Goal: Task Accomplishment & Management: Manage account settings

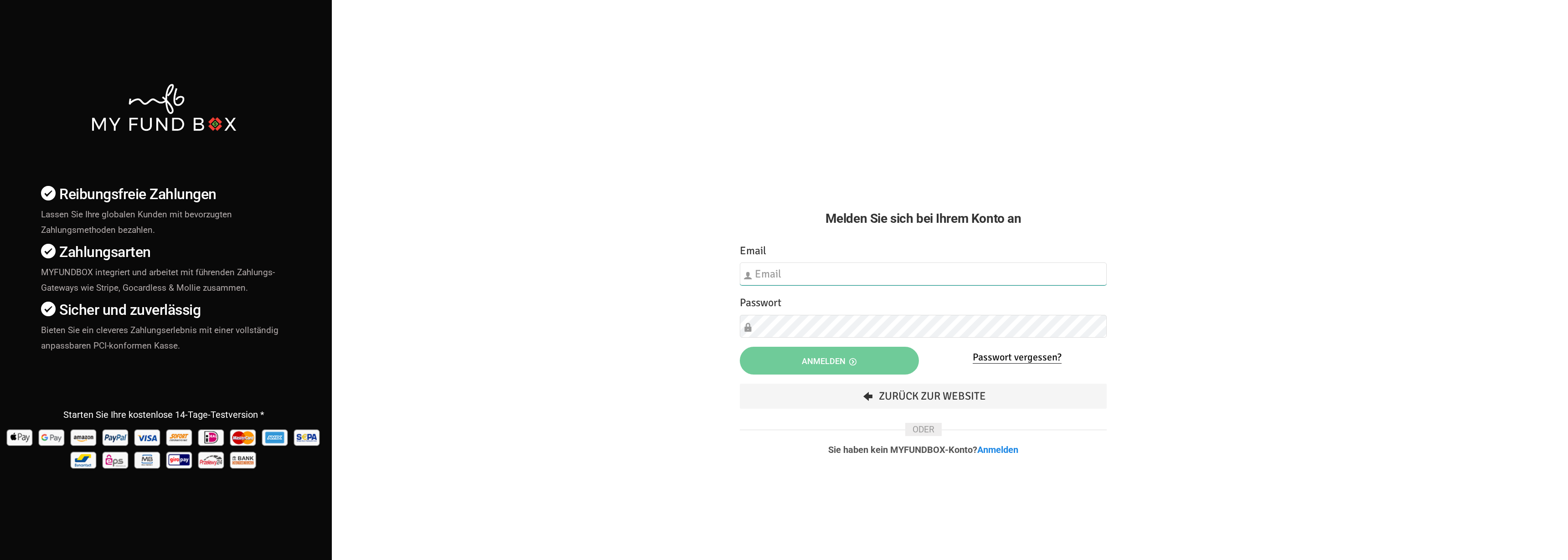
type input "fzgueven@musaid.de"
click at [896, 364] on button "Anmelden" at bounding box center [829, 361] width 179 height 28
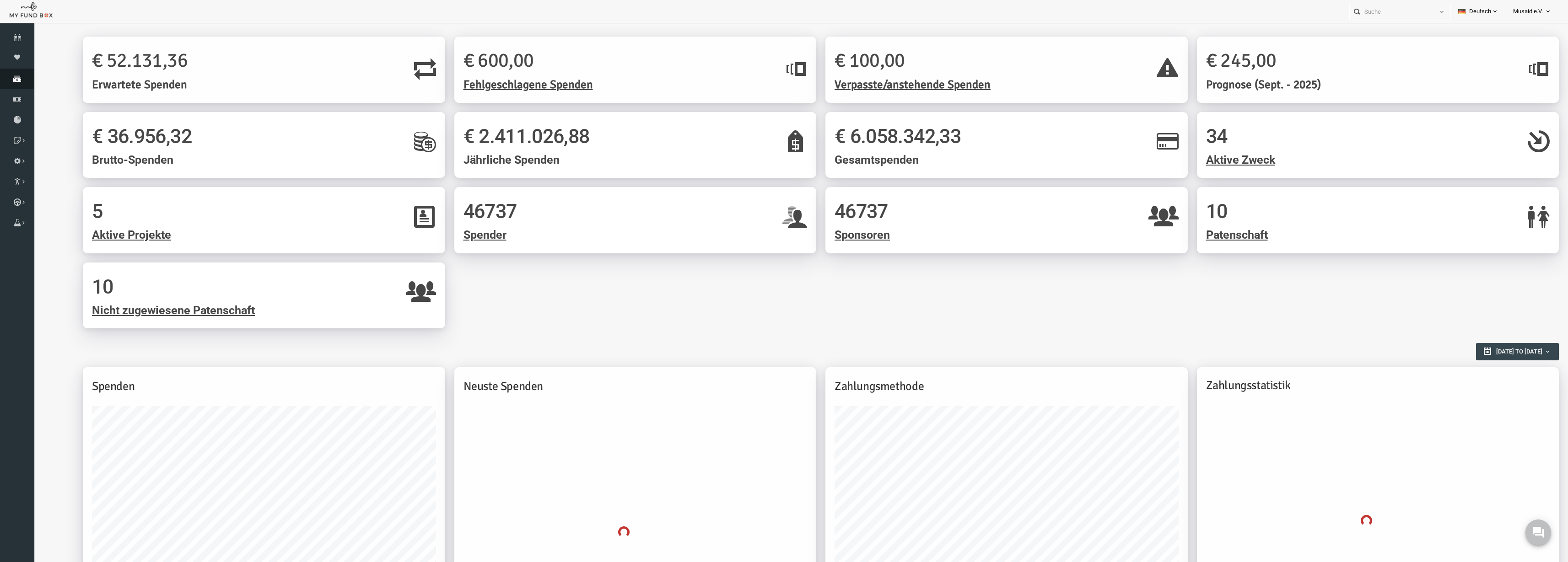
click at [15, 88] on link "Spenden" at bounding box center [17, 78] width 34 height 20
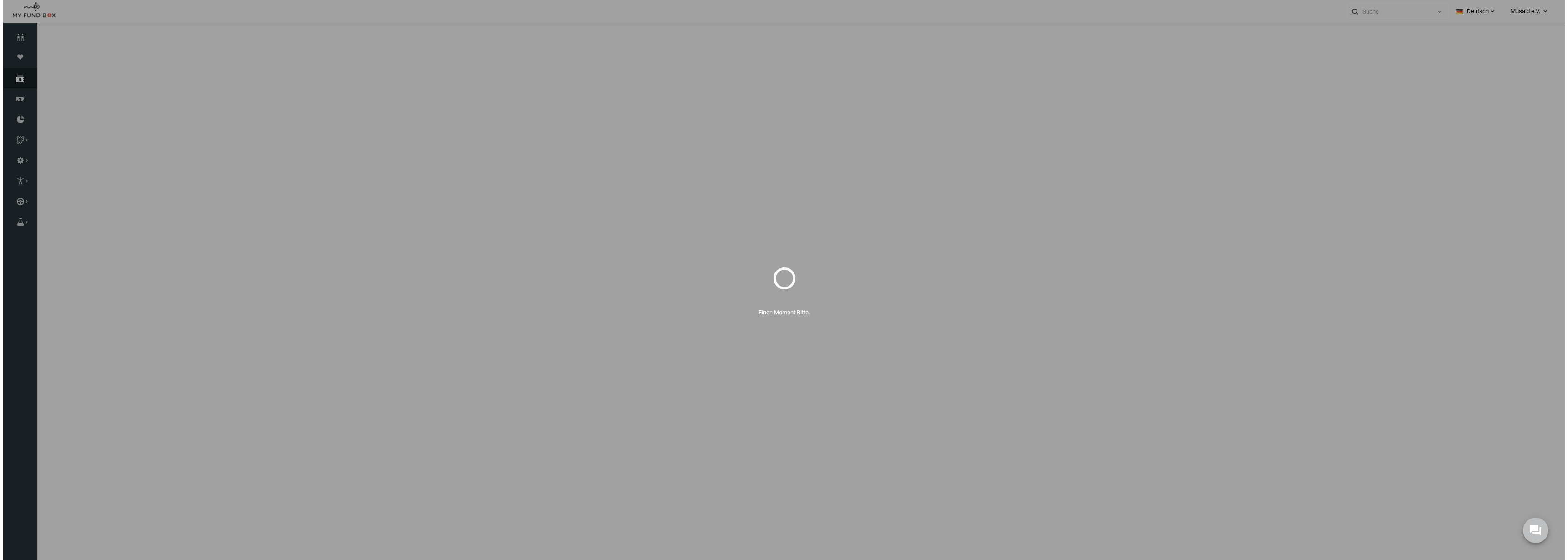
select select "100"
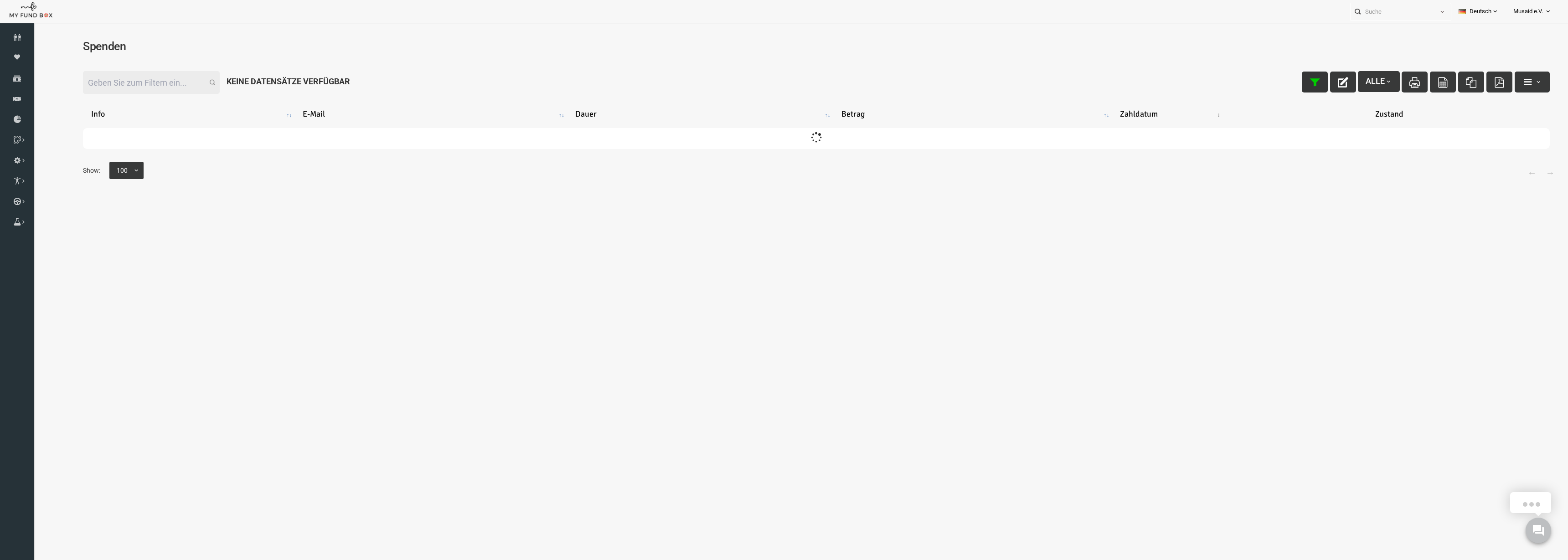
click at [1278, 84] on icon "button" at bounding box center [1283, 82] width 10 height 10
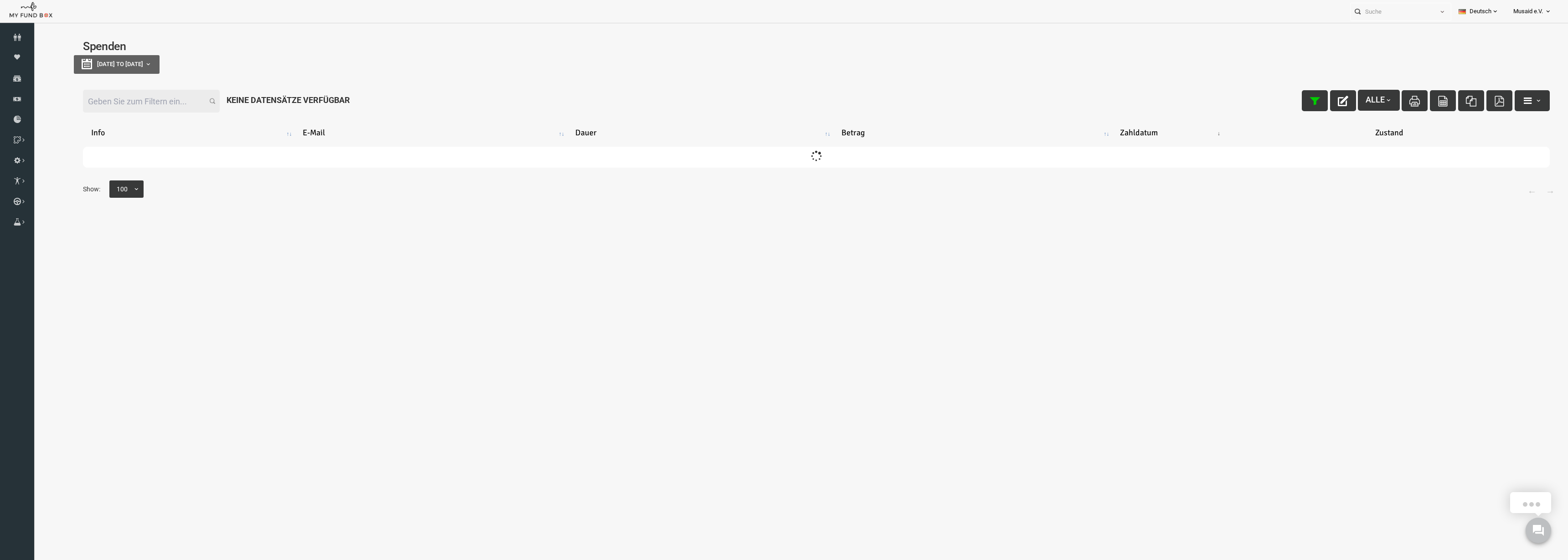
type input "14-08-2025"
drag, startPoint x: 74, startPoint y: 69, endPoint x: 206, endPoint y: 61, distance: 132.2
click at [75, 69] on button "14-08-2025 to 21-08-2025" at bounding box center [85, 65] width 86 height 19
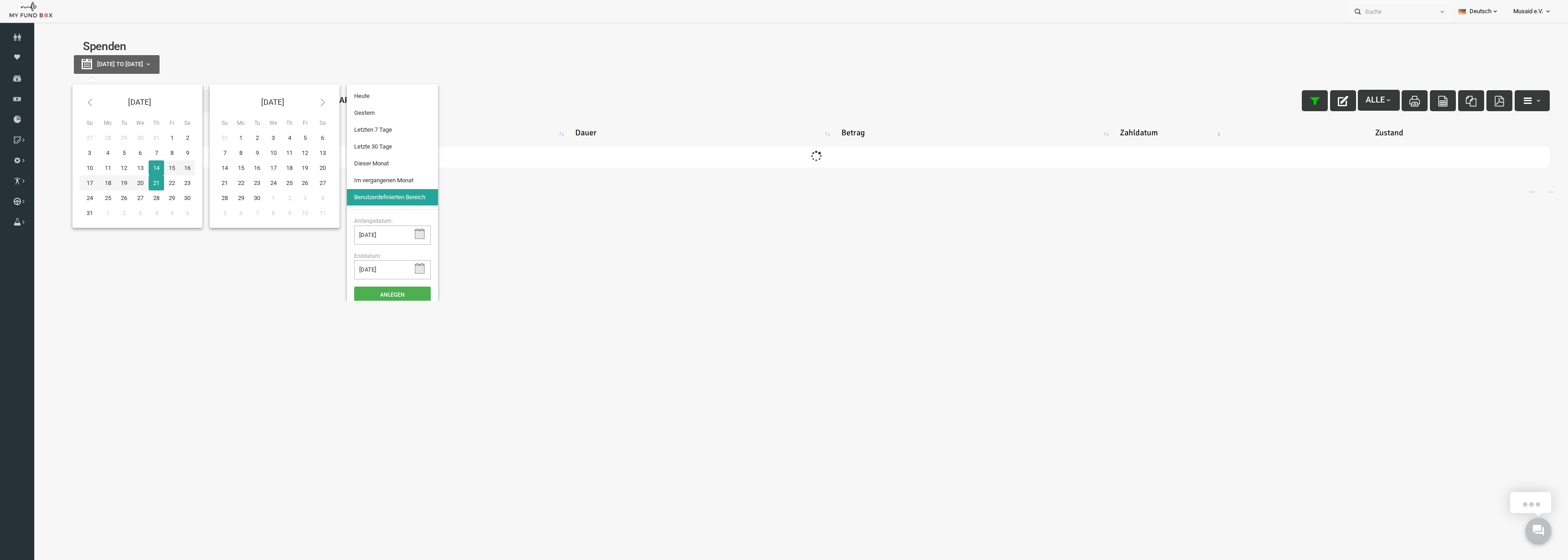
type input "14-08-2025"
type input "13-08-2025"
type input "08-08-2025"
type input "14-08-2025"
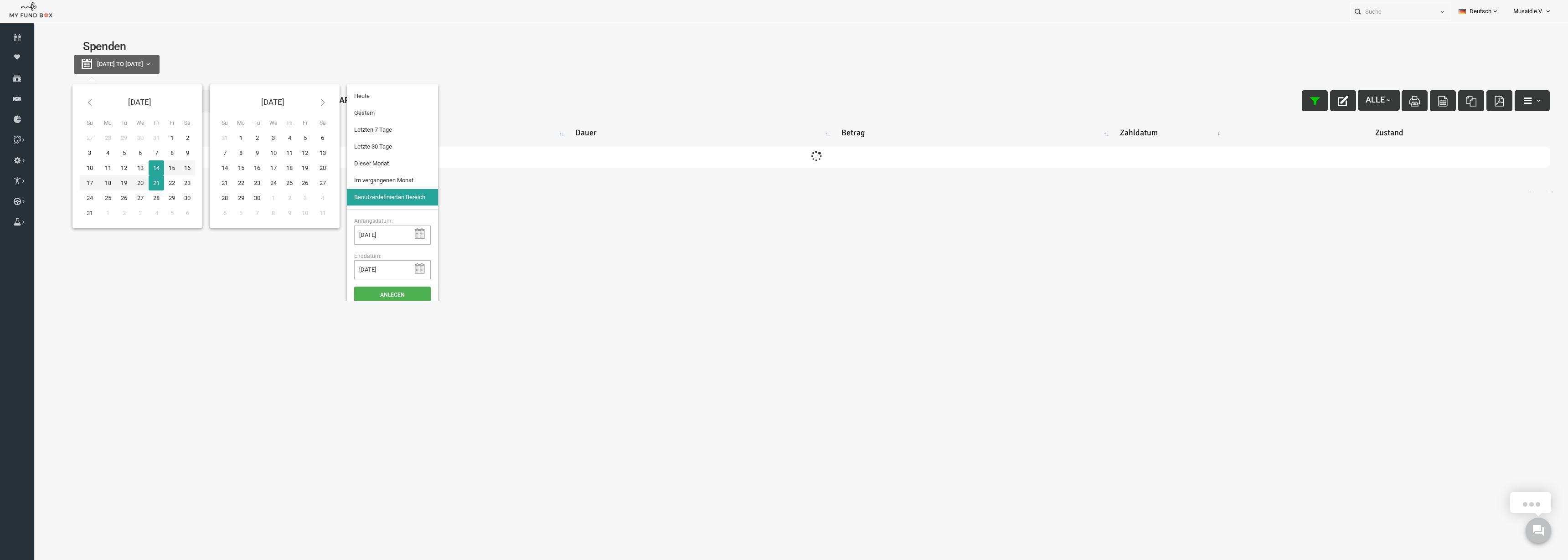
type input "16-07-2025"
type input "14-08-2025"
click at [355, 149] on li "Letzte 30 Tage" at bounding box center [362, 147] width 91 height 16
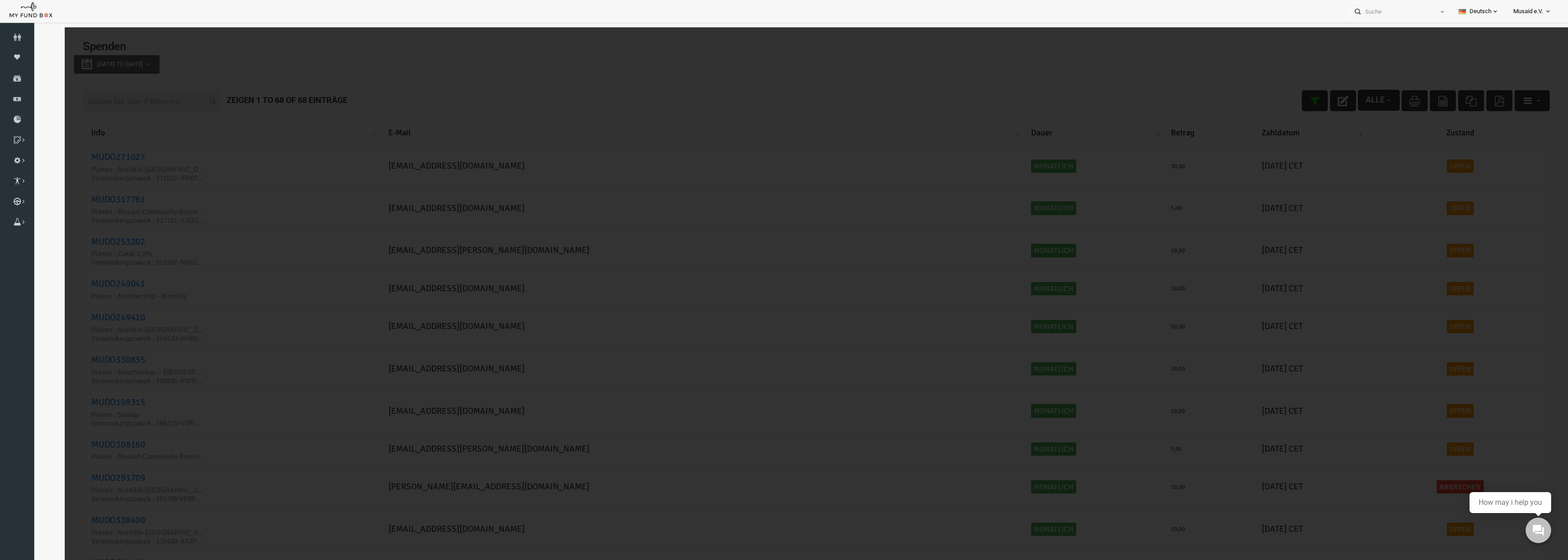
select select "100"
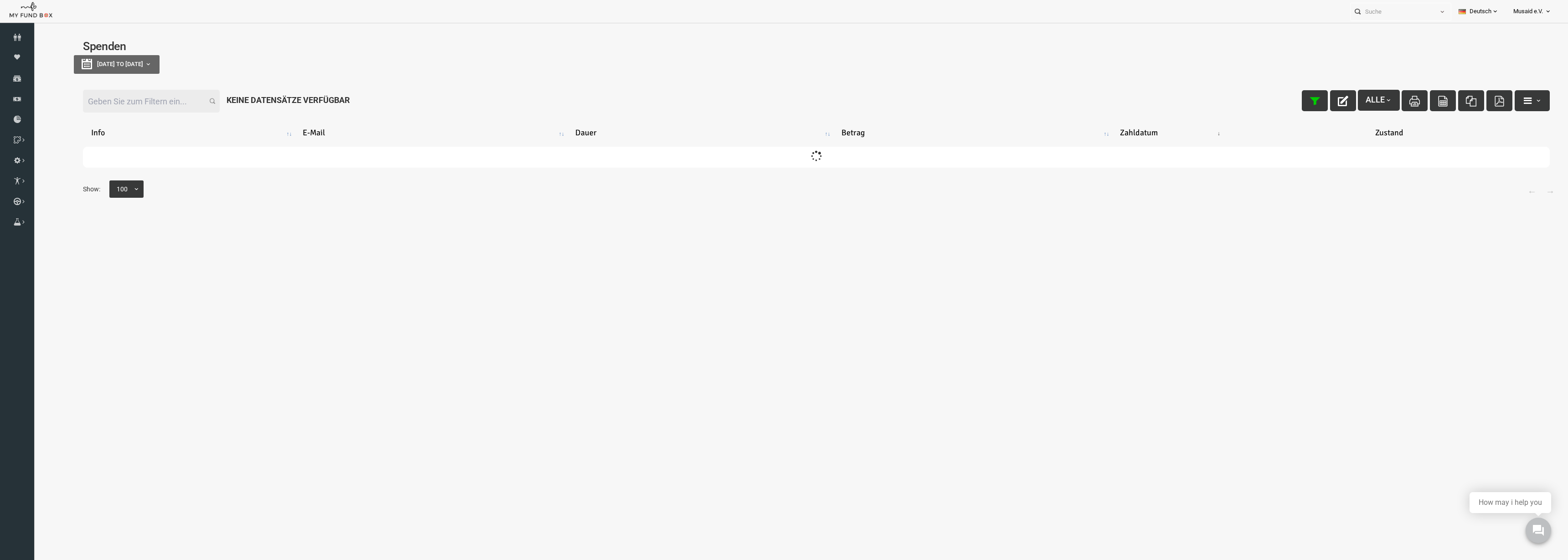
click at [151, 111] on input "Filter:" at bounding box center [120, 101] width 137 height 23
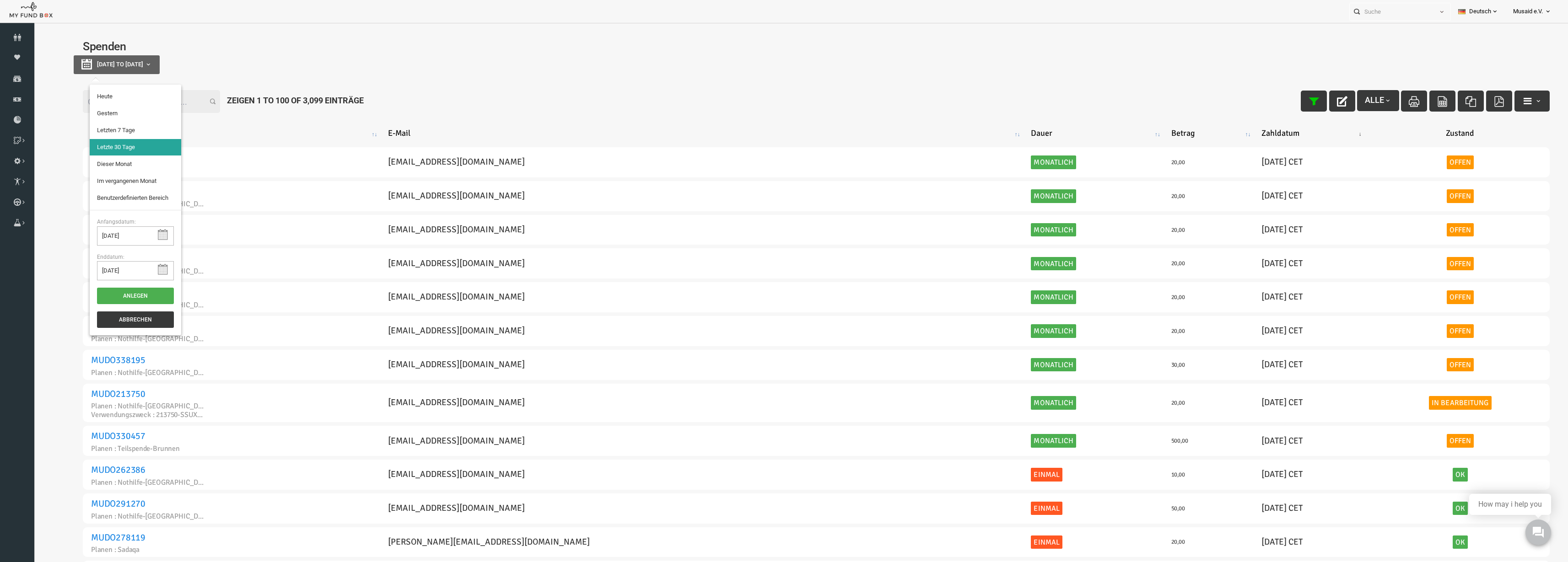
click at [128, 72] on button "16-07-2025 to 14-08-2025" at bounding box center [86, 65] width 86 height 19
type input "13-08-2025"
type input "08-08-2025"
type input "14-08-2025"
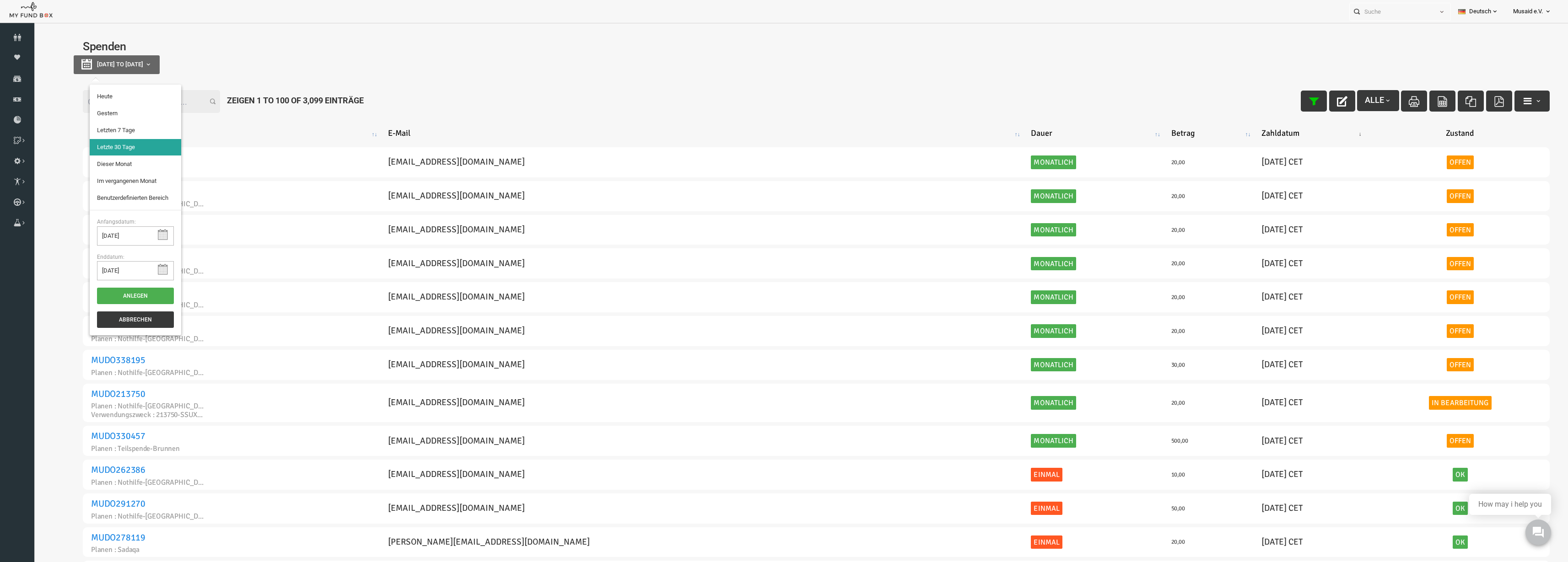
click at [174, 108] on input "Filter:" at bounding box center [120, 101] width 137 height 23
click at [152, 75] on div "Spenden 16-07-2025 to 14-08-2025" at bounding box center [785, 60] width 1486 height 57
click at [129, 70] on button "16-07-2025 to 14-08-2025" at bounding box center [86, 65] width 86 height 19
type input "13-08-2025"
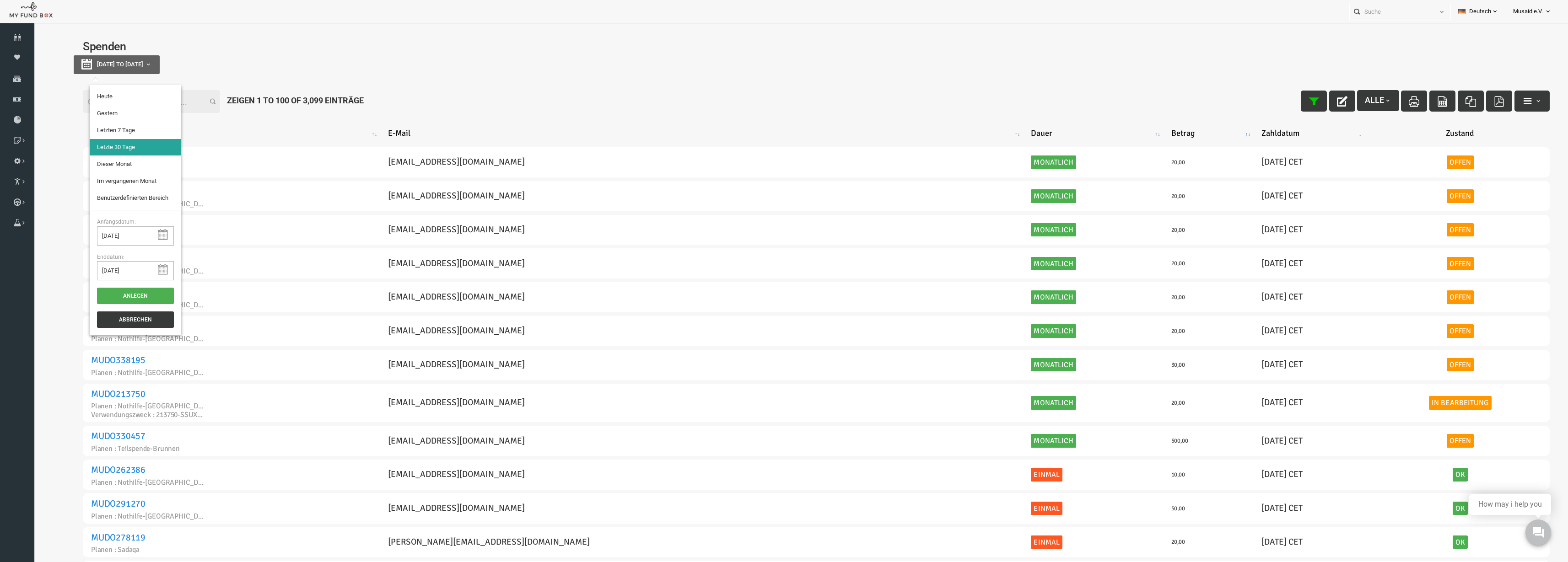
type input "16-07-2025"
type input "14-08-2025"
type input "01-08-2025"
type input "31-08-2025"
type input "16-07-2025"
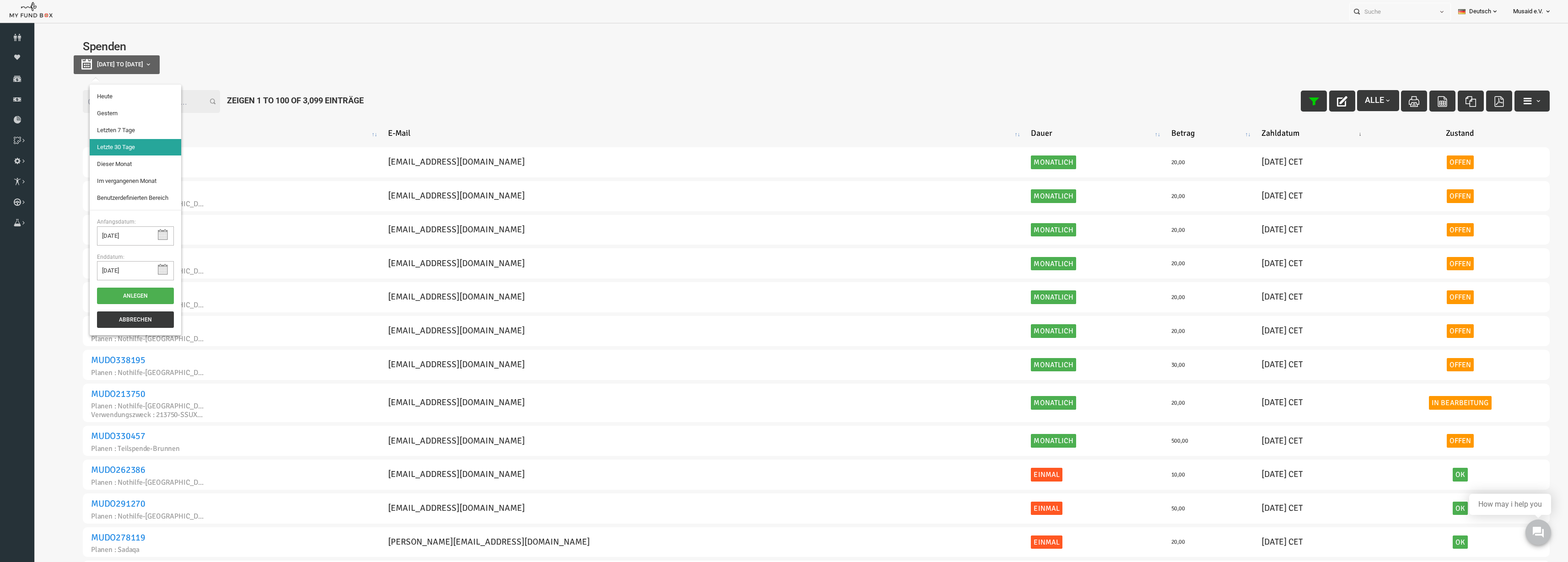
type input "14-08-2025"
click at [95, 150] on li "Letzte 30 Tage" at bounding box center [105, 147] width 92 height 16
select select "100"
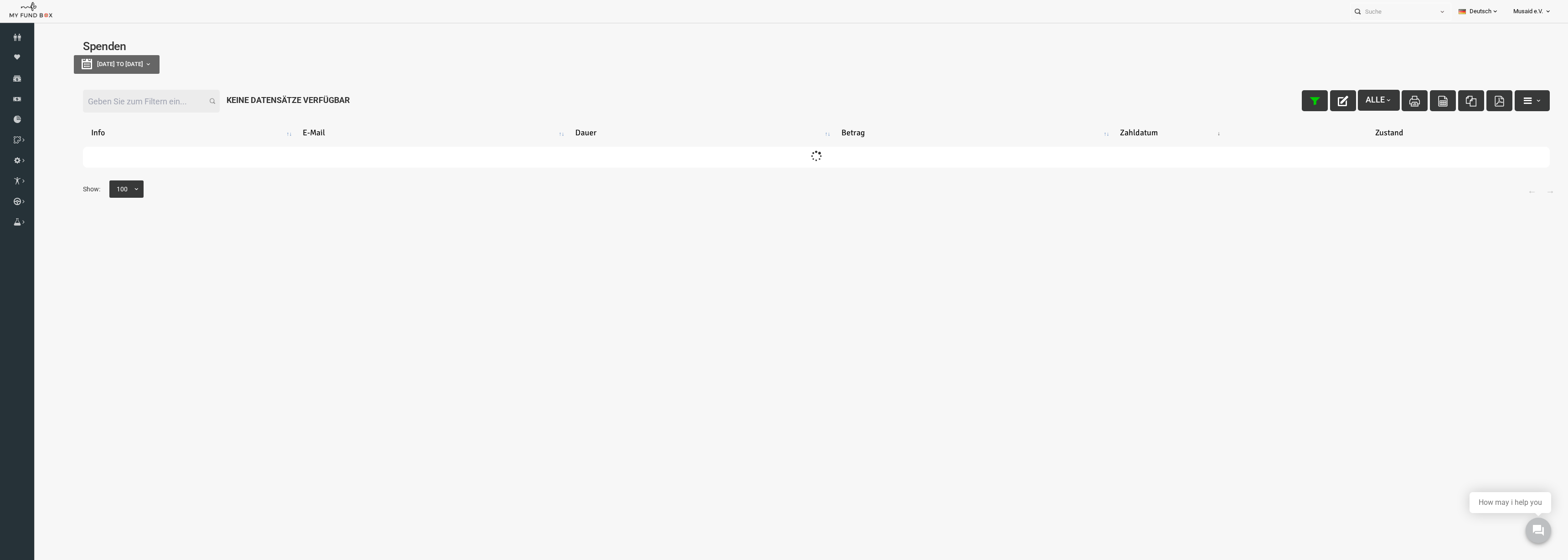
click at [128, 109] on input "Filter:" at bounding box center [120, 101] width 137 height 23
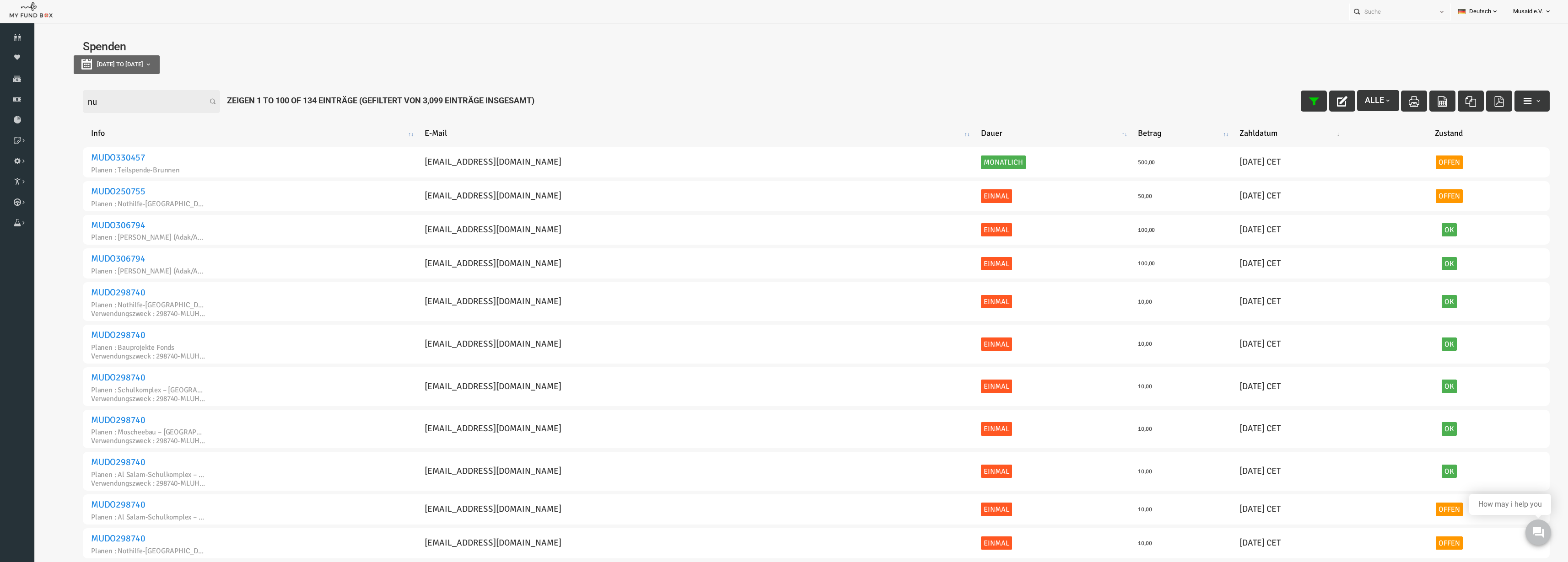
type input "n"
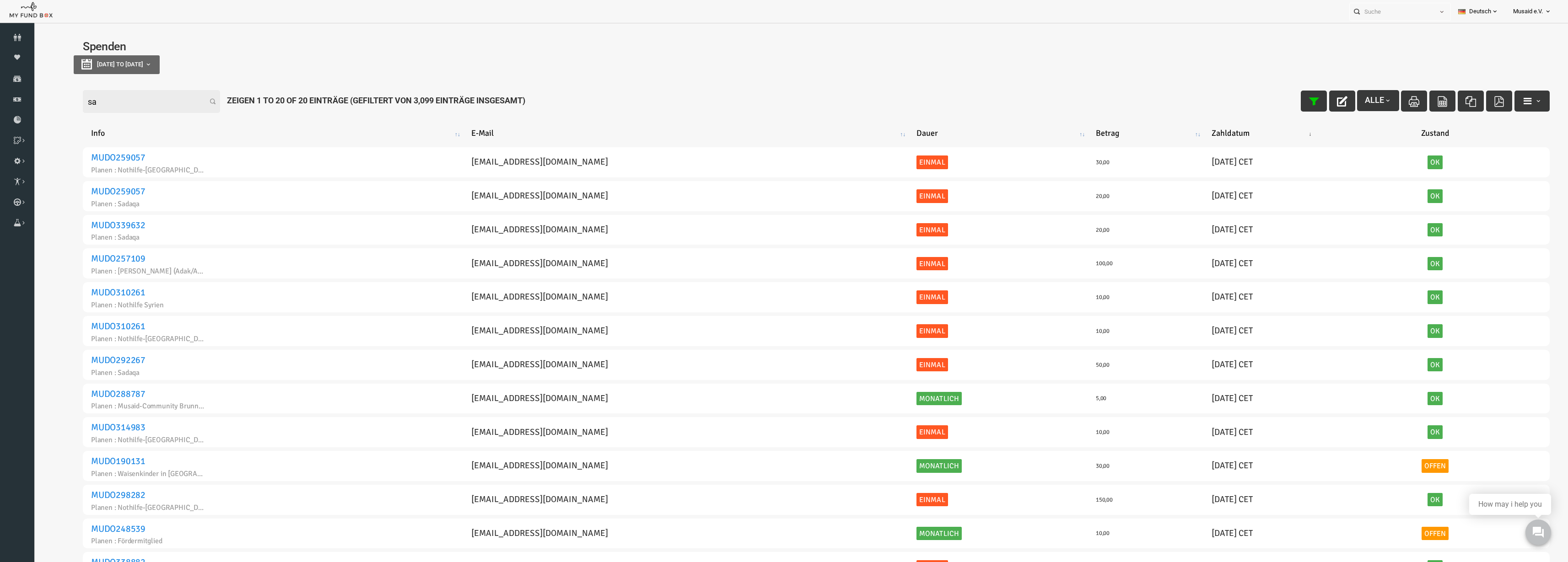
type input "s"
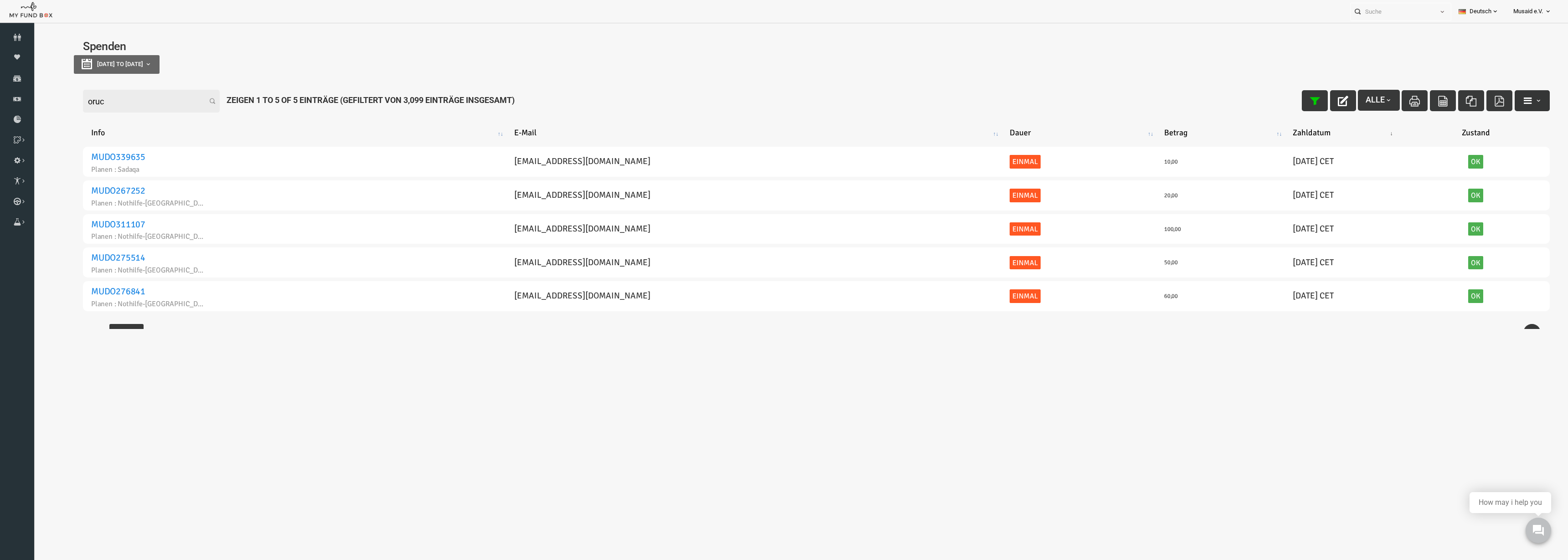
click at [1507, 104] on button "button" at bounding box center [1501, 100] width 35 height 21
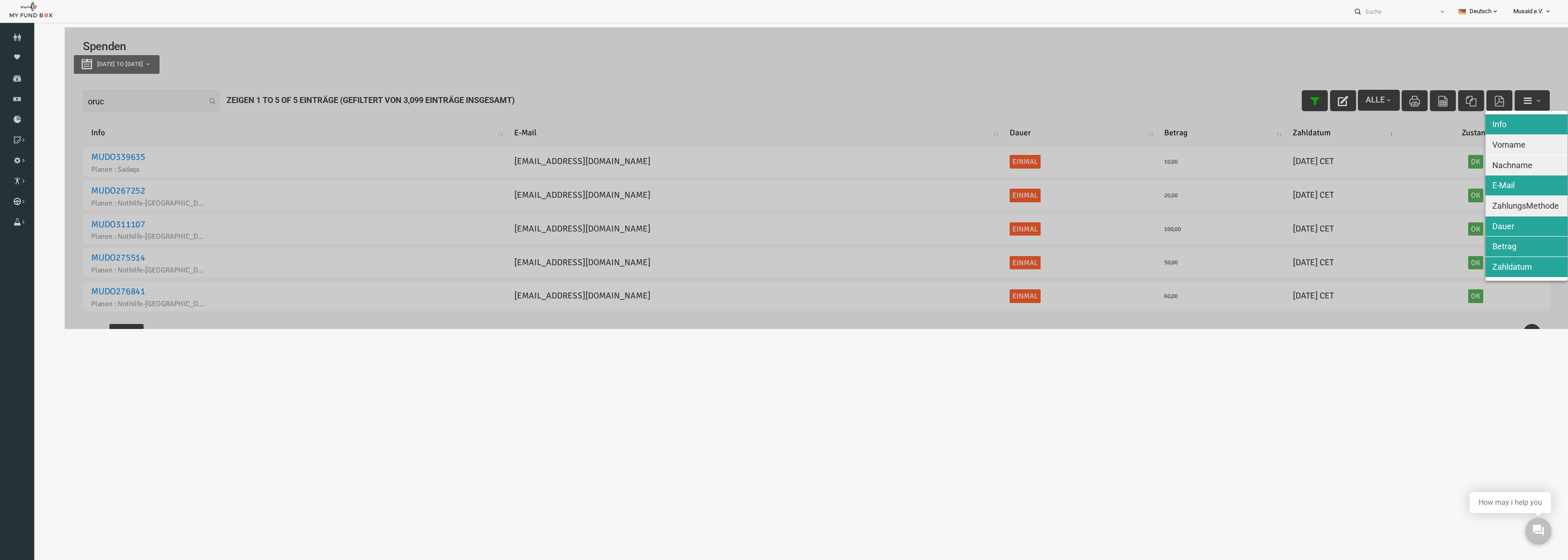
click at [1477, 163] on span "Nachname" at bounding box center [1482, 166] width 40 height 10
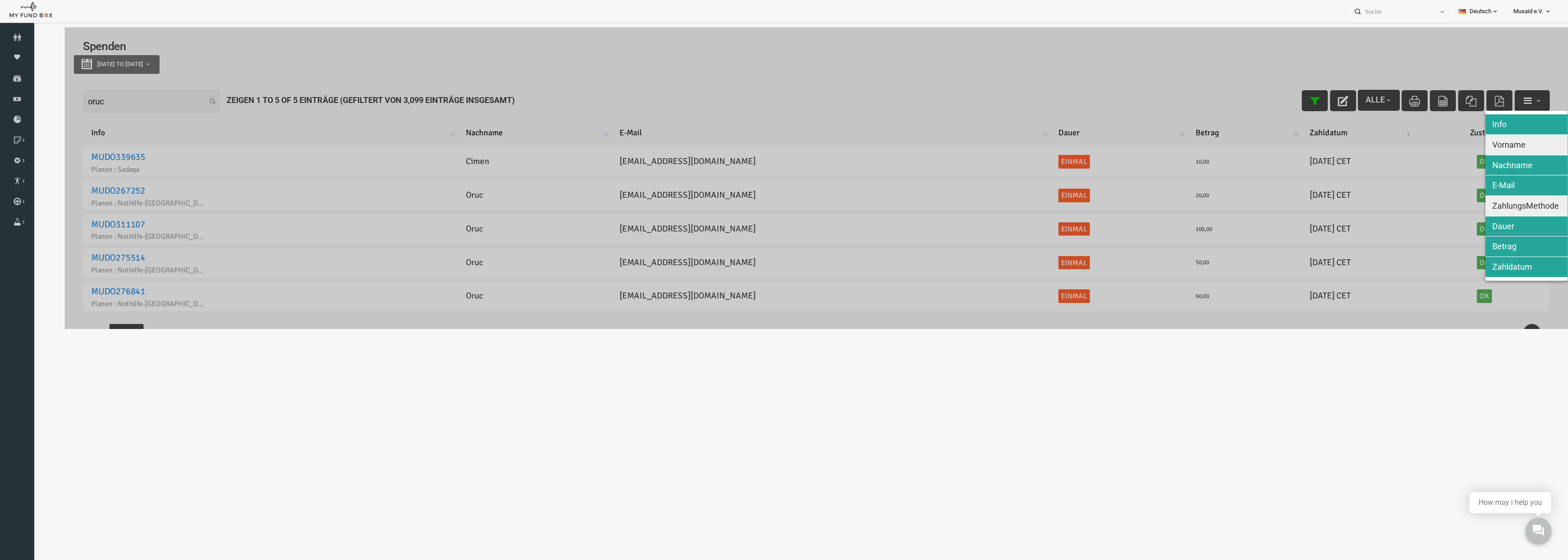
click at [1479, 146] on span "Vorname" at bounding box center [1478, 145] width 33 height 10
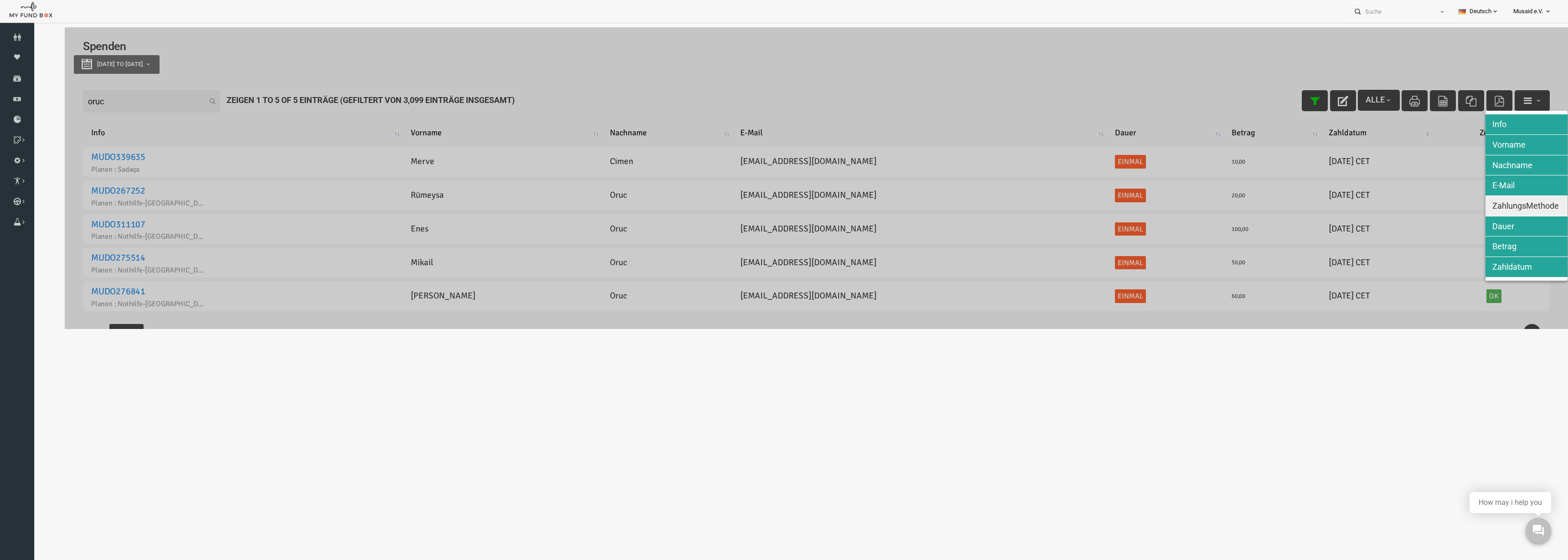
drag, startPoint x: 1489, startPoint y: 206, endPoint x: 1346, endPoint y: 166, distance: 148.5
click at [1489, 206] on span "ZahlungsMethode" at bounding box center [1494, 206] width 66 height 10
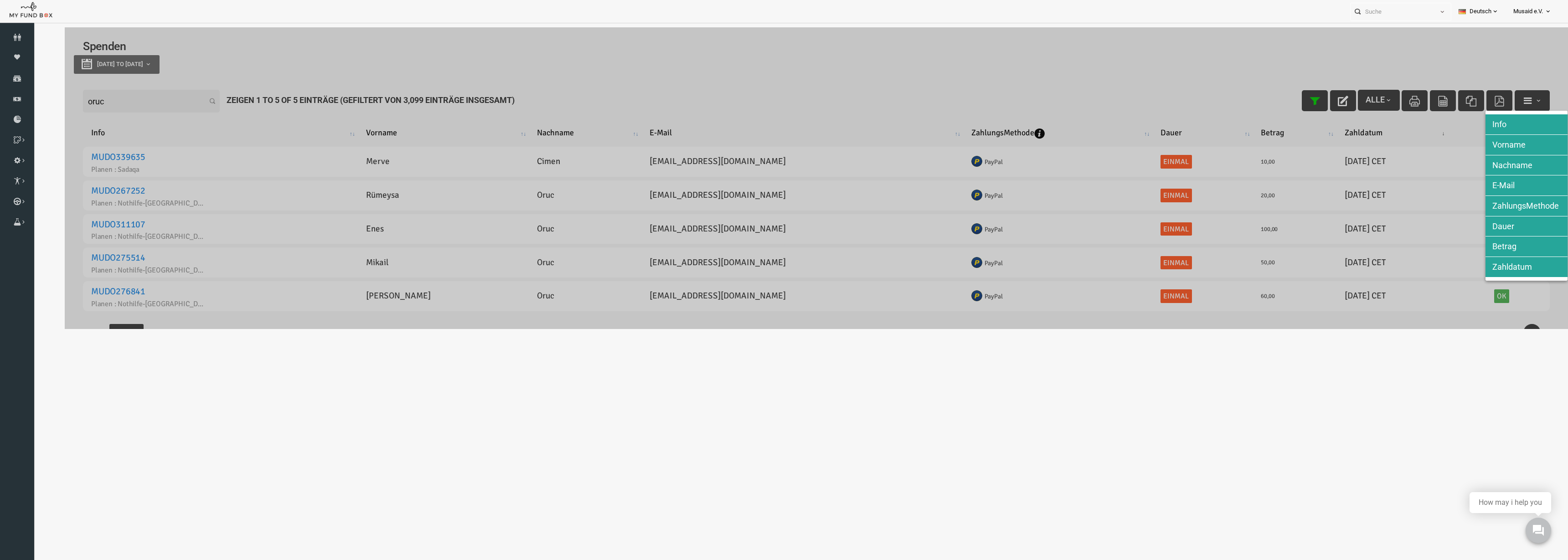
click at [1024, 122] on div at bounding box center [785, 178] width 1503 height 302
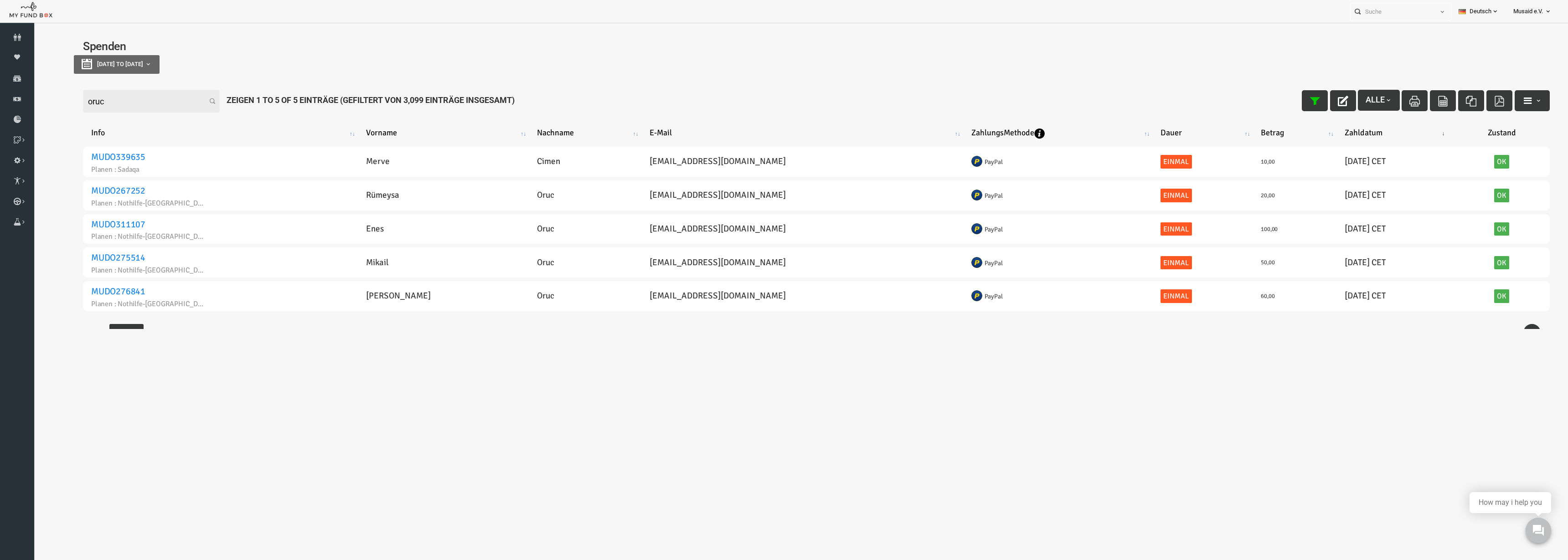
drag, startPoint x: 85, startPoint y: 77, endPoint x: 89, endPoint y: 92, distance: 15.5
click at [88, 88] on div "Filter: oruc Alle Zeigen 1 to 5 of 5 Einträge (Gefiltert von 3,099 Einträge ins…" at bounding box center [785, 220] width 1503 height 288
click at [86, 102] on input "oruc" at bounding box center [120, 101] width 137 height 23
click at [86, 102] on input "oruc" at bounding box center [120, 101] width 137 height 23
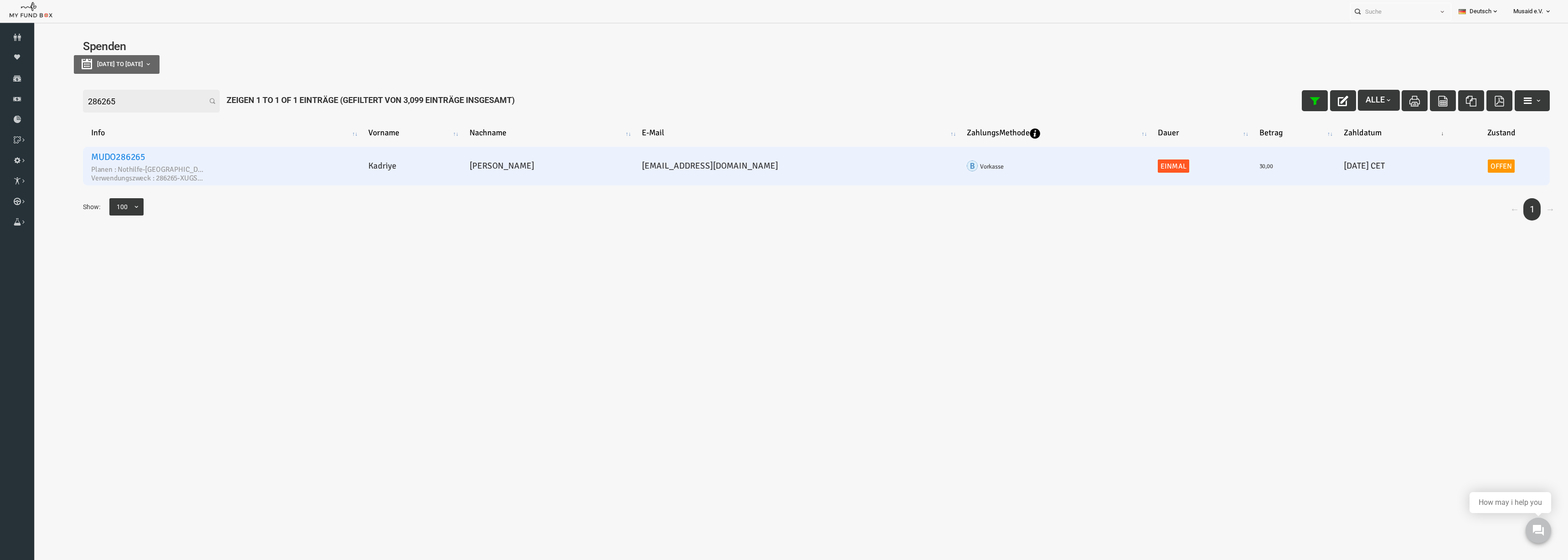
click at [1464, 164] on link "Offen" at bounding box center [1470, 166] width 27 height 13
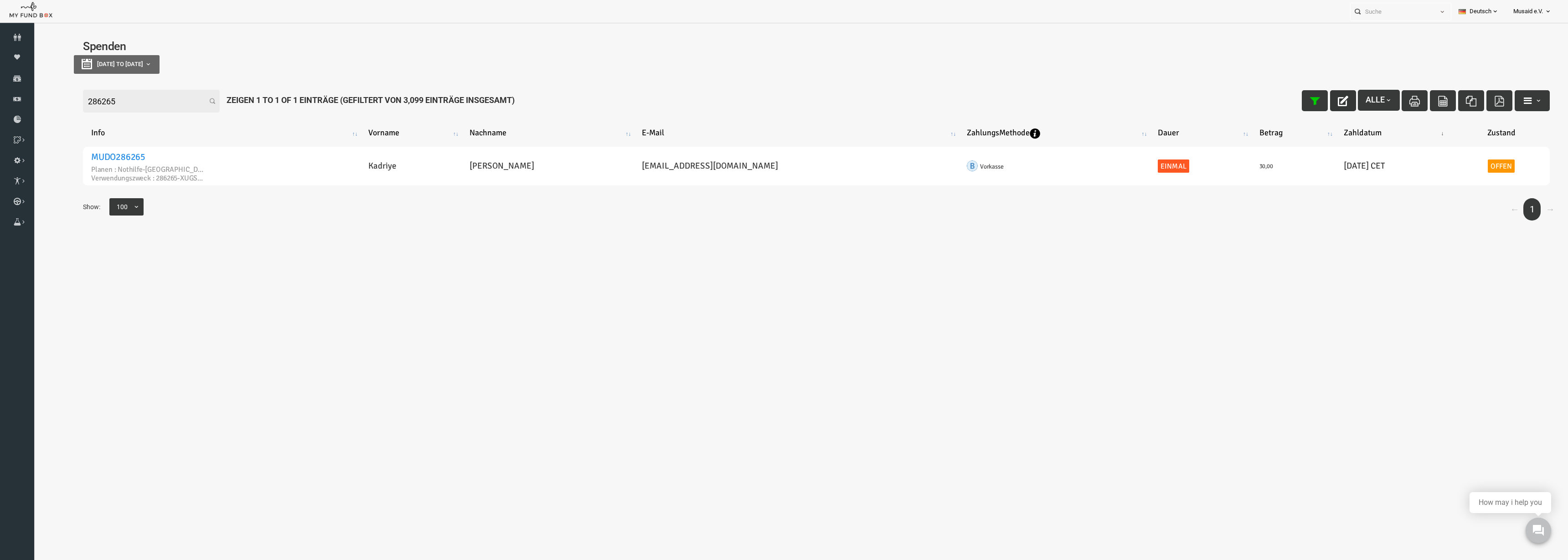
click at [1307, 102] on icon "button" at bounding box center [1312, 100] width 10 height 10
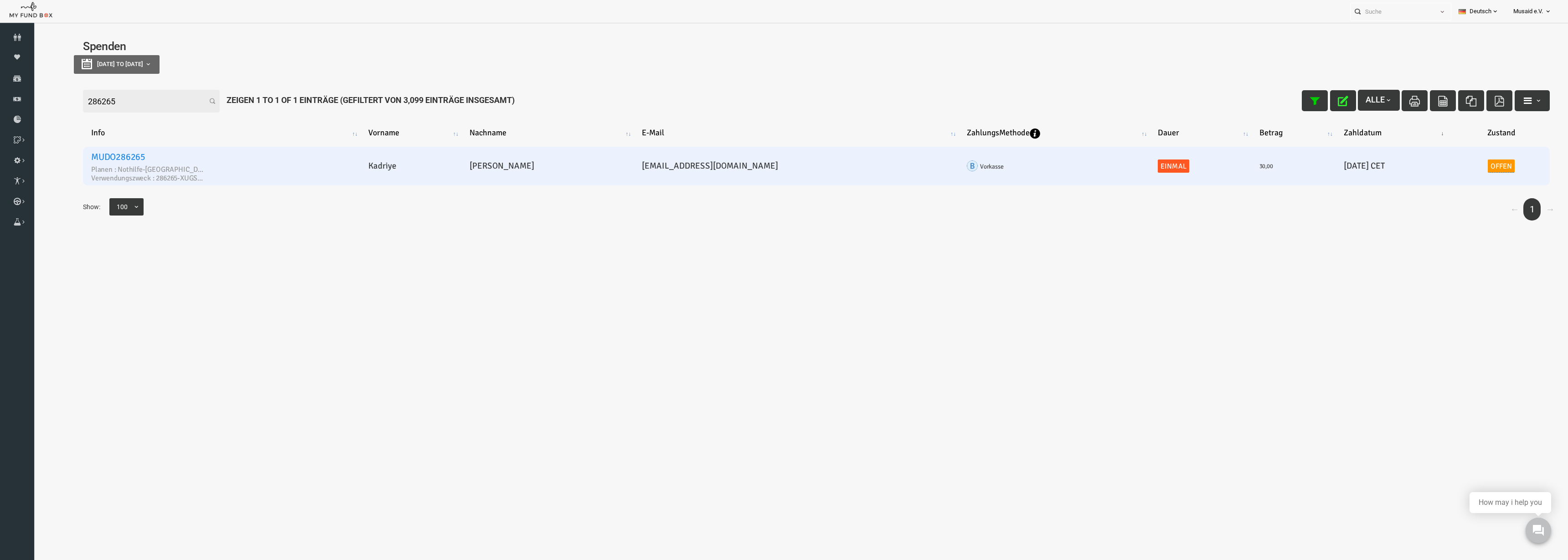
click at [1458, 167] on link "Offen" at bounding box center [1470, 166] width 27 height 13
drag, startPoint x: 1438, startPoint y: 117, endPoint x: 1444, endPoint y: 128, distance: 12.5
click at [1438, 117] on span "× Offen" at bounding box center [1457, 123] width 91 height 17
click at [1427, 139] on icon "submit" at bounding box center [1425, 140] width 10 height 10
click at [83, 106] on input "286265" at bounding box center [120, 101] width 137 height 23
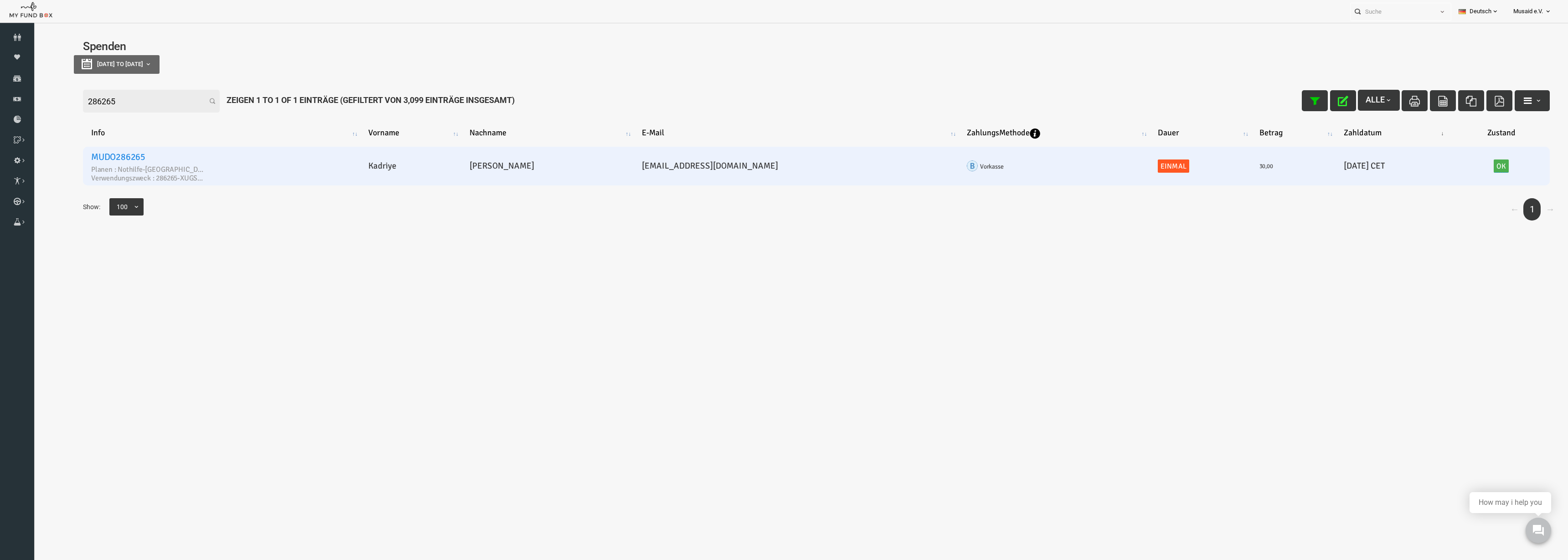
click at [83, 106] on input "286265" at bounding box center [120, 101] width 137 height 23
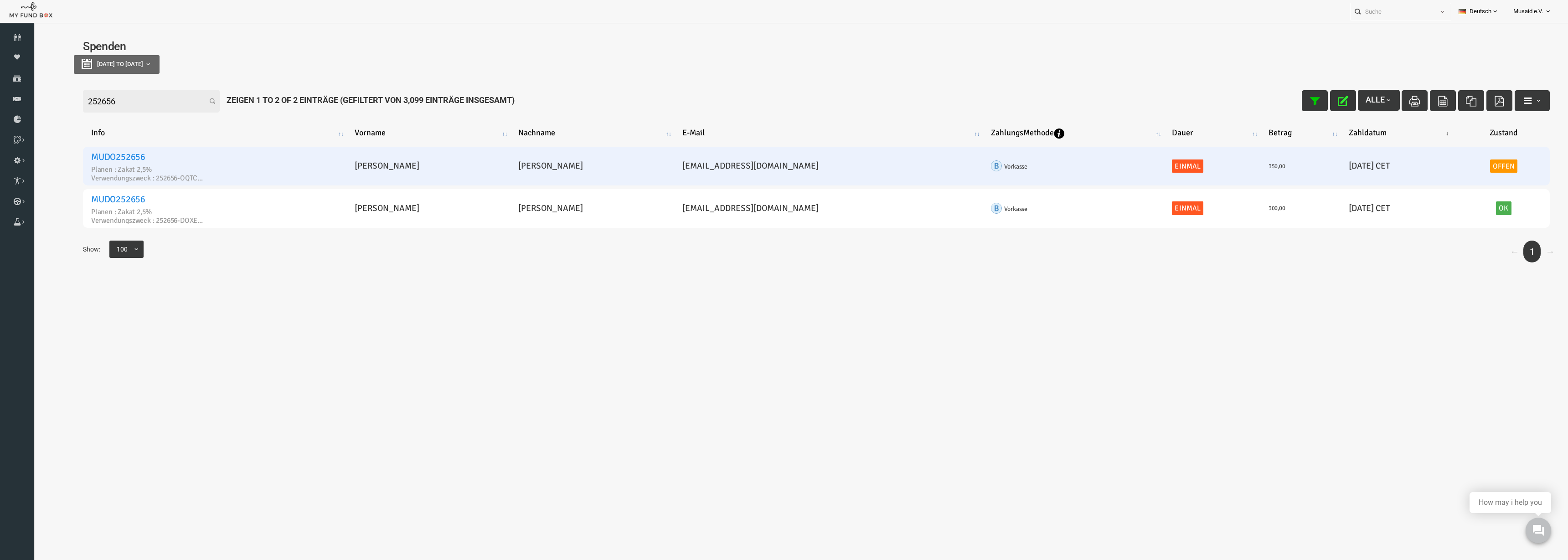
click at [1463, 167] on link "Offen" at bounding box center [1472, 166] width 27 height 13
click at [1459, 164] on link "Offen" at bounding box center [1472, 166] width 27 height 13
click at [1443, 163] on td "Offen" at bounding box center [1472, 166] width 92 height 39
click at [1459, 164] on link "Offen" at bounding box center [1472, 166] width 27 height 13
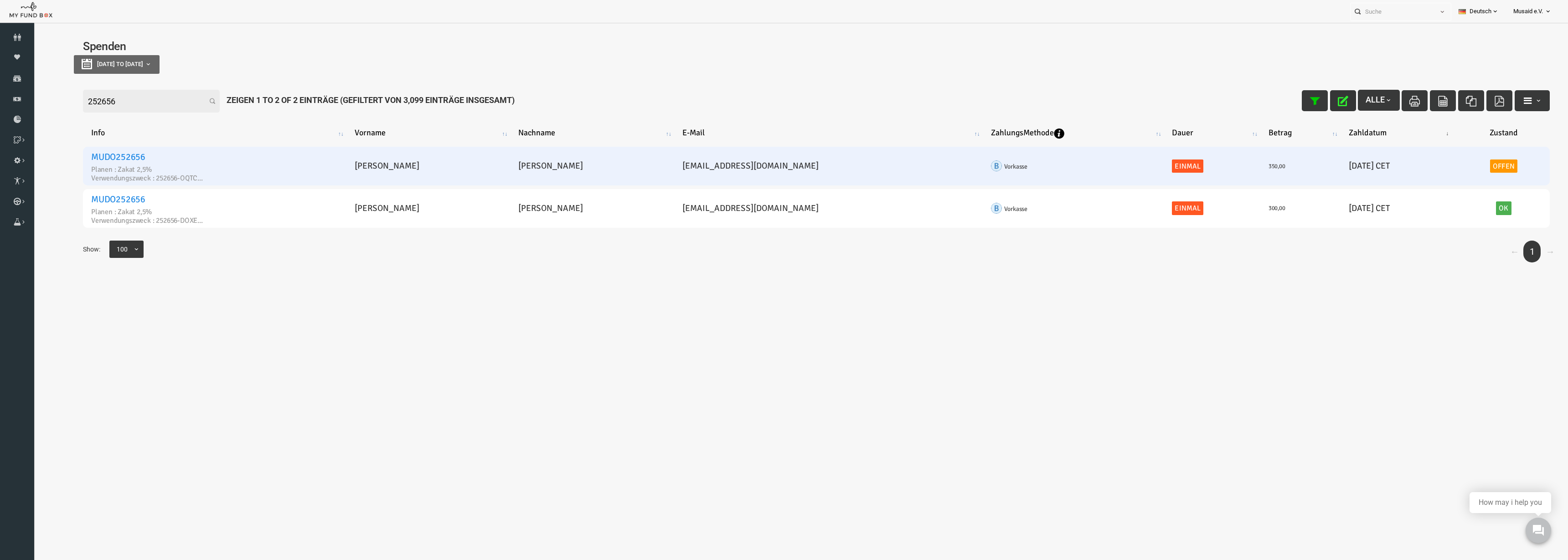
click at [1455, 158] on td "Offen" at bounding box center [1472, 166] width 92 height 39
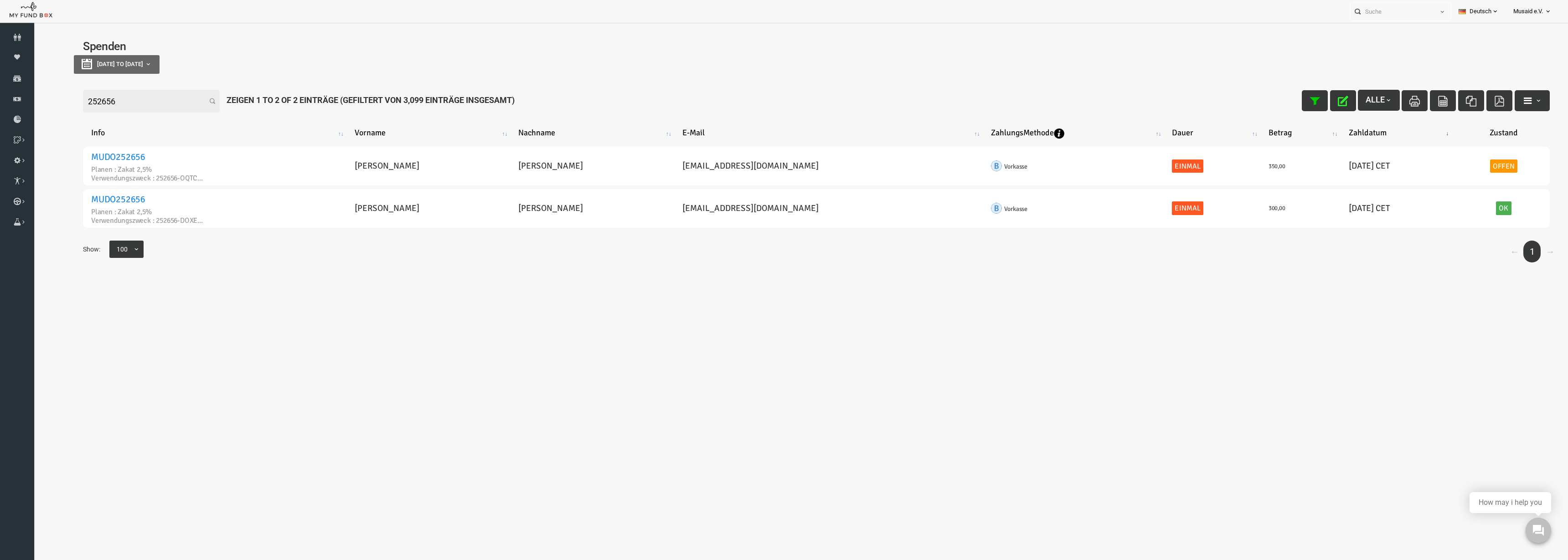
click at [1310, 102] on button "button" at bounding box center [1312, 100] width 26 height 21
click at [1307, 102] on icon "button" at bounding box center [1312, 100] width 10 height 10
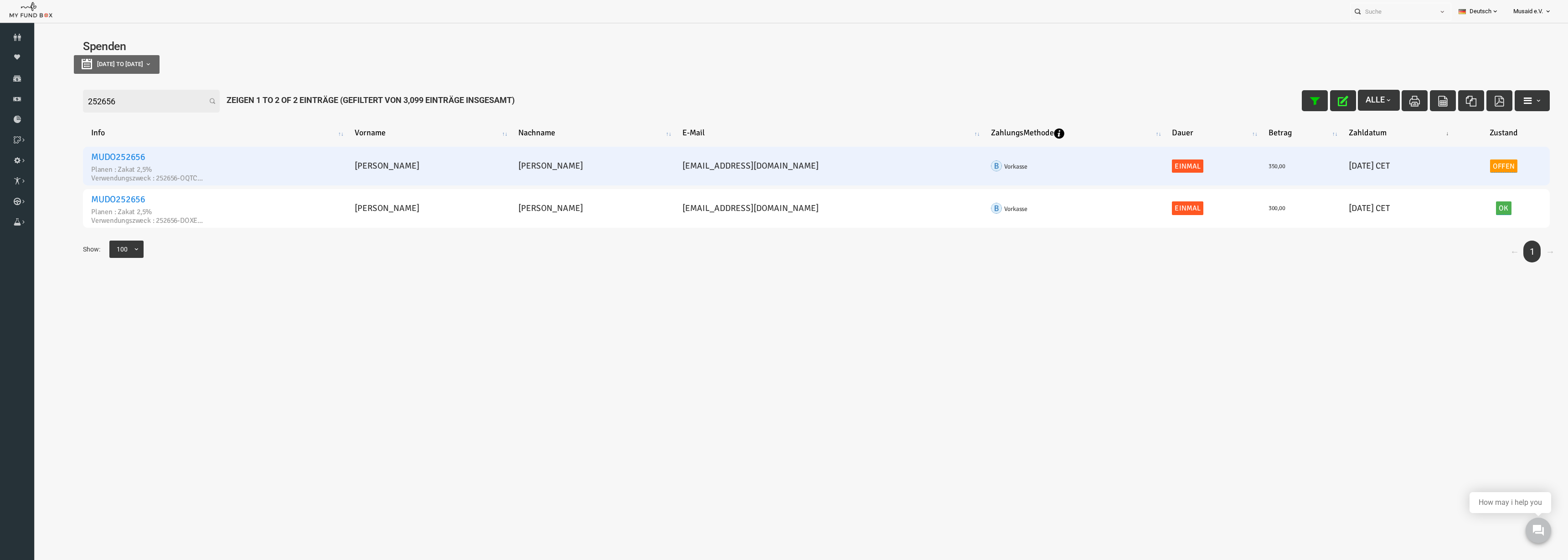
click at [1459, 163] on link "Offen" at bounding box center [1472, 166] width 27 height 13
click at [1441, 128] on span "× Offen" at bounding box center [1455, 123] width 91 height 17
click at [1421, 144] on icon "submit" at bounding box center [1423, 140] width 10 height 10
click at [1307, 99] on icon "button" at bounding box center [1312, 100] width 10 height 10
click at [106, 103] on input "252656" at bounding box center [120, 101] width 137 height 23
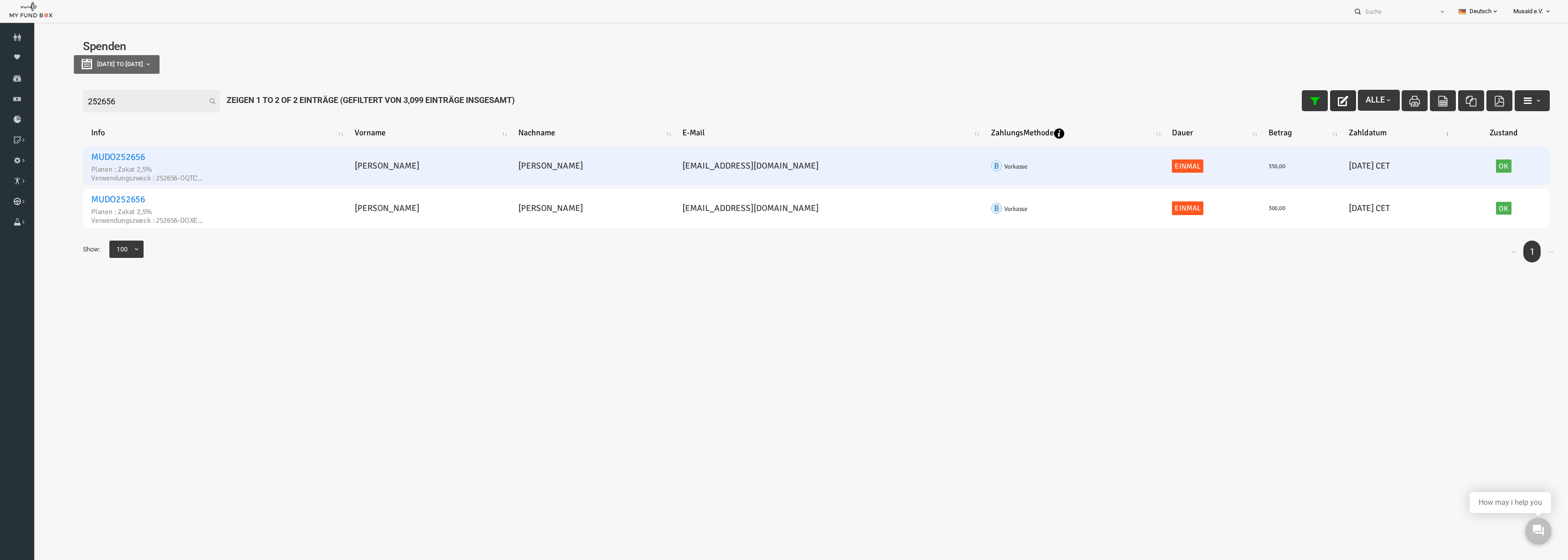
click at [106, 103] on input "252656" at bounding box center [120, 101] width 137 height 23
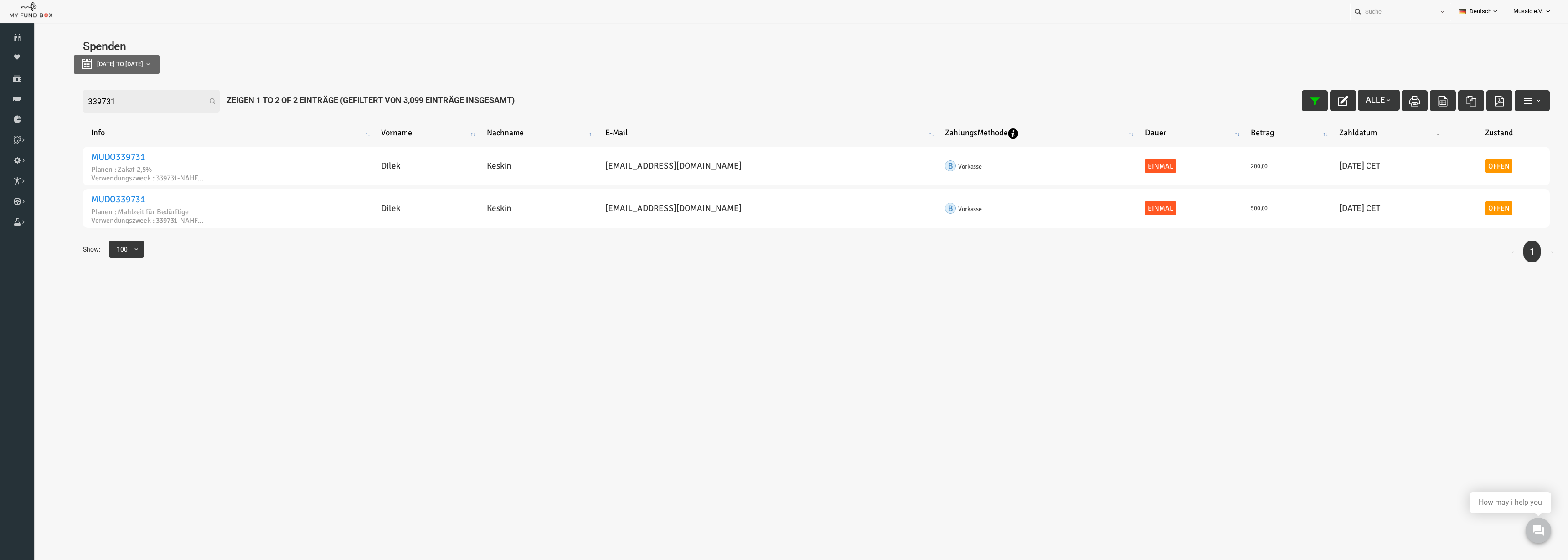
click at [1307, 98] on icon "button" at bounding box center [1312, 100] width 10 height 10
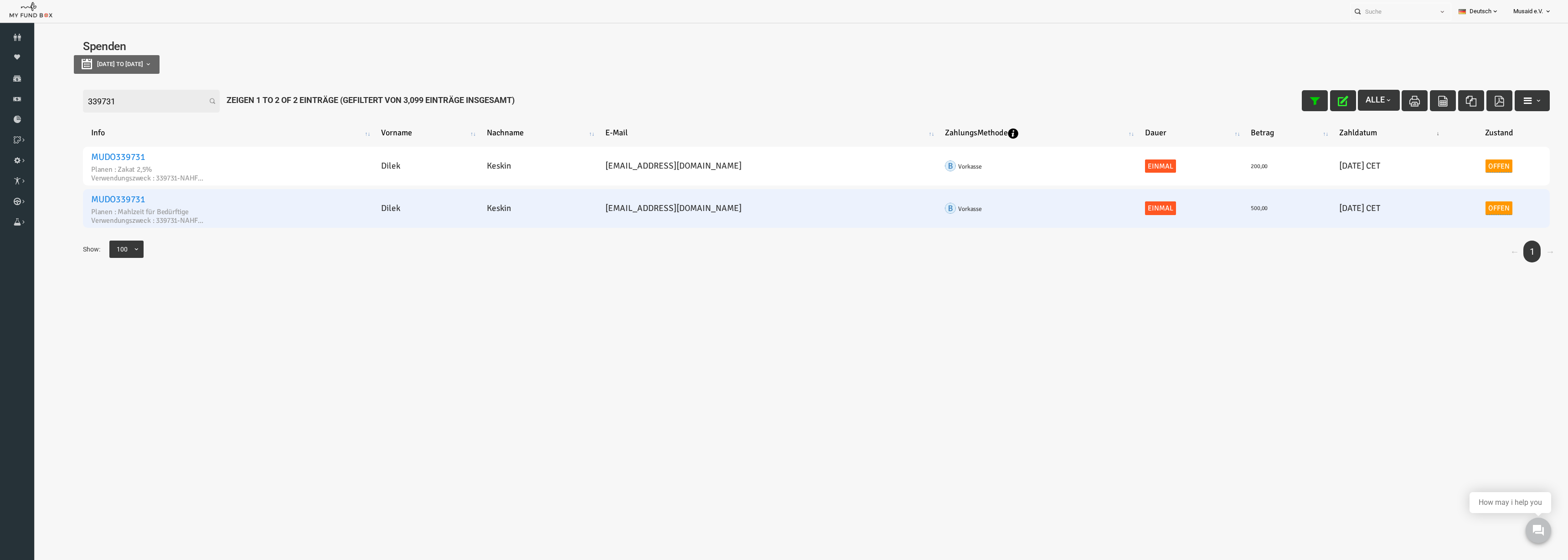
click at [1460, 212] on link "Offen" at bounding box center [1468, 208] width 27 height 13
click at [1435, 163] on span "× Offen" at bounding box center [1457, 165] width 90 height 9
click at [1423, 192] on button "submit" at bounding box center [1426, 183] width 21 height 19
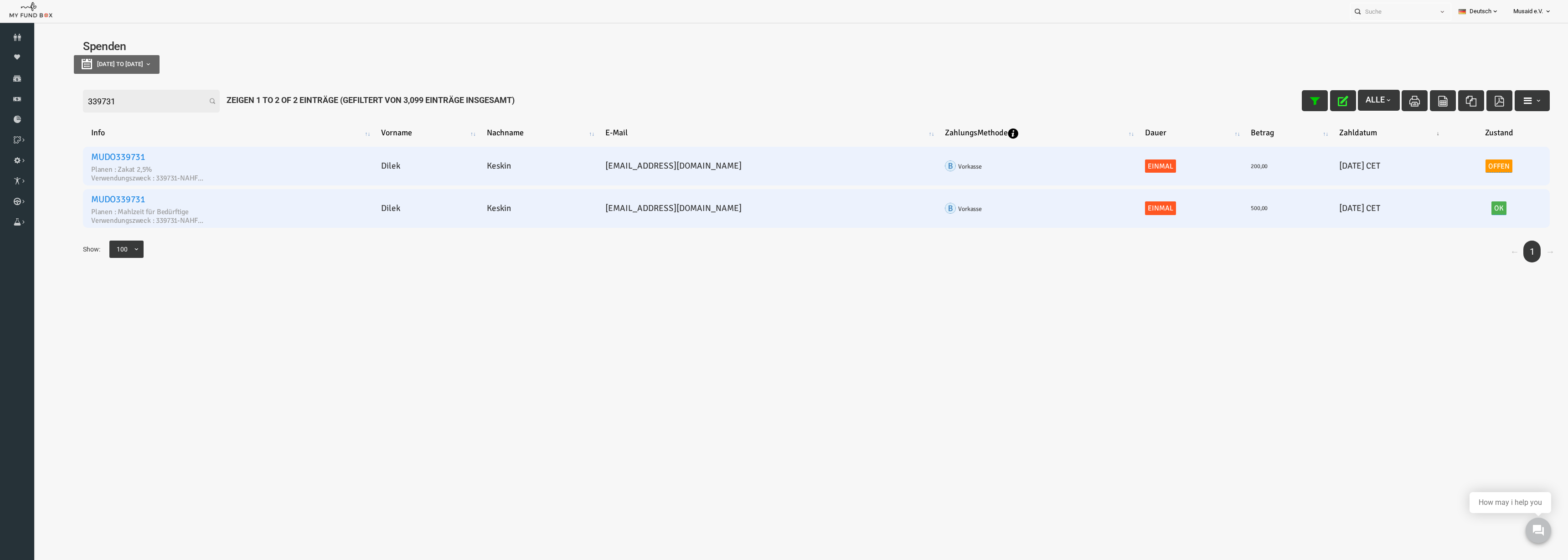
click at [1458, 170] on link "Offen" at bounding box center [1468, 166] width 27 height 13
click at [1437, 121] on span "× Offen" at bounding box center [1457, 123] width 90 height 9
click at [1419, 144] on button "submit" at bounding box center [1426, 141] width 21 height 19
click at [1307, 100] on icon "button" at bounding box center [1312, 100] width 10 height 10
click at [90, 90] on input "339731" at bounding box center [120, 101] width 137 height 23
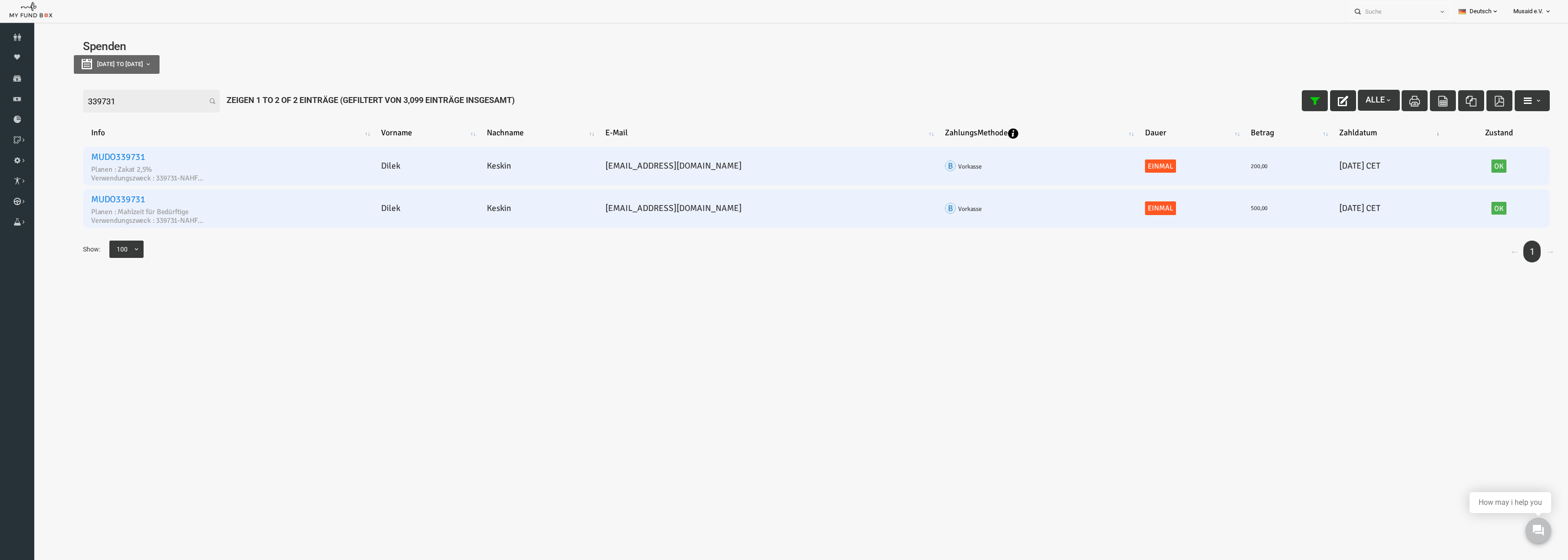
click at [90, 90] on input "339731" at bounding box center [120, 101] width 137 height 23
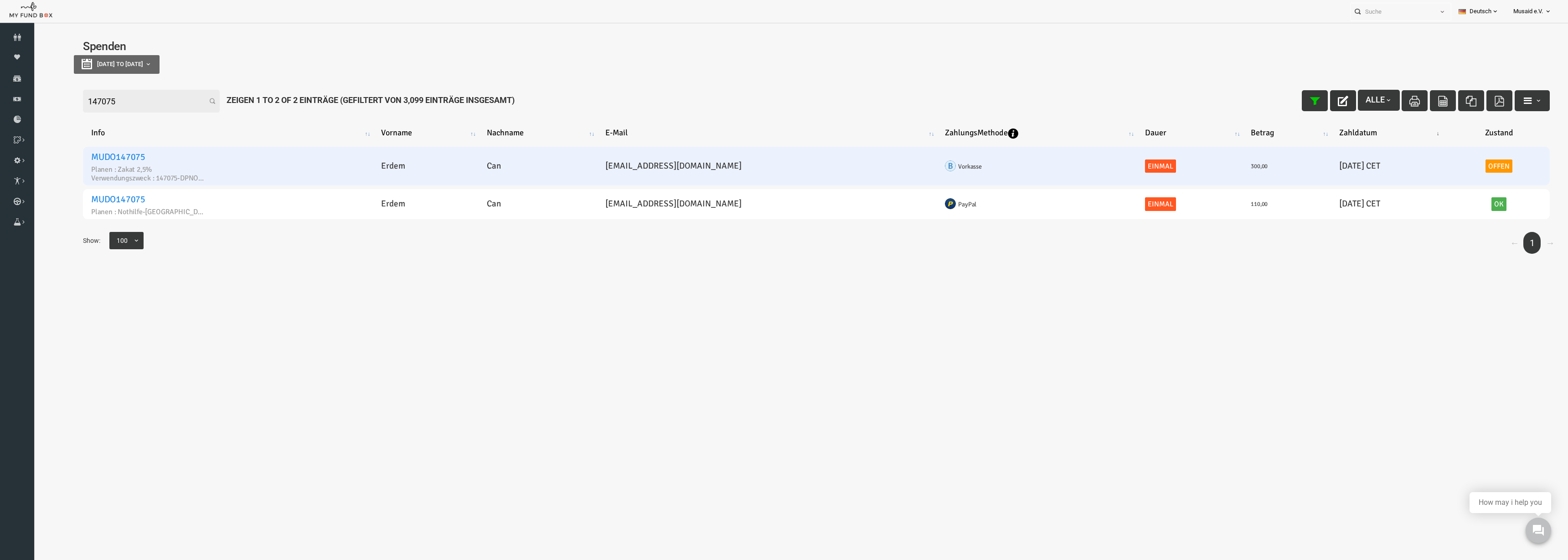
click at [1463, 166] on link "Offen" at bounding box center [1468, 166] width 27 height 13
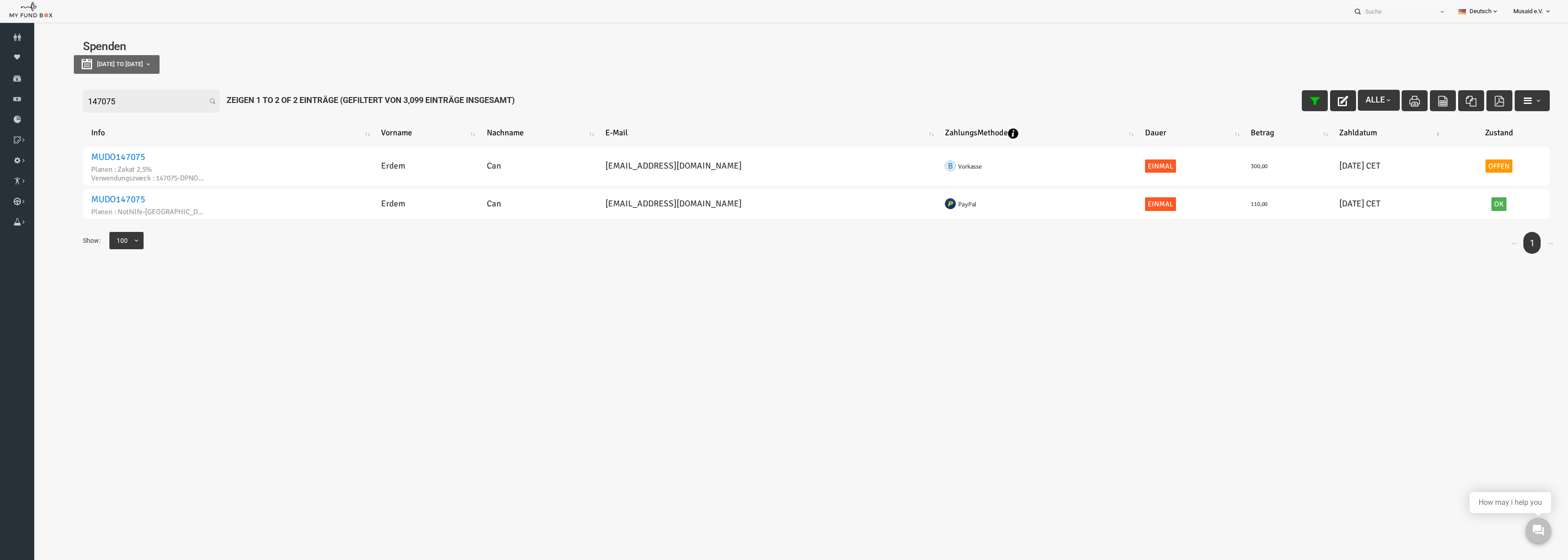
click at [1307, 102] on icon "button" at bounding box center [1312, 100] width 10 height 10
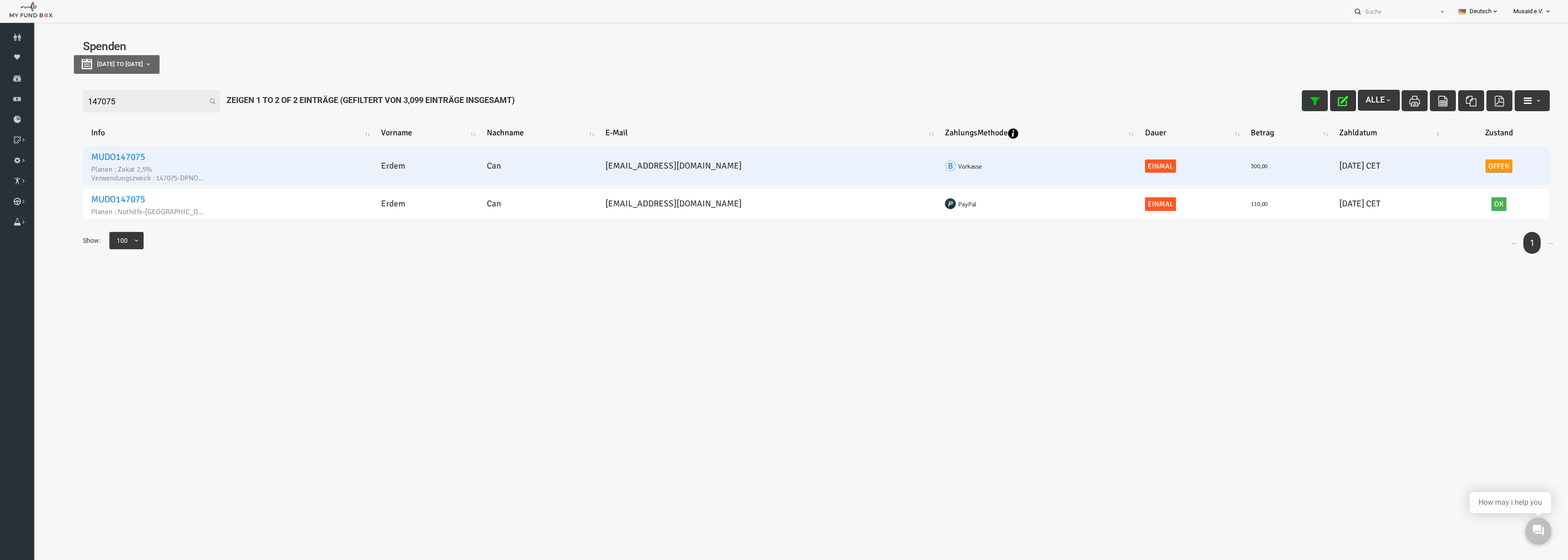
click at [1461, 168] on link "Offen" at bounding box center [1468, 166] width 27 height 13
click at [1332, 170] on td "20250811-- 11.08.2025 CET" at bounding box center [1359, 166] width 117 height 39
click at [1455, 164] on link "Offen" at bounding box center [1468, 166] width 27 height 13
click at [1433, 124] on span "× Offen" at bounding box center [1458, 123] width 90 height 9
click at [1426, 141] on icon "submit" at bounding box center [1426, 140] width 10 height 10
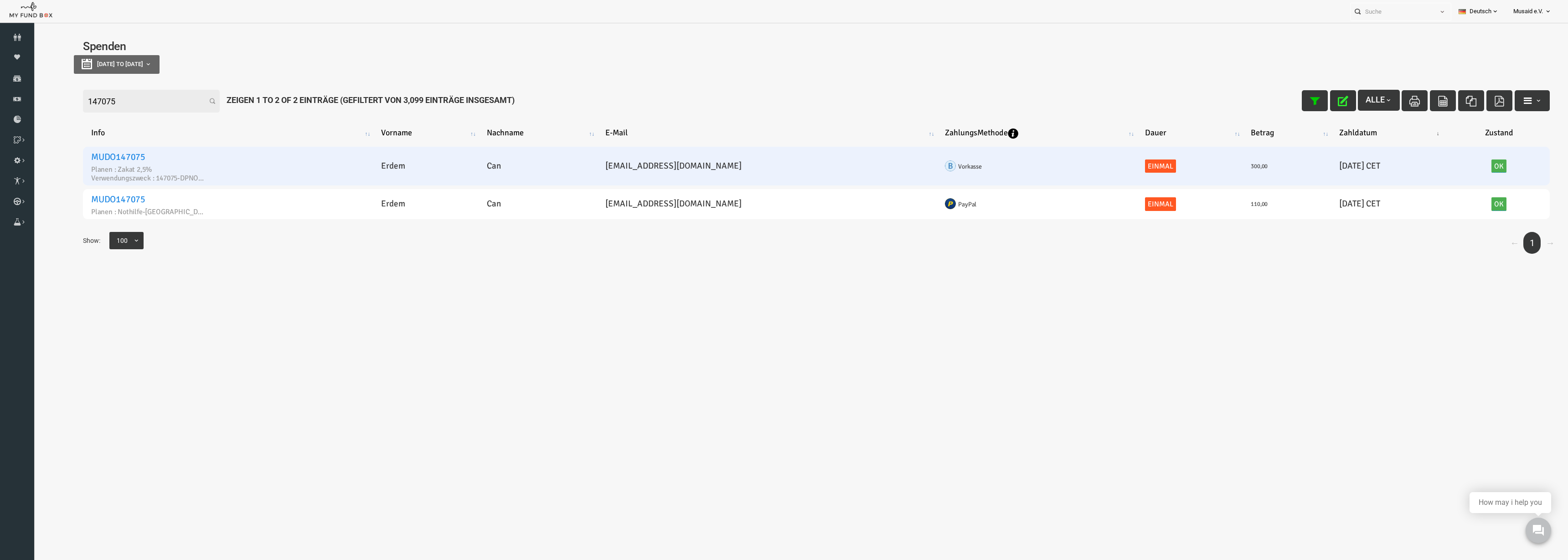
click at [1309, 108] on button "button" at bounding box center [1312, 100] width 26 height 21
click at [113, 102] on input "147075" at bounding box center [120, 101] width 137 height 23
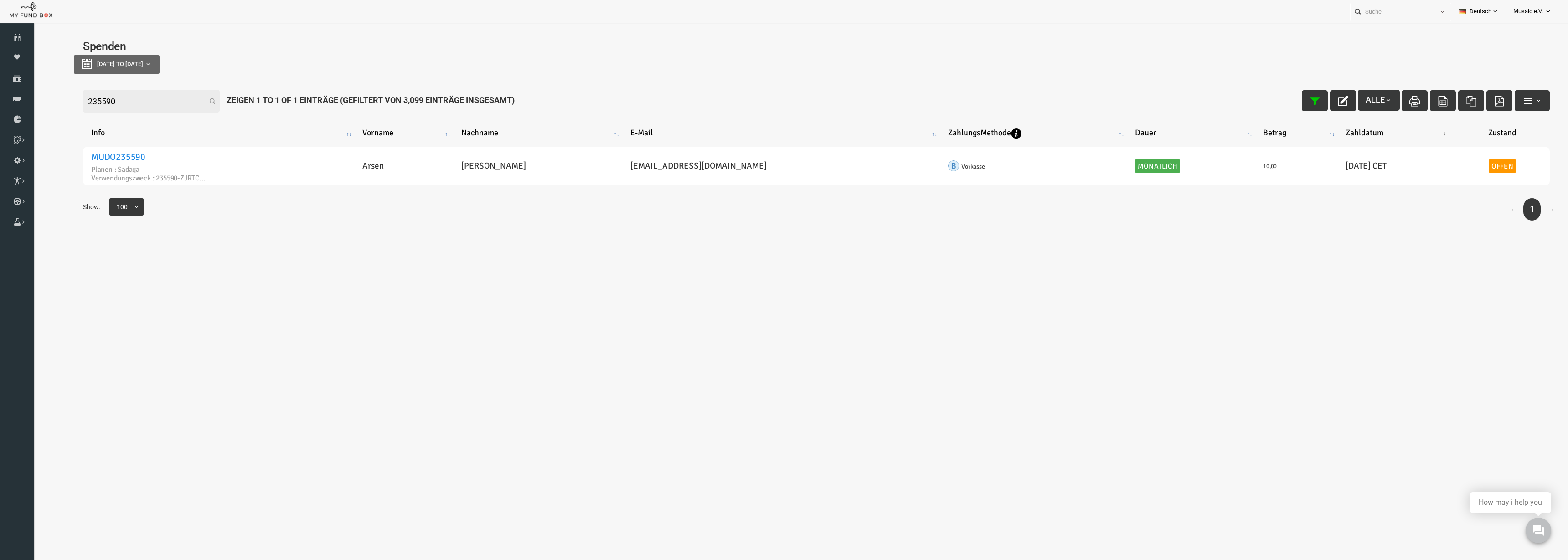
type input "235590"
click at [1307, 96] on icon "button" at bounding box center [1312, 100] width 10 height 10
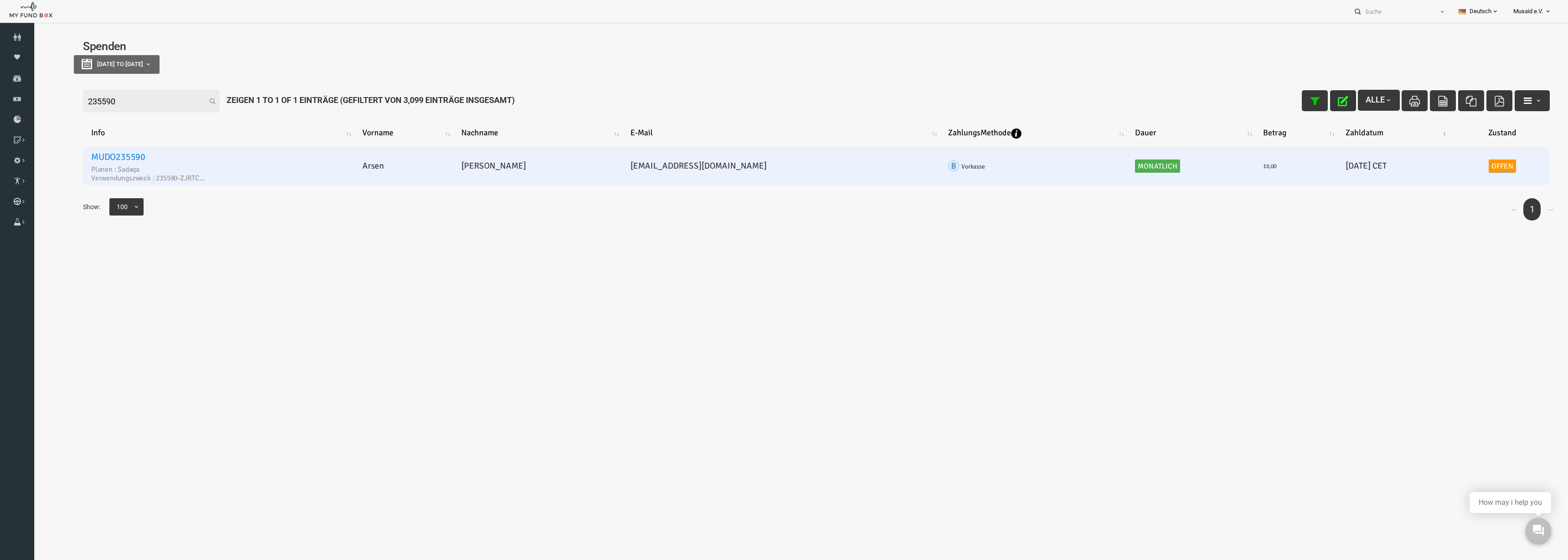
click at [1464, 171] on link "Offen" at bounding box center [1471, 166] width 27 height 13
click at [1429, 129] on span "× Offen" at bounding box center [1455, 123] width 91 height 17
click at [1423, 142] on icon "submit" at bounding box center [1423, 140] width 10 height 10
click at [1307, 100] on icon "button" at bounding box center [1312, 100] width 10 height 10
click at [0, 0] on icon at bounding box center [0, 0] width 0 height 0
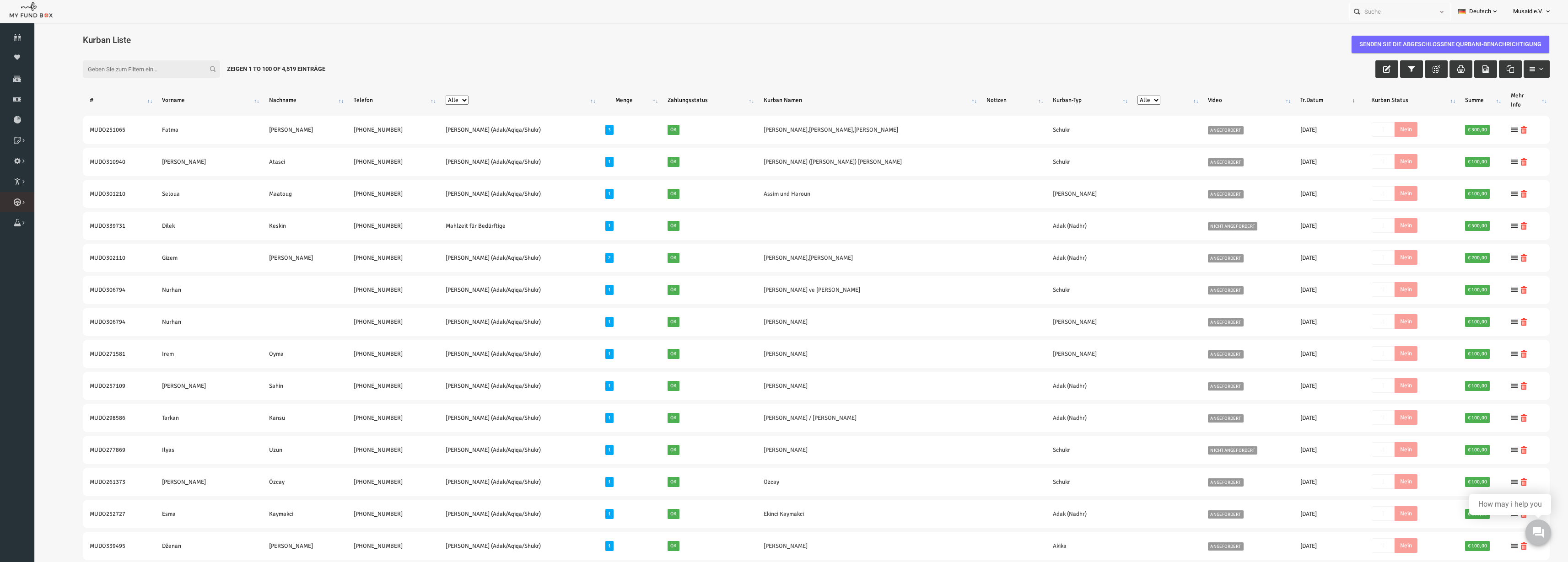
click at [0, 0] on link "Kurban Liste" at bounding box center [0, 0] width 0 height 0
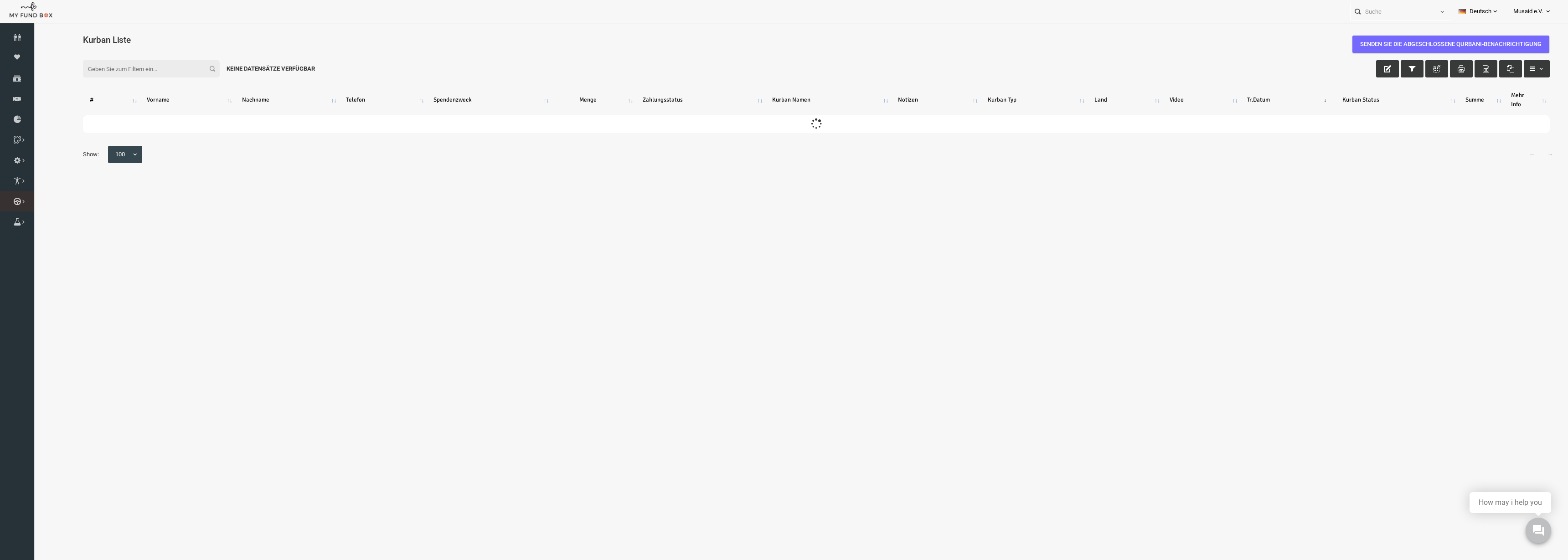
click at [0, 0] on icon at bounding box center [0, 0] width 0 height 0
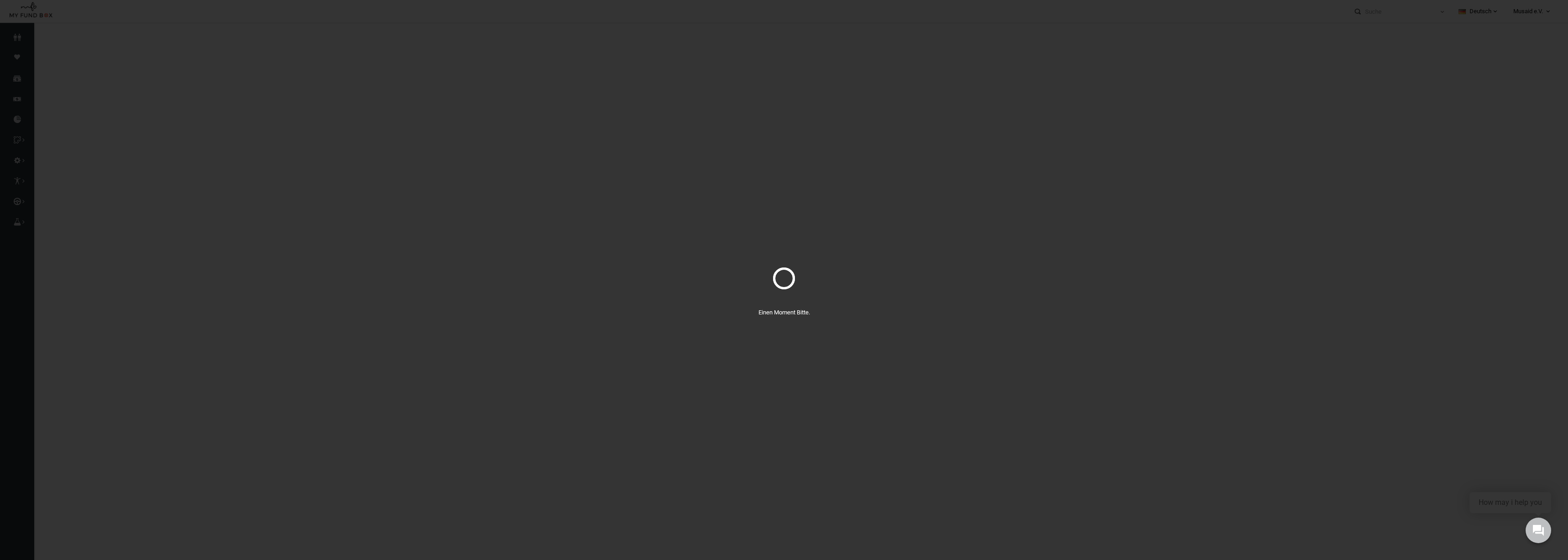
select select "100"
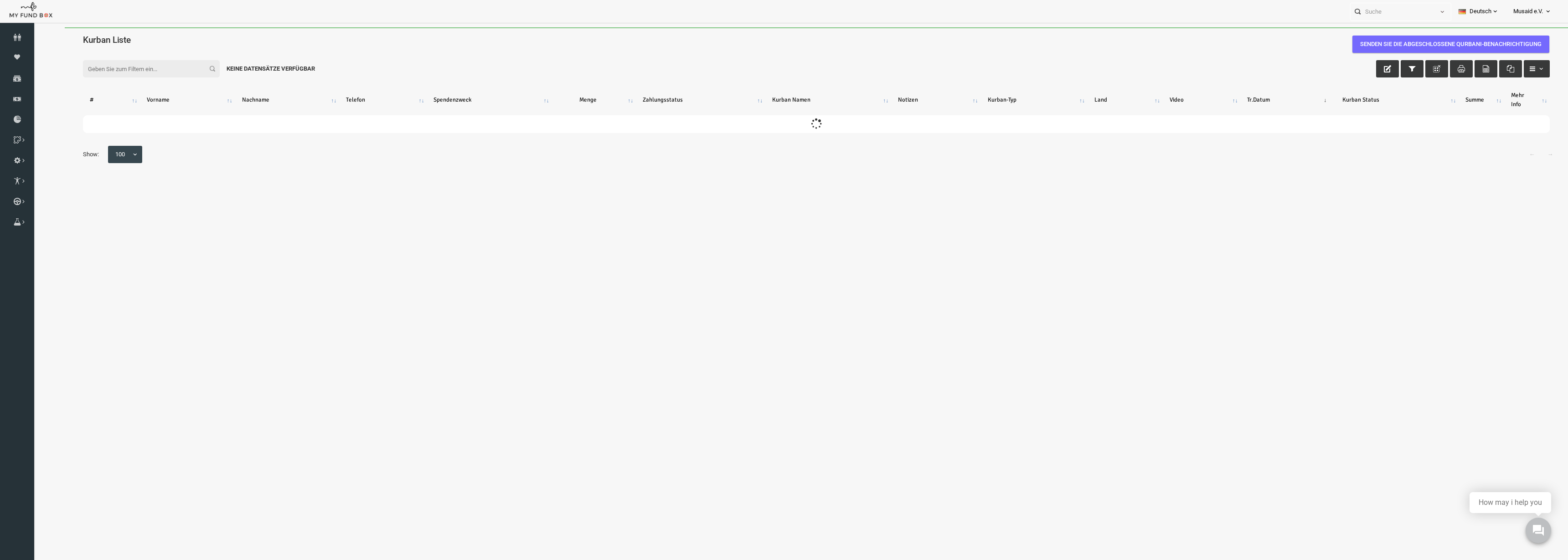
click at [405, 98] on th "Spendenzweck" at bounding box center [458, 100] width 125 height 24
click at [405, 97] on th "Spendenzweck" at bounding box center [458, 100] width 125 height 24
click at [406, 94] on th "Spendenzweck" at bounding box center [458, 100] width 125 height 24
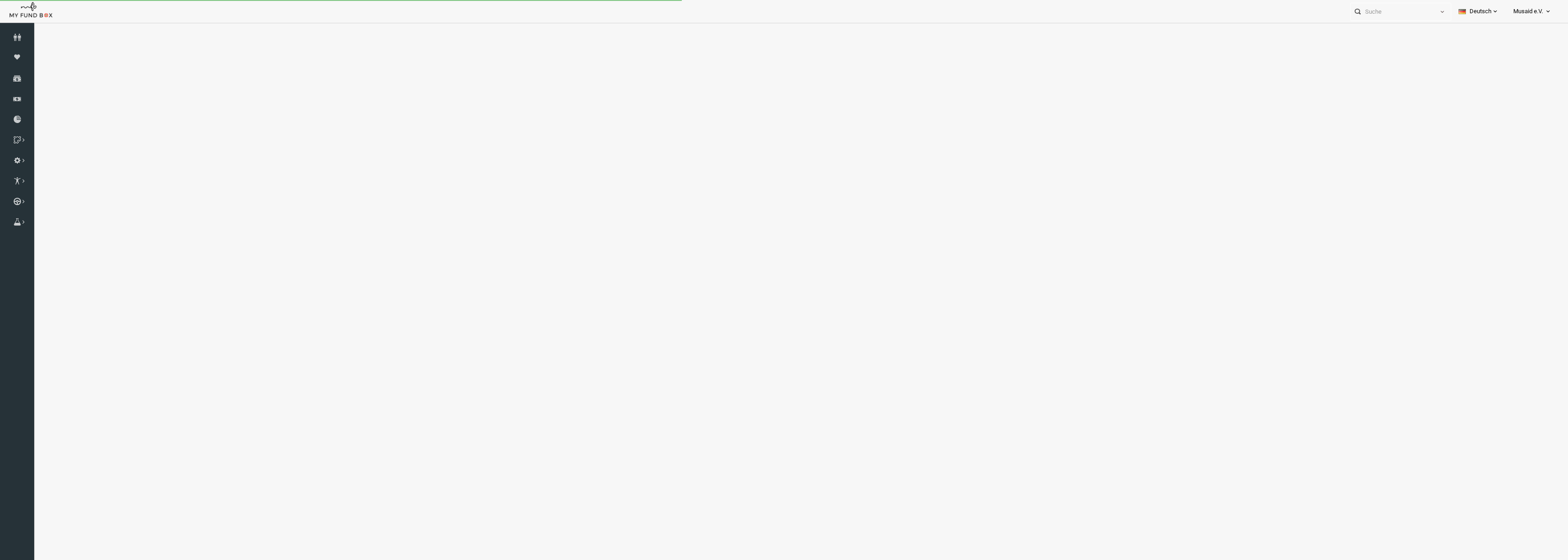
select select "100"
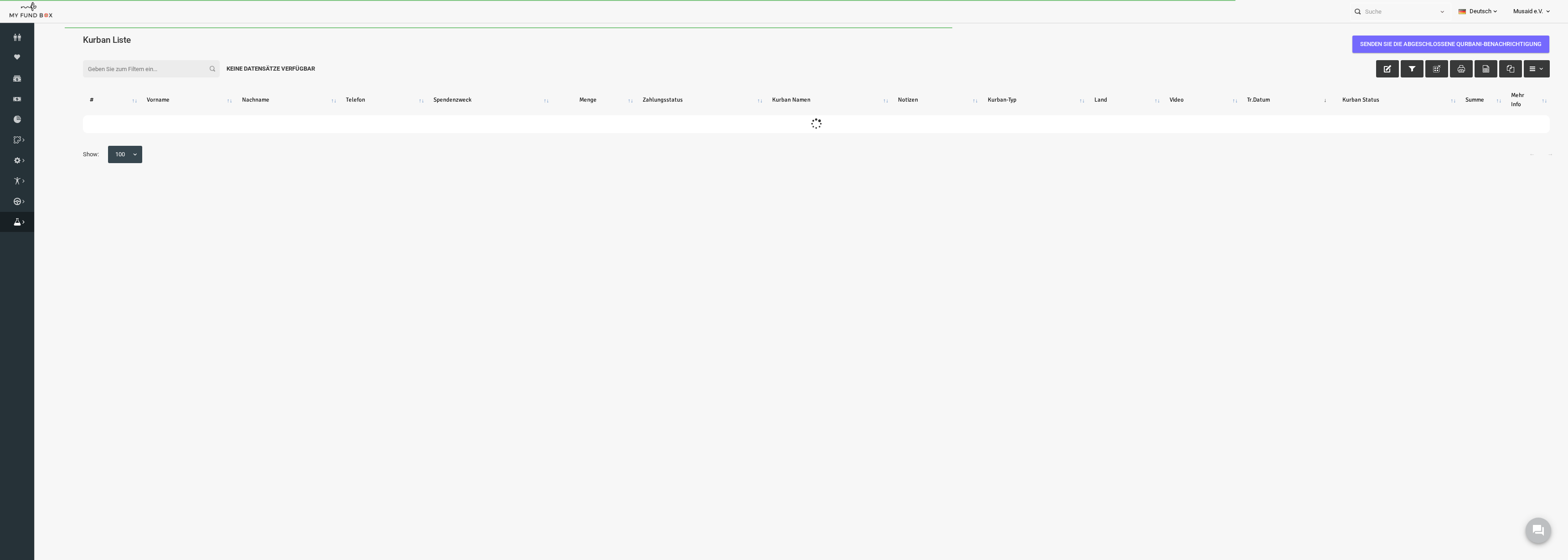
click at [6, 217] on link "Brunnen" at bounding box center [17, 222] width 34 height 20
click at [0, 0] on link "Brunnen Liste" at bounding box center [0, 0] width 0 height 0
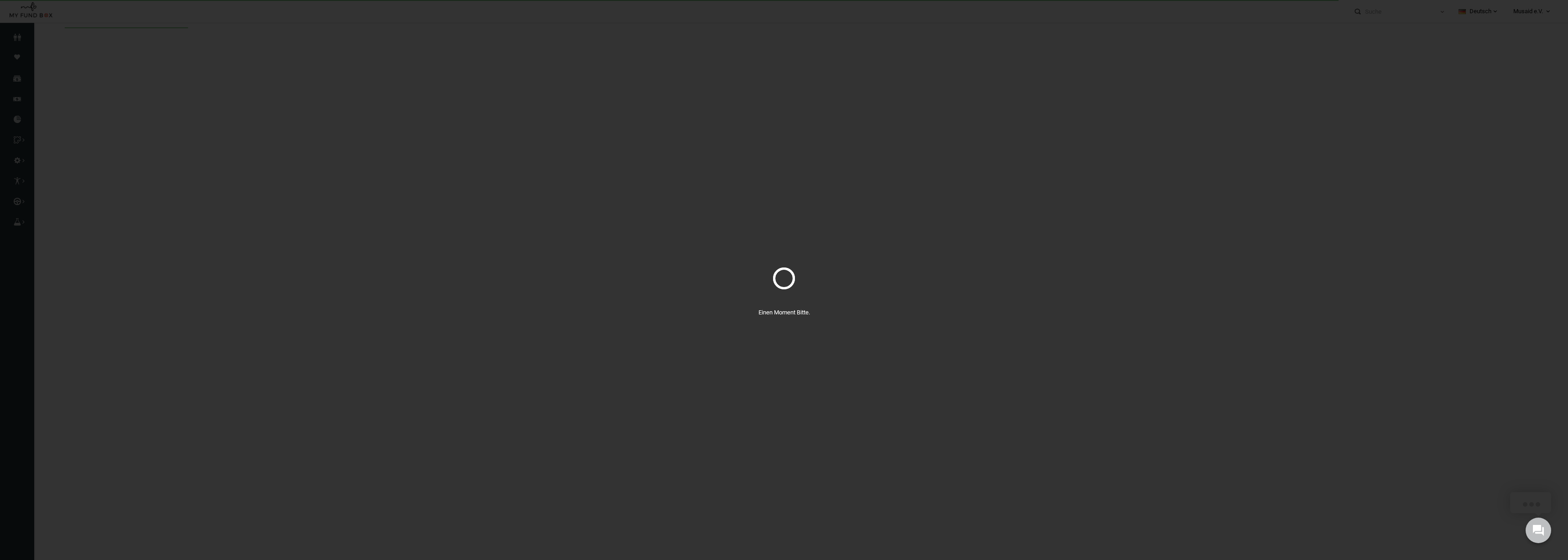
select select "100"
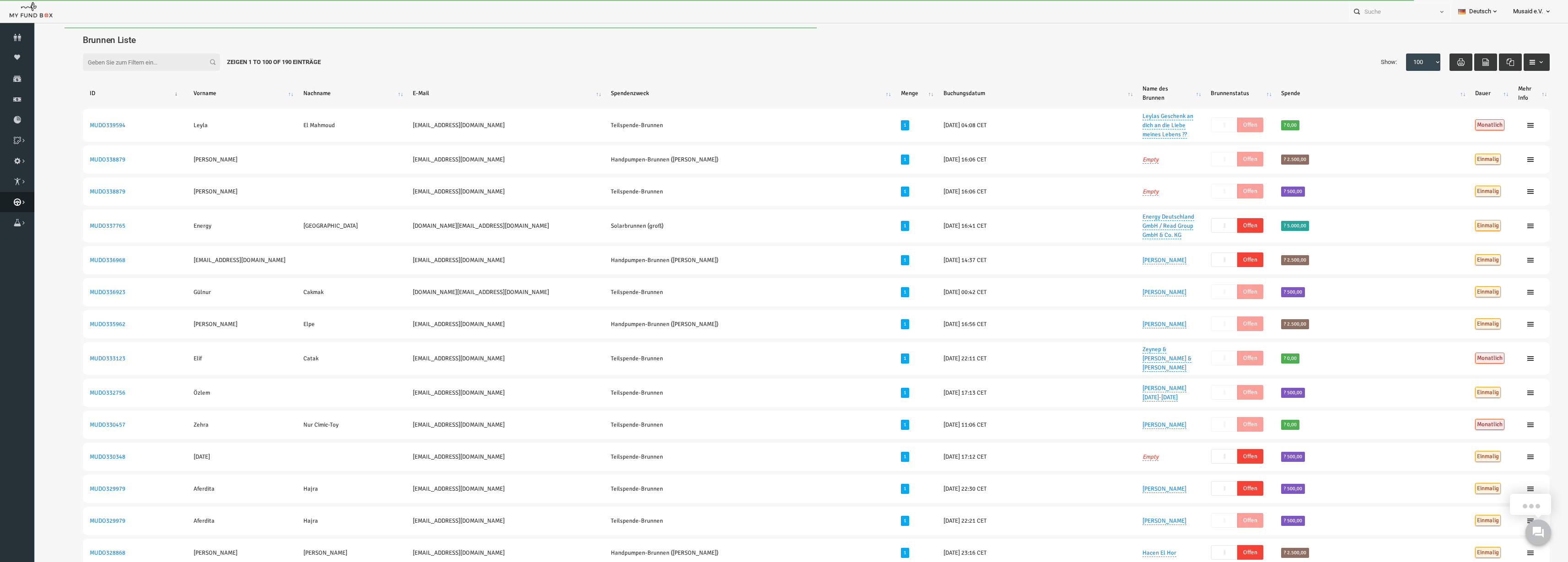
click at [12, 202] on icon at bounding box center [17, 202] width 34 height 7
click at [0, 0] on link "Kurban Liste" at bounding box center [0, 0] width 0 height 0
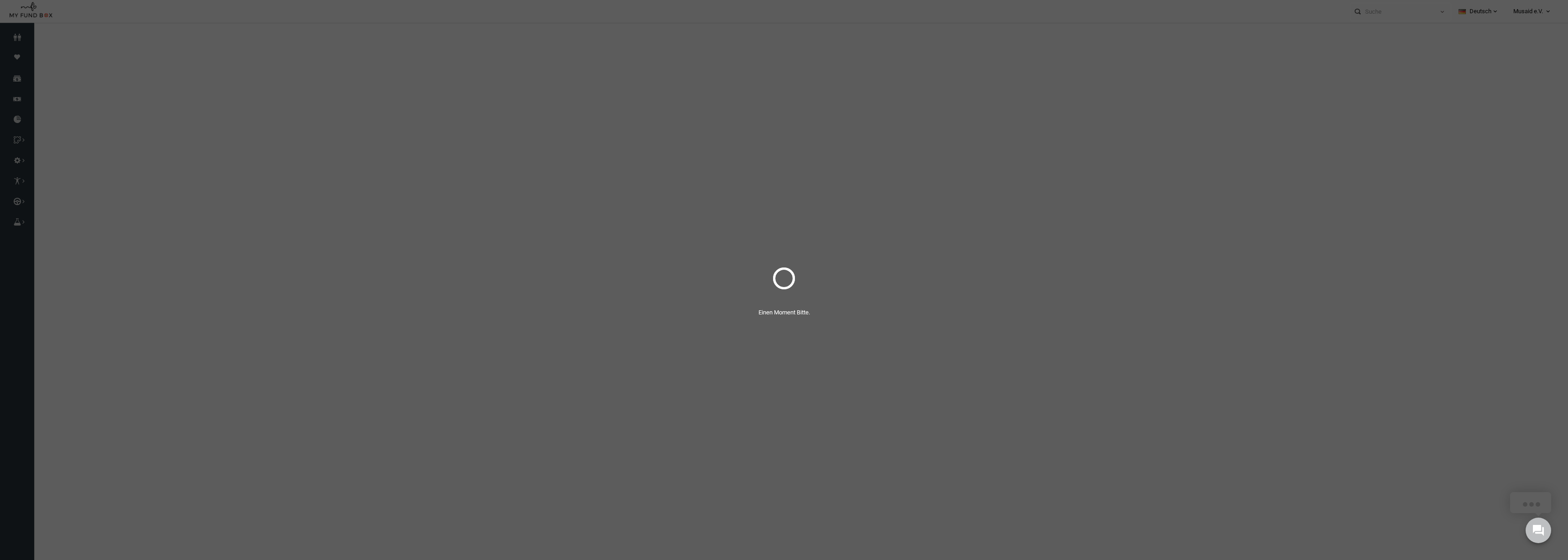
select select "100"
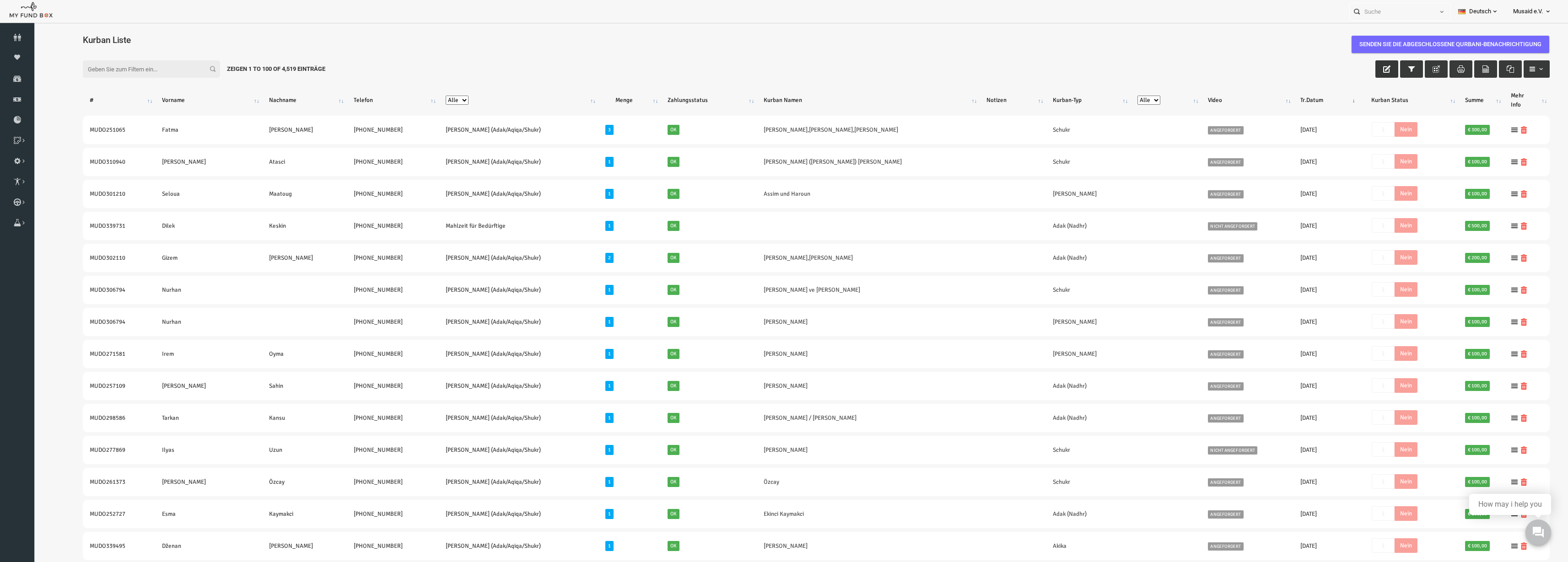
click at [1353, 69] on icon "button" at bounding box center [1357, 69] width 7 height 7
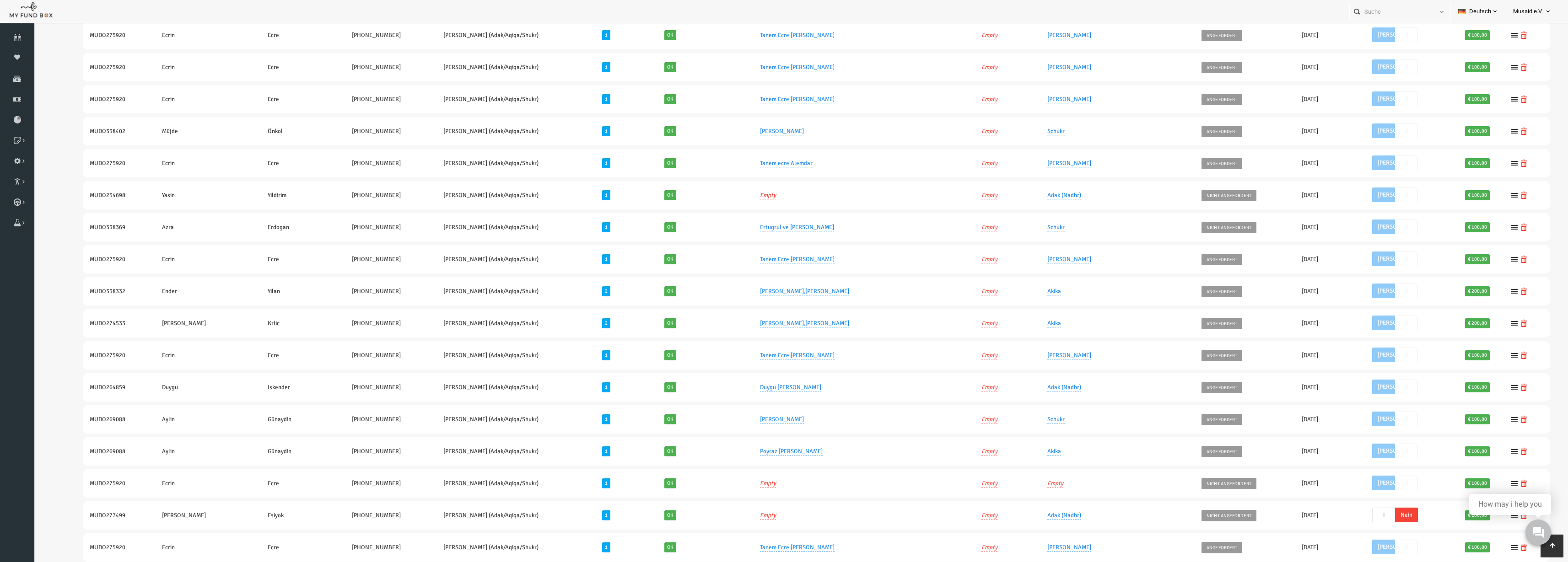
scroll to position [1773, 0]
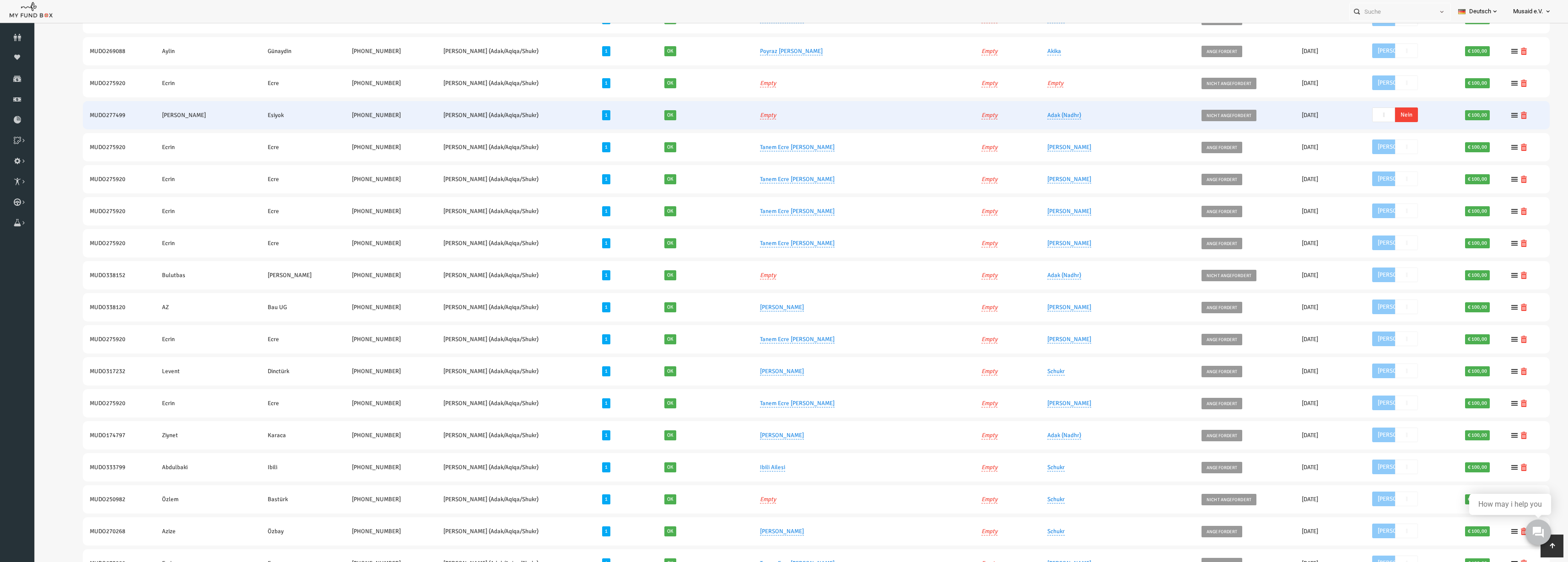
click at [1372, 114] on span "Nein" at bounding box center [1376, 115] width 23 height 15
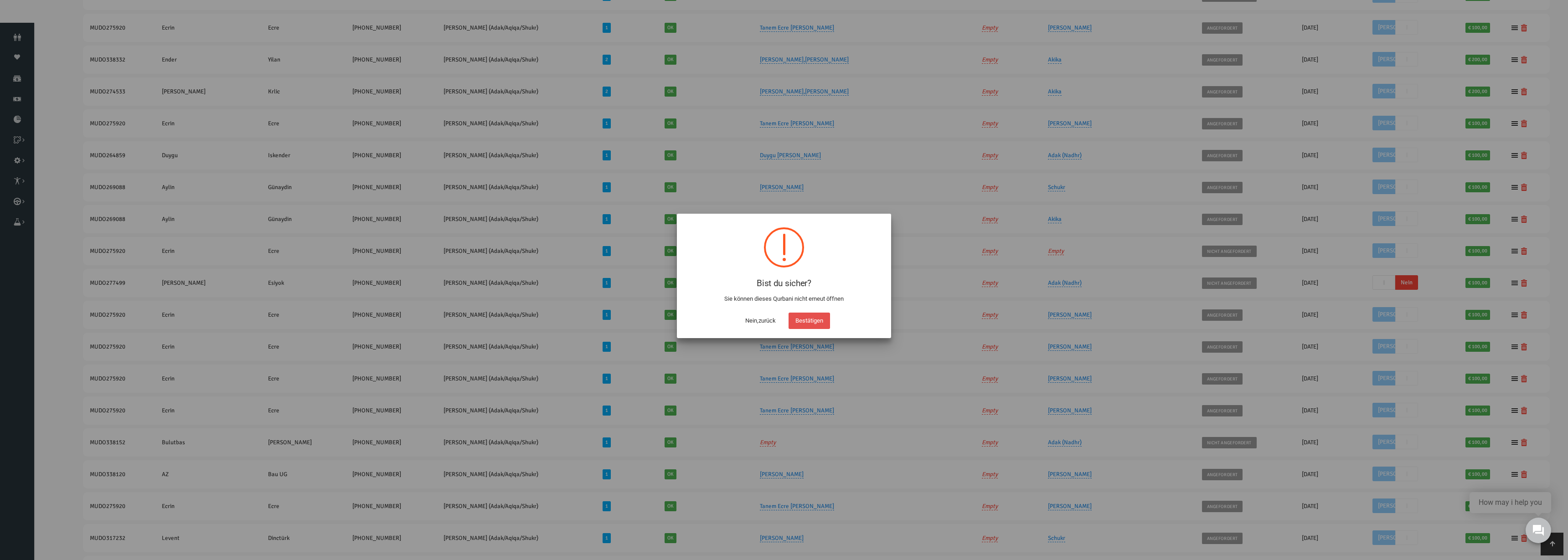
click at [823, 320] on button "Bestätigen" at bounding box center [809, 321] width 41 height 16
checkbox input "true"
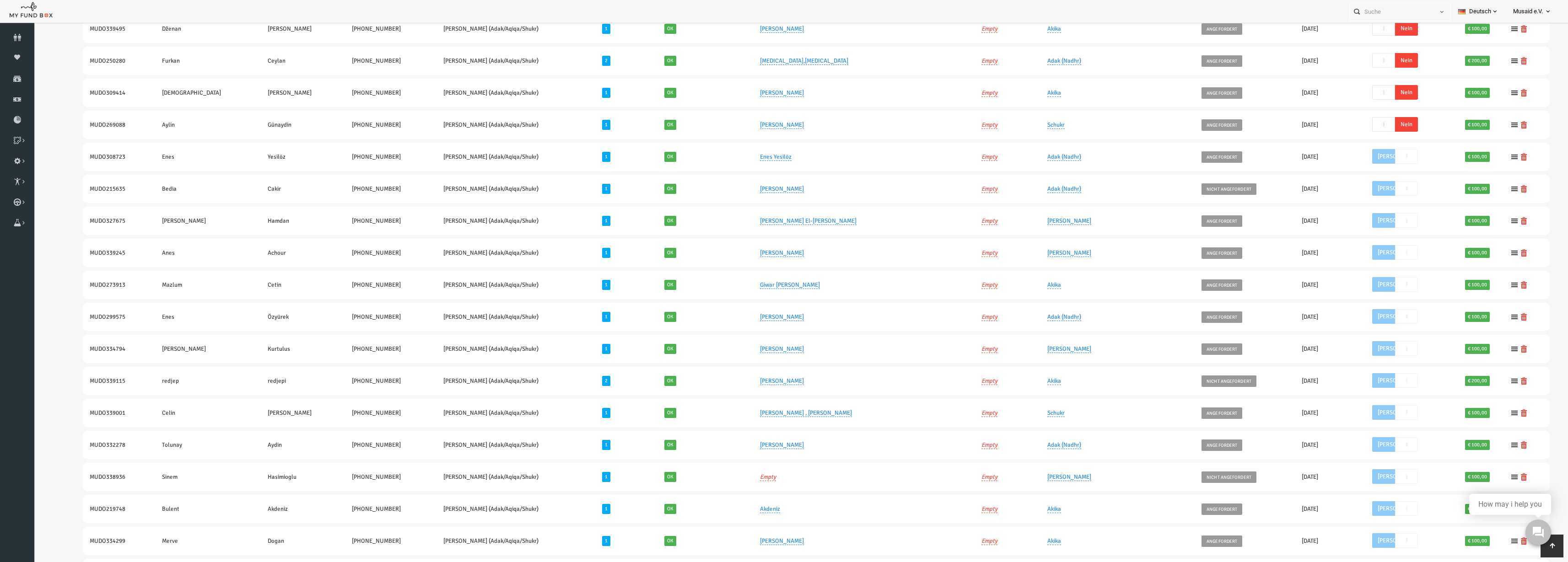
scroll to position [403, 0]
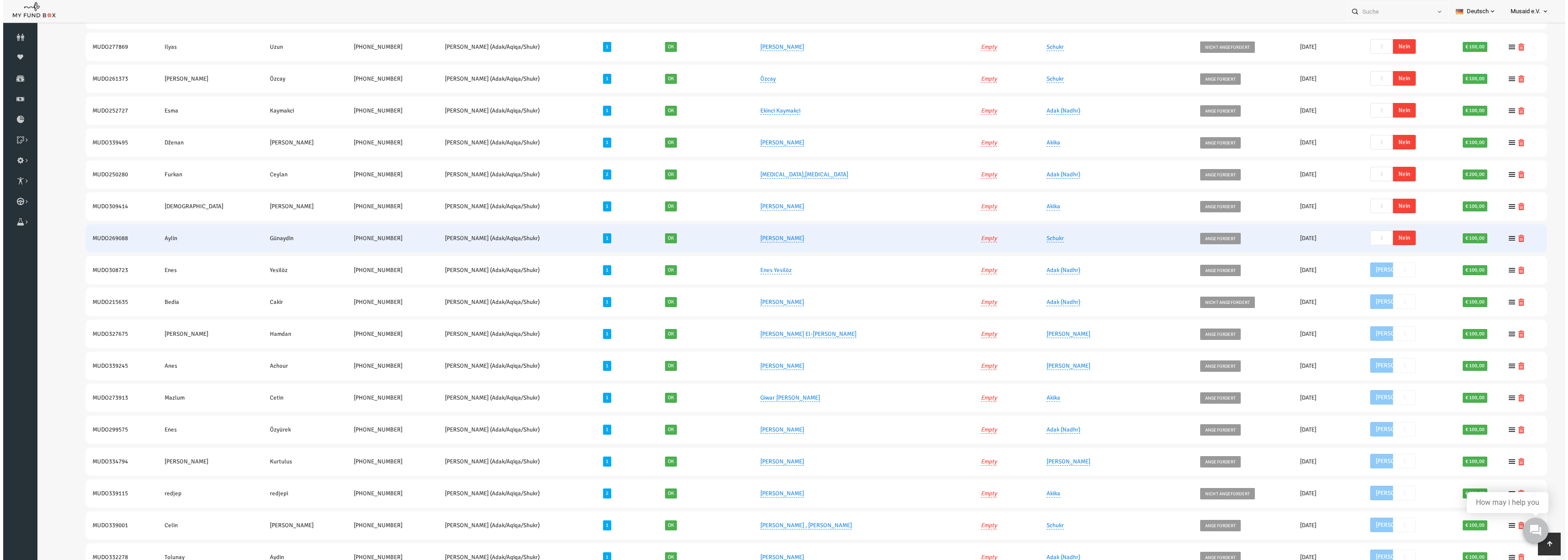
drag, startPoint x: 1368, startPoint y: 234, endPoint x: 1257, endPoint y: -95, distance: 347.2
click at [1368, 234] on span "Nein" at bounding box center [1373, 238] width 23 height 15
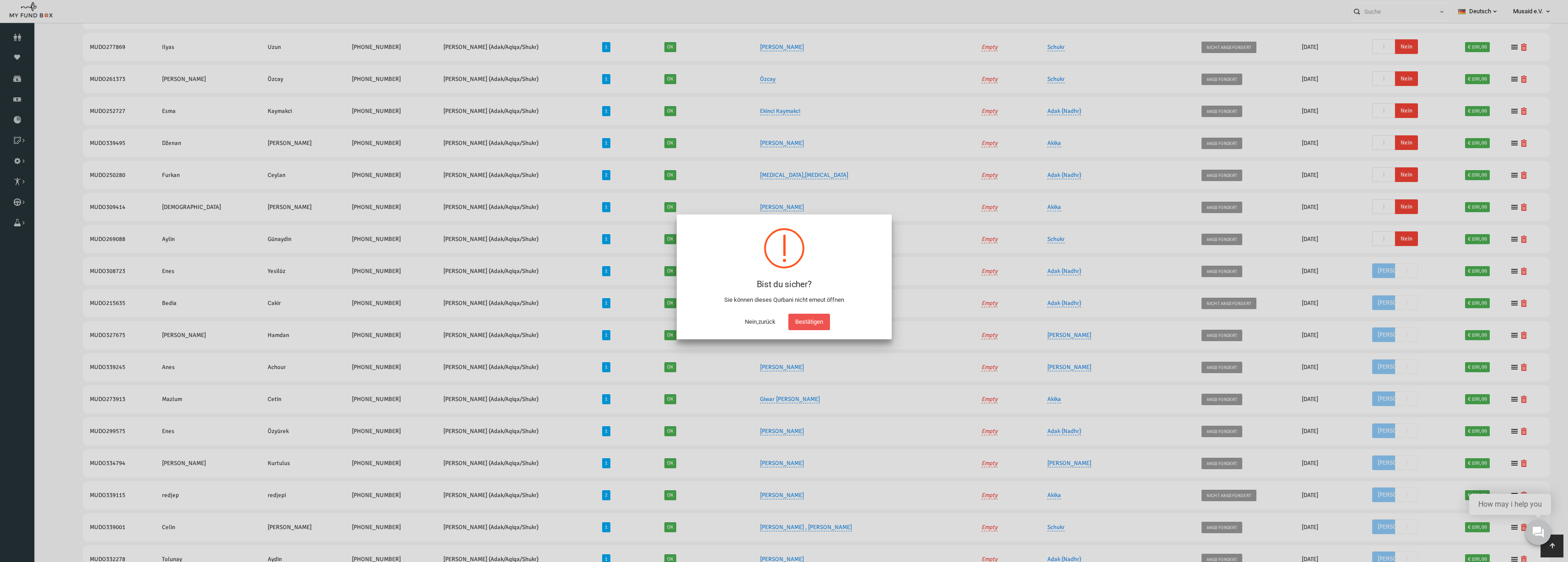
scroll to position [358, 0]
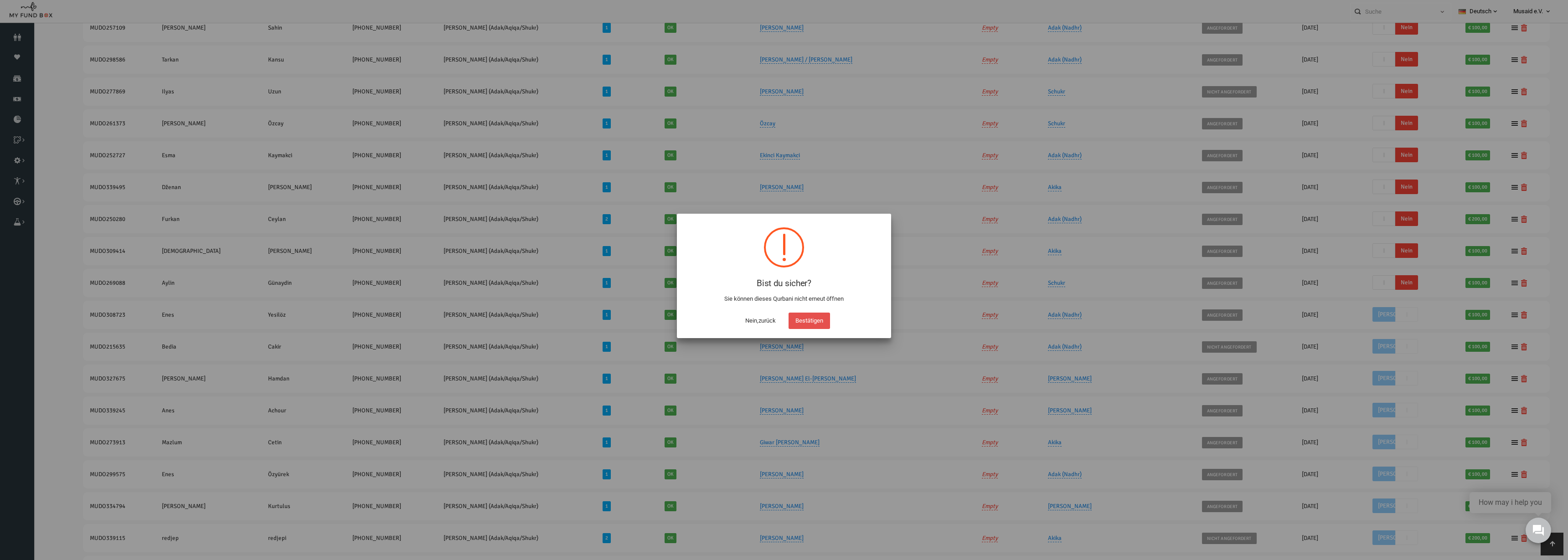
click at [824, 322] on button "Bestätigen" at bounding box center [809, 321] width 41 height 16
checkbox input "true"
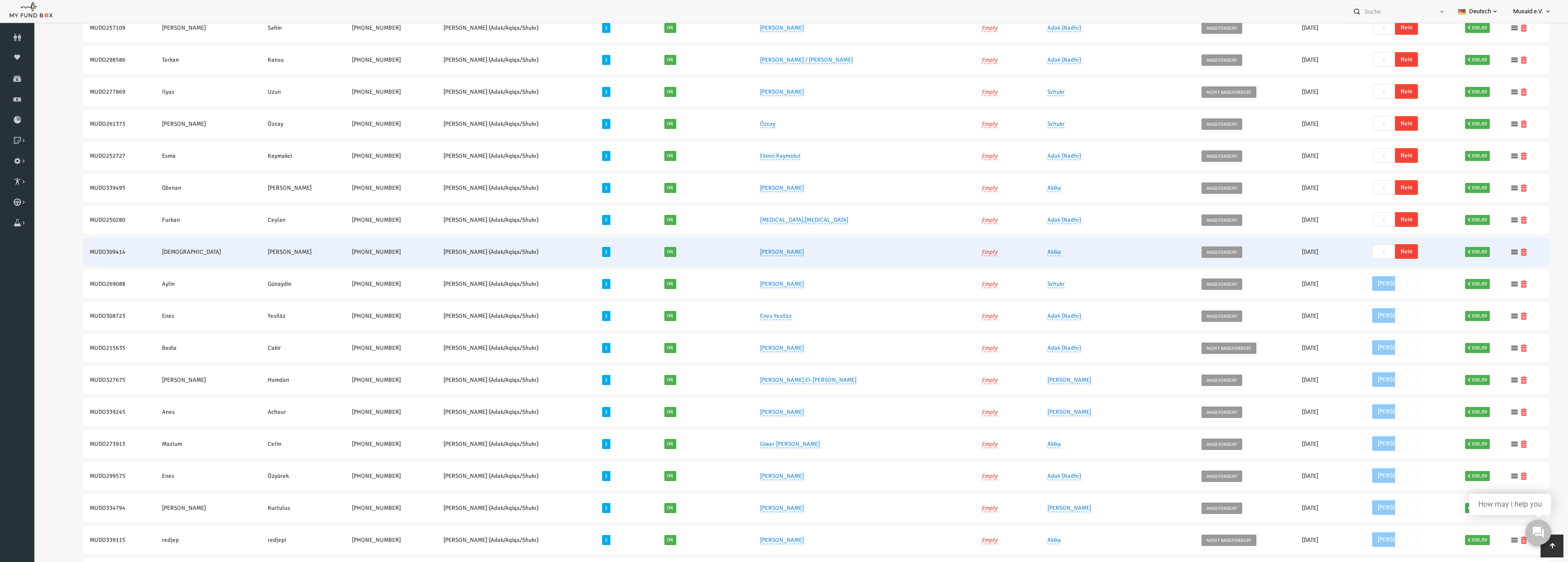
click at [1369, 256] on span "Nein" at bounding box center [1376, 252] width 23 height 15
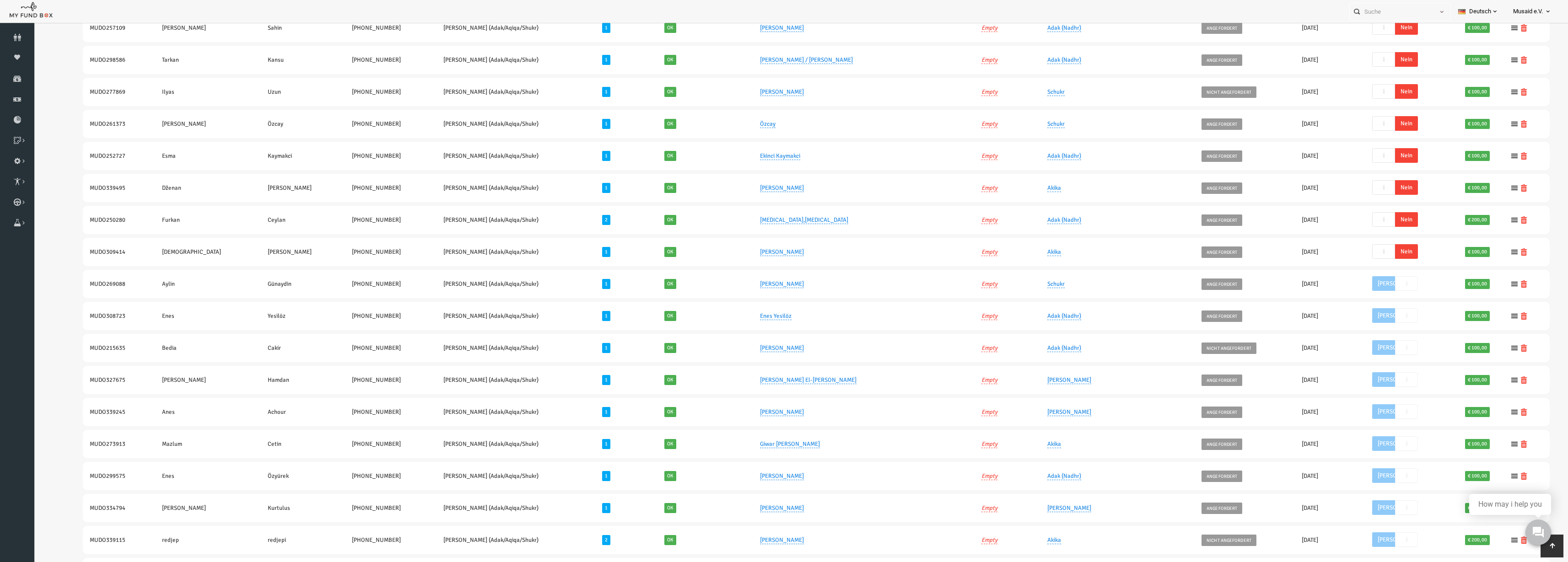
scroll to position [326, 0]
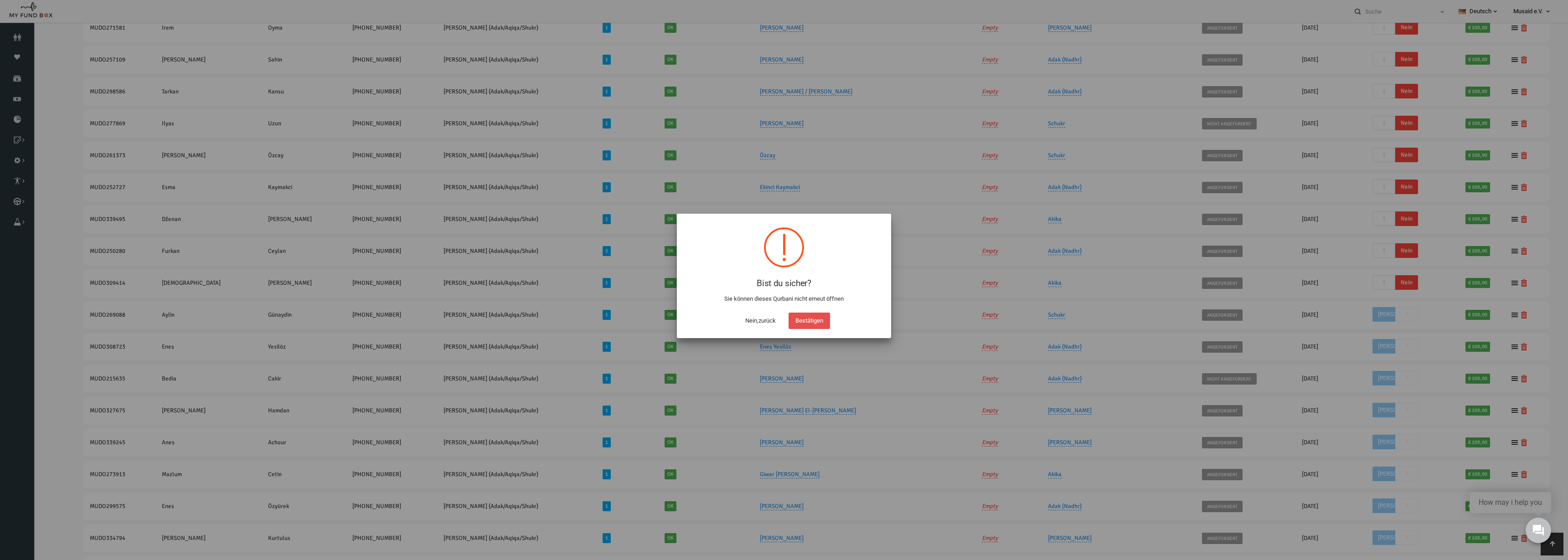
click at [797, 322] on button "Bestätigen" at bounding box center [809, 321] width 41 height 16
checkbox input "true"
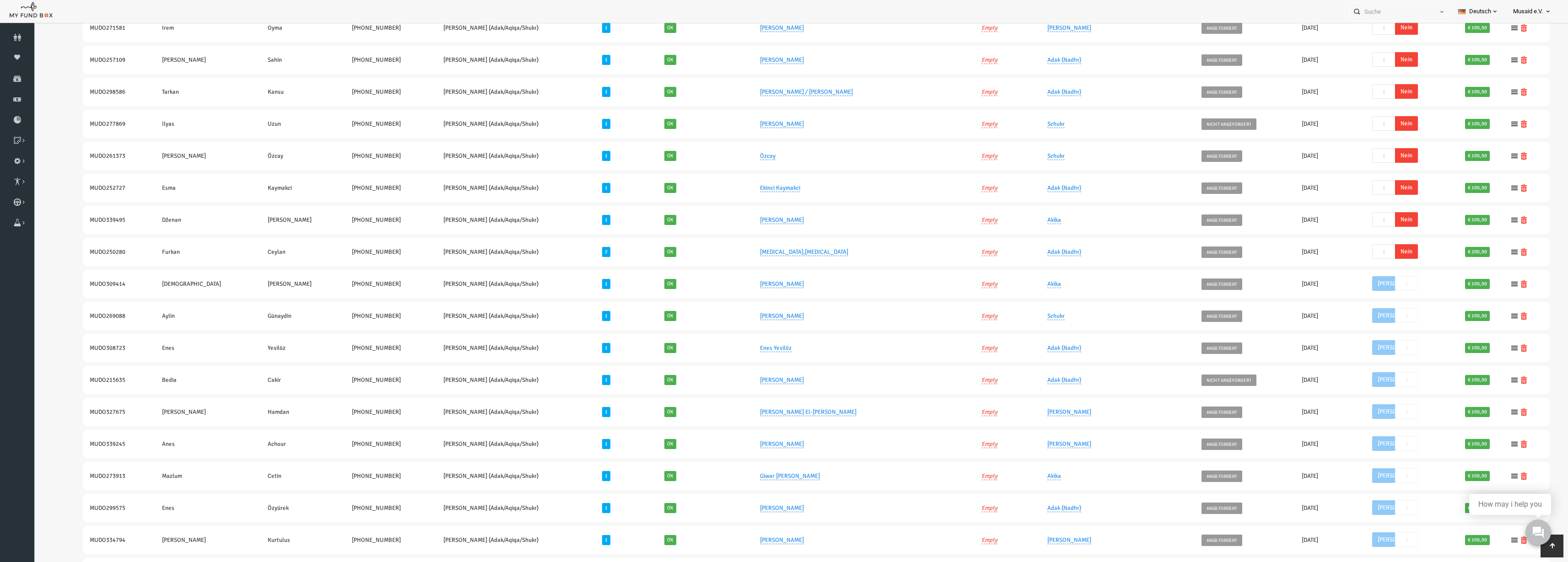
click at [1371, 250] on span "Nein" at bounding box center [1376, 252] width 23 height 15
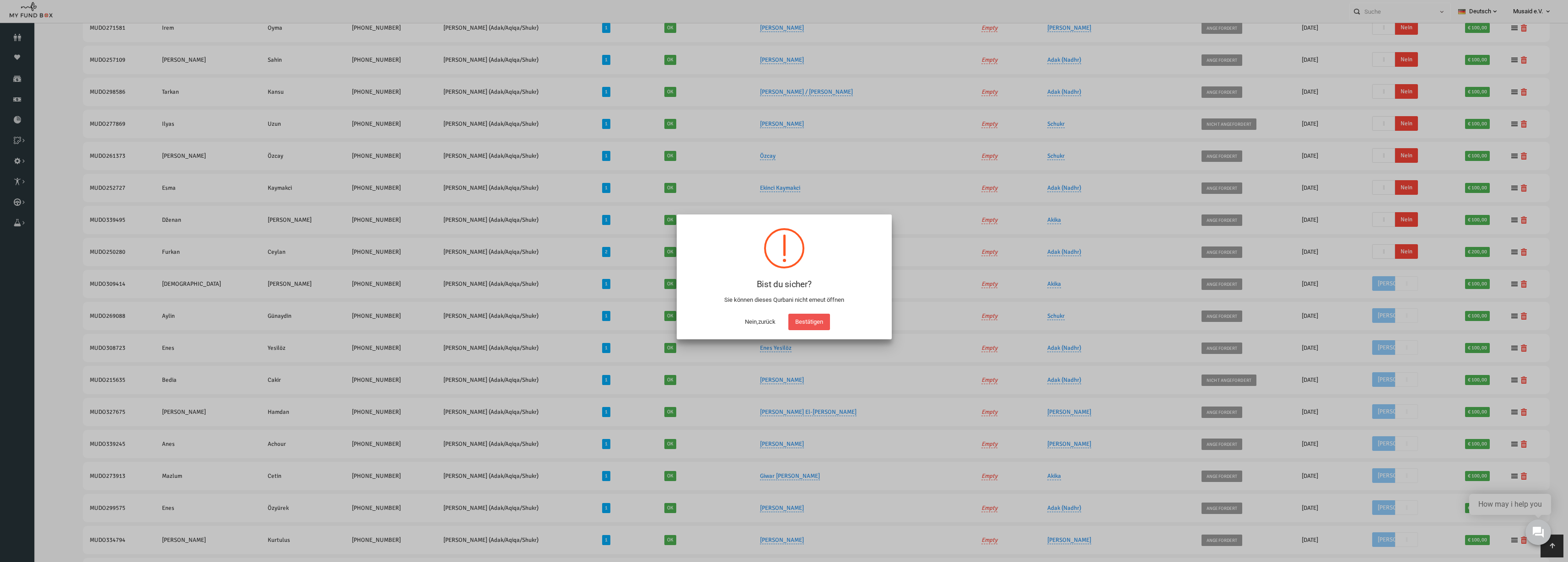
scroll to position [294, 0]
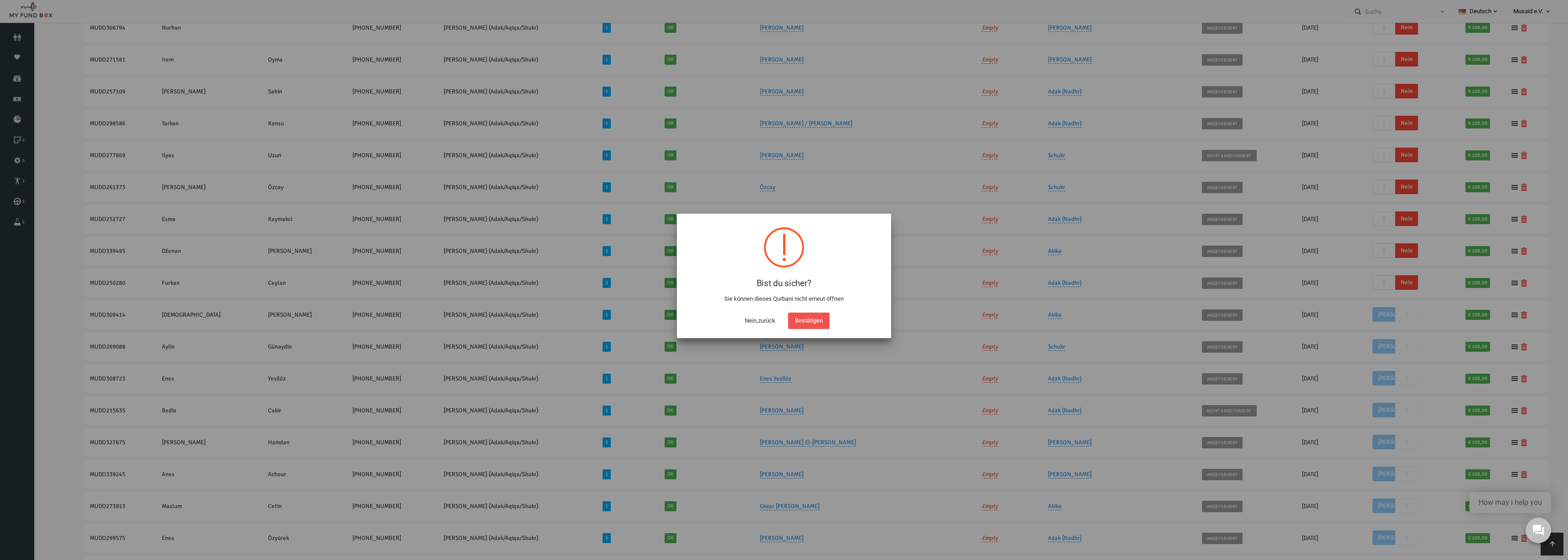
click at [785, 313] on div "Nein,zurück Bestätigen" at bounding box center [784, 318] width 196 height 21
click at [800, 315] on button "Bestätigen" at bounding box center [809, 321] width 41 height 16
checkbox input "true"
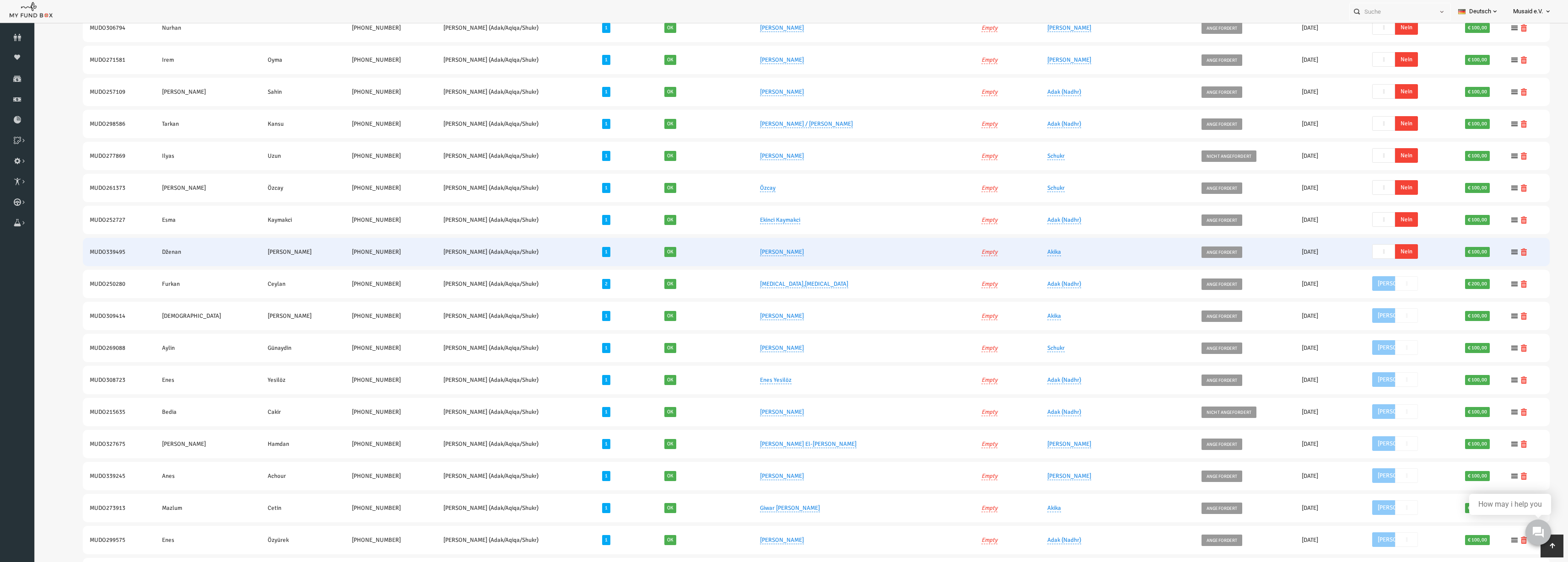
click at [1365, 249] on span "Nein" at bounding box center [1376, 252] width 23 height 15
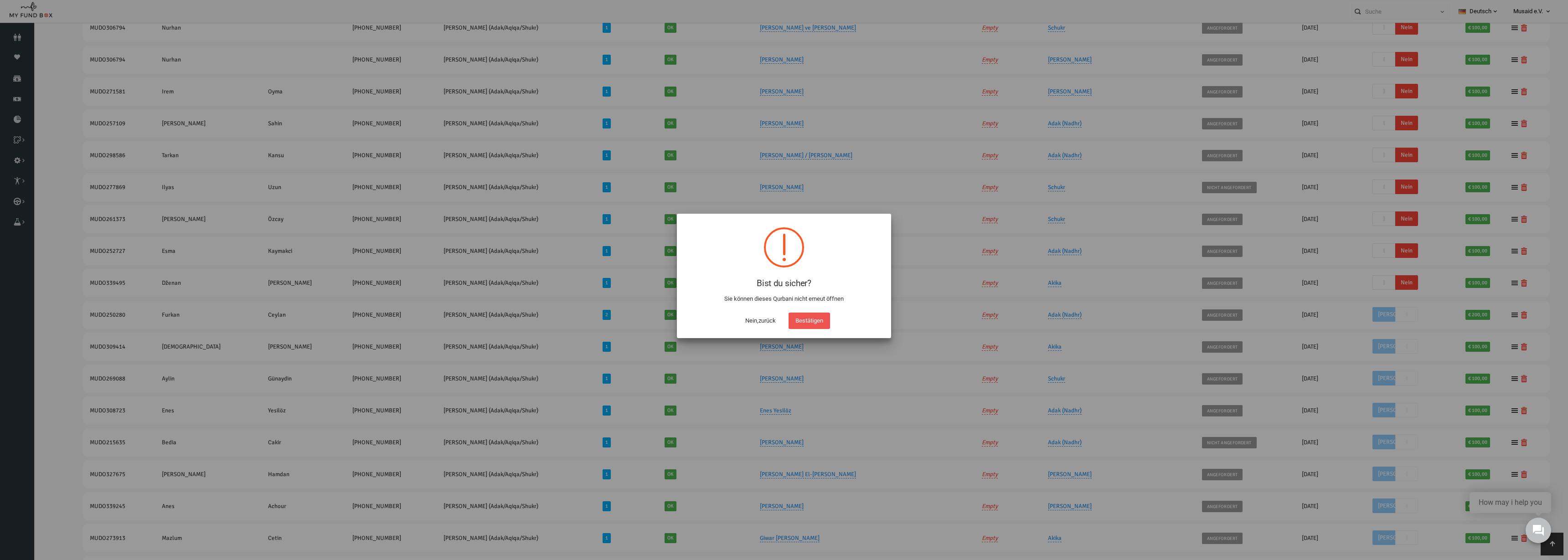
click at [801, 323] on button "Bestätigen" at bounding box center [809, 321] width 41 height 16
checkbox input "true"
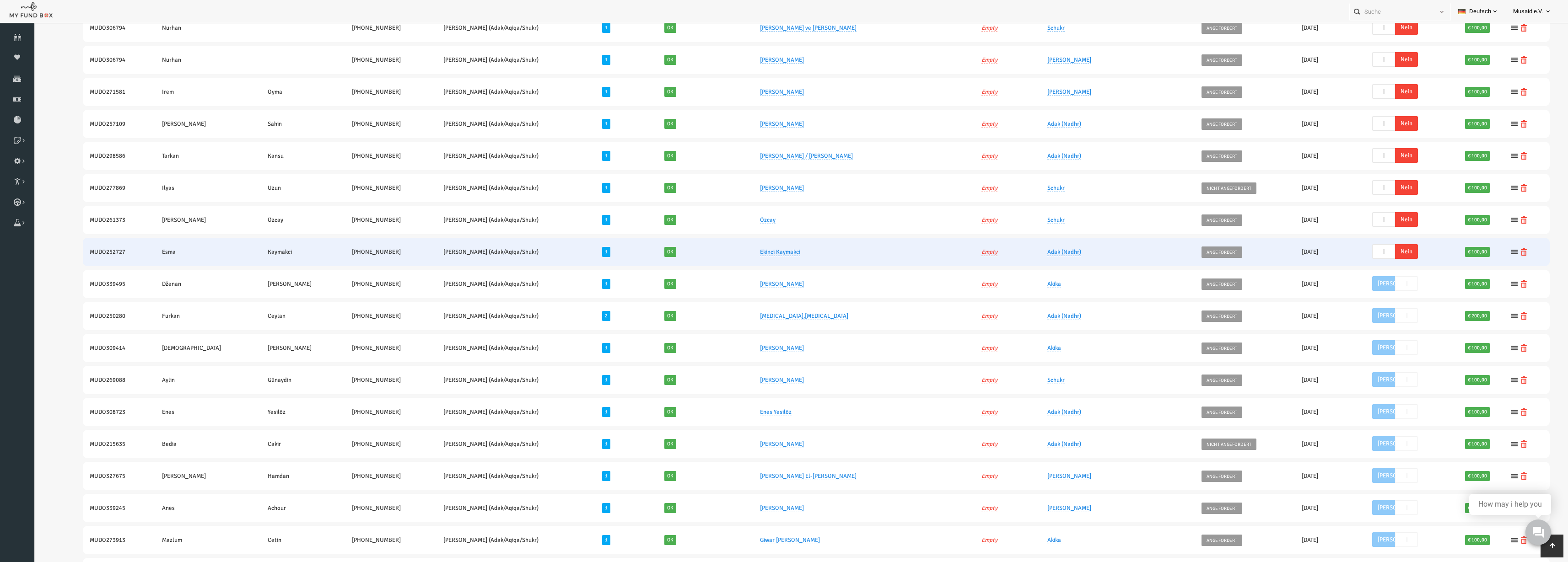
click at [1371, 252] on span "Nein" at bounding box center [1376, 252] width 23 height 15
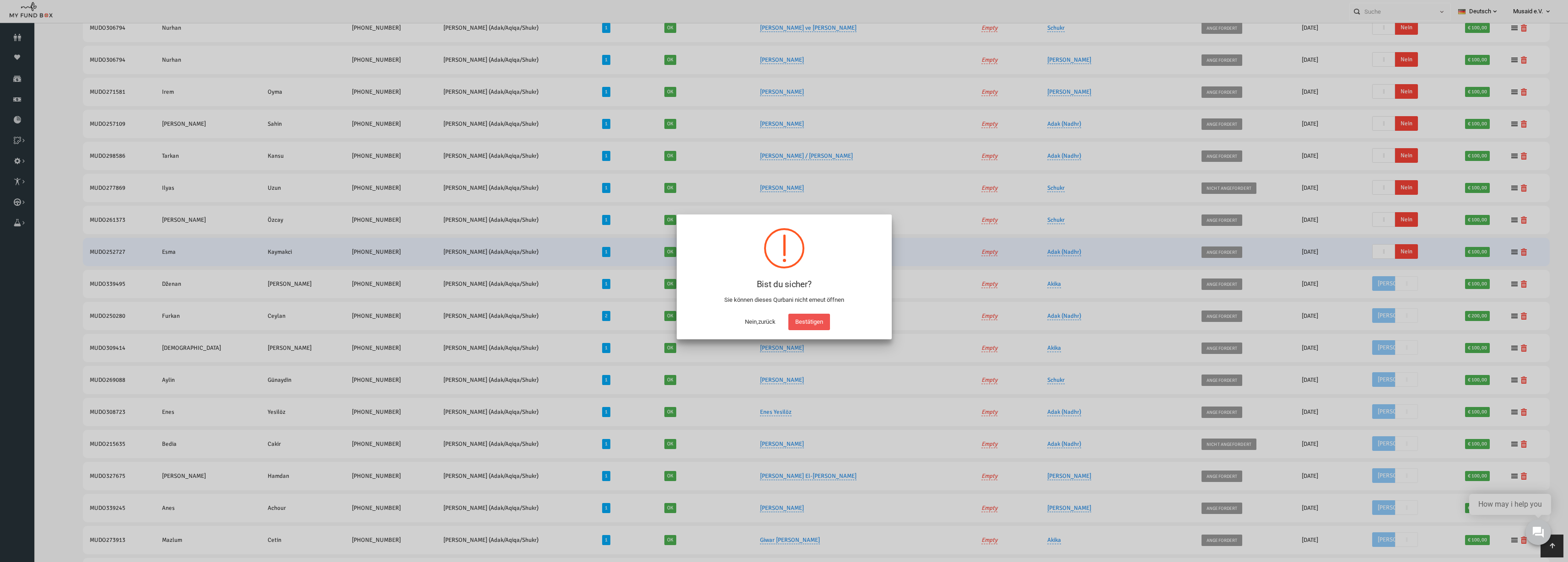
scroll to position [230, 0]
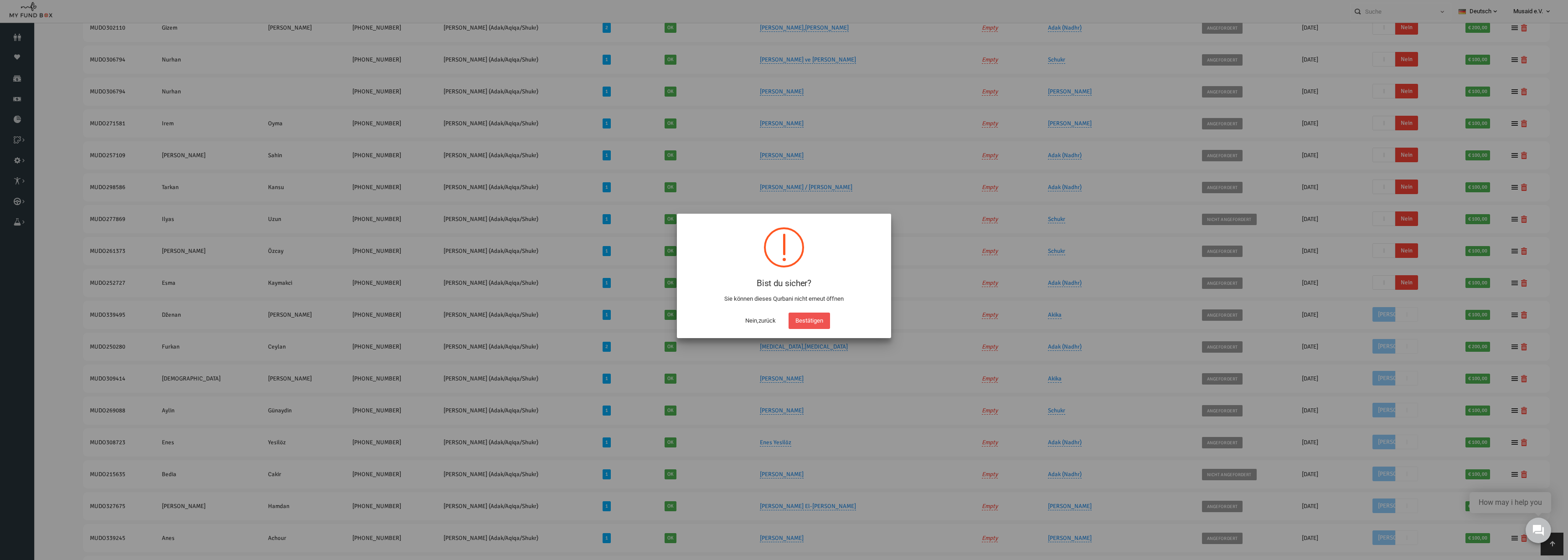
click at [765, 324] on button "Nein,zurück" at bounding box center [760, 321] width 44 height 16
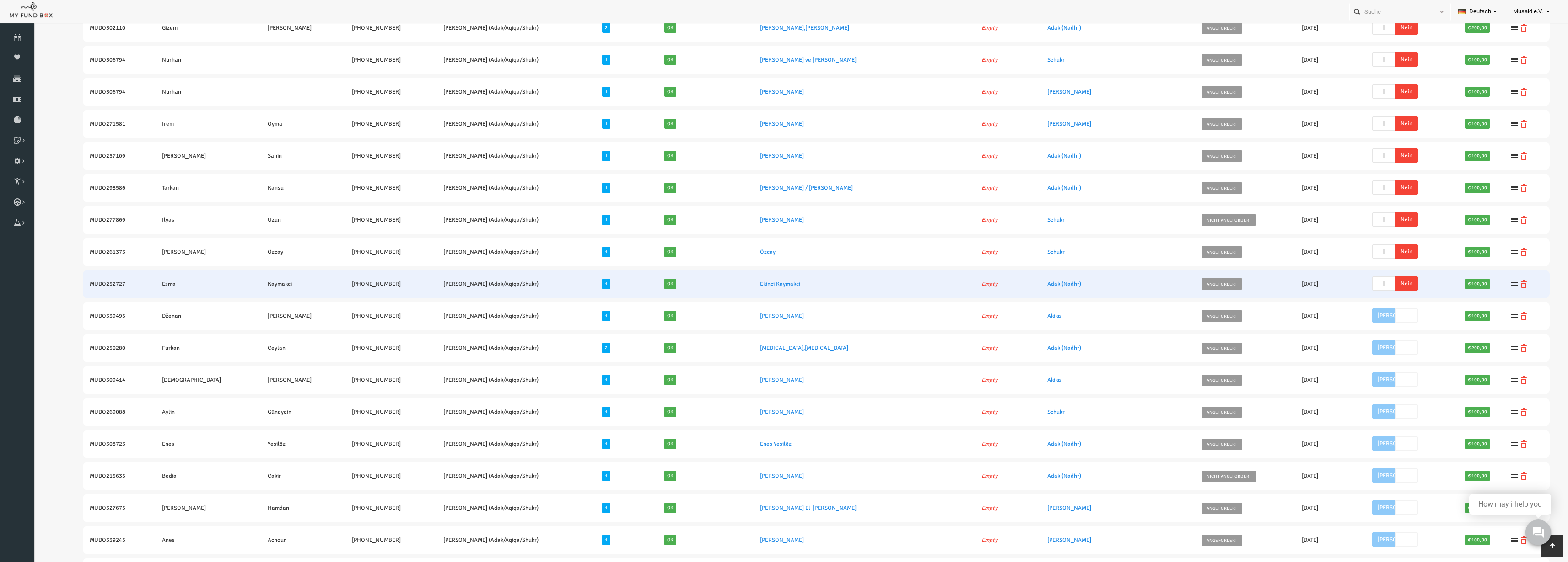
drag, startPoint x: 1365, startPoint y: 281, endPoint x: 1309, endPoint y: 278, distance: 56.1
click at [1366, 281] on span "Nein" at bounding box center [1376, 283] width 23 height 15
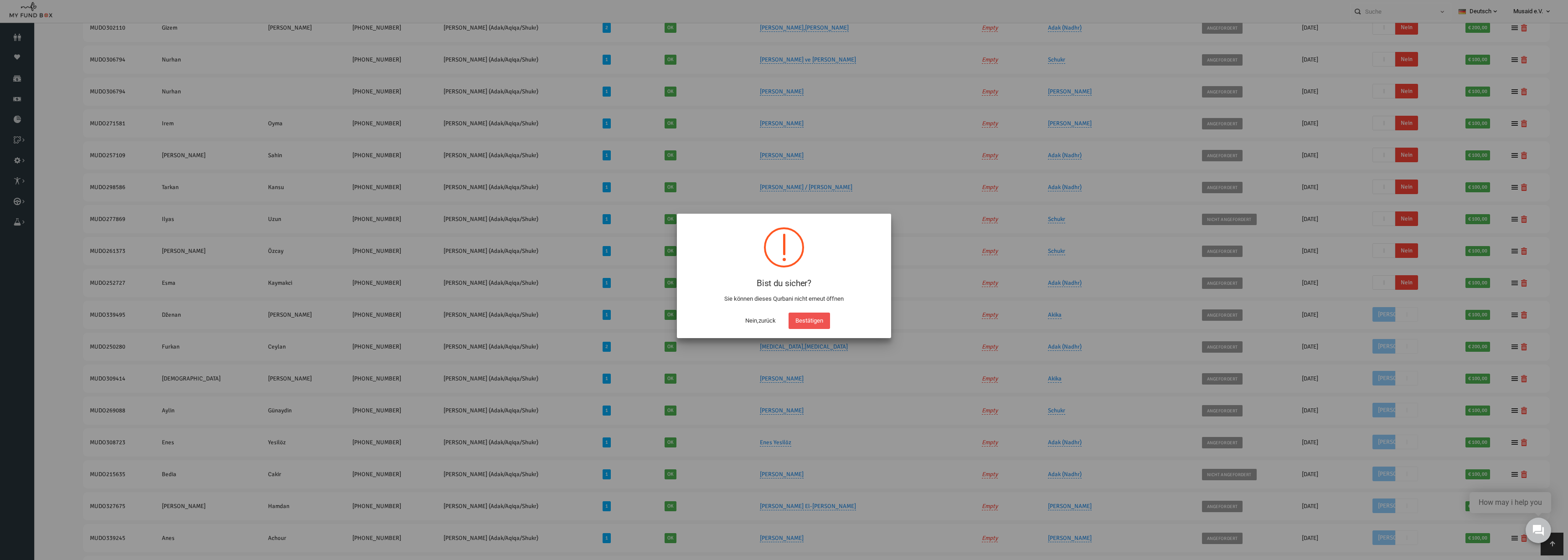
click at [823, 313] on button "Bestätigen" at bounding box center [809, 321] width 41 height 16
checkbox input "true"
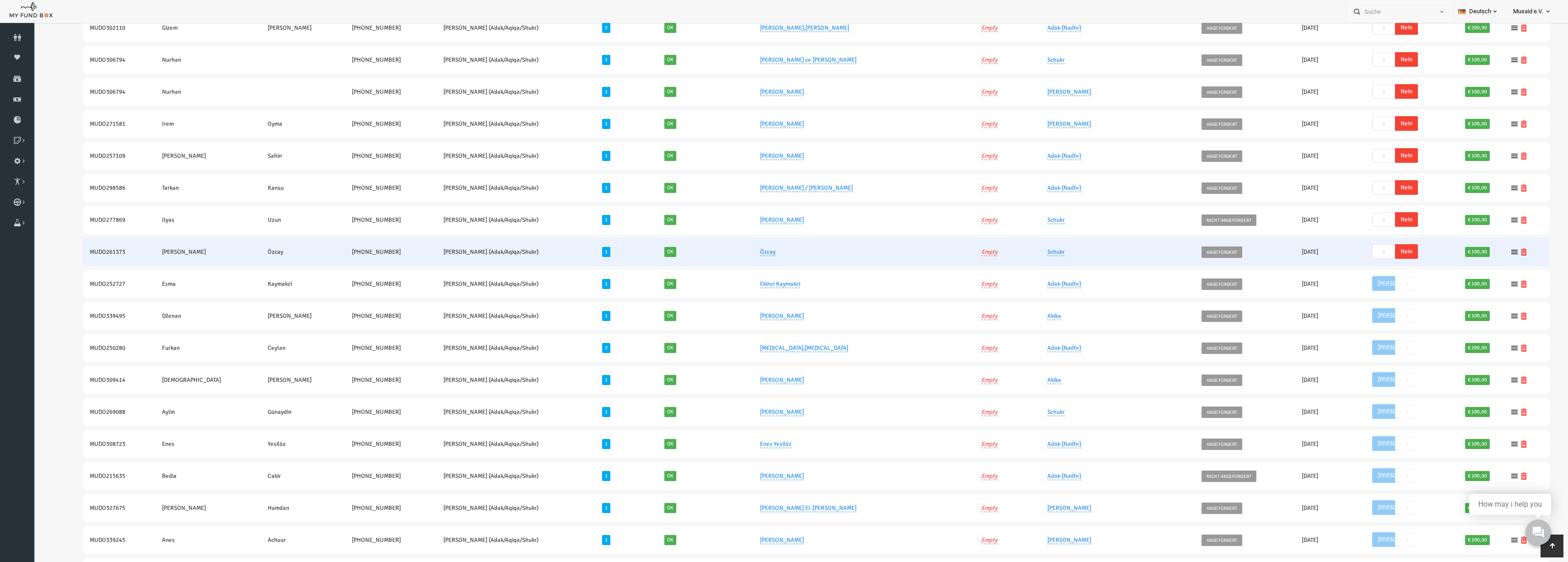
click at [1371, 253] on span "Nein" at bounding box center [1376, 252] width 23 height 15
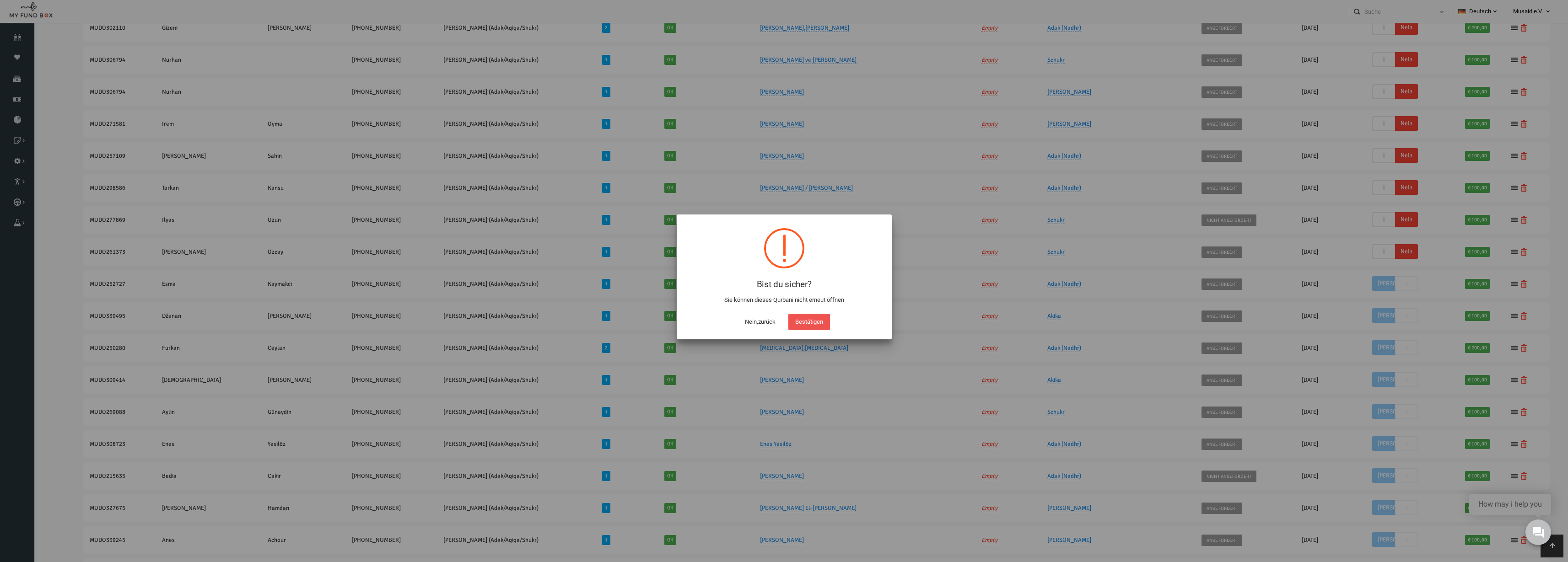
scroll to position [198, 0]
click at [817, 329] on button "Bestätigen" at bounding box center [812, 322] width 42 height 16
checkbox input "true"
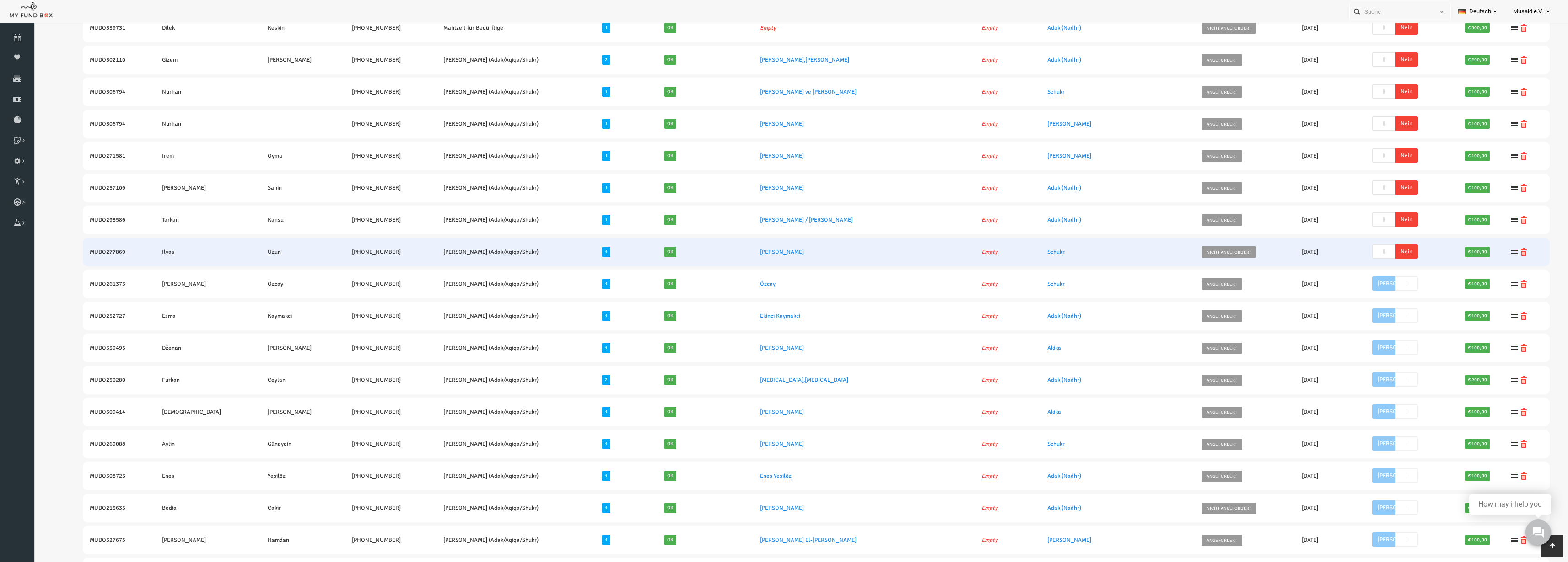
click at [1365, 250] on span "Nein" at bounding box center [1376, 252] width 23 height 15
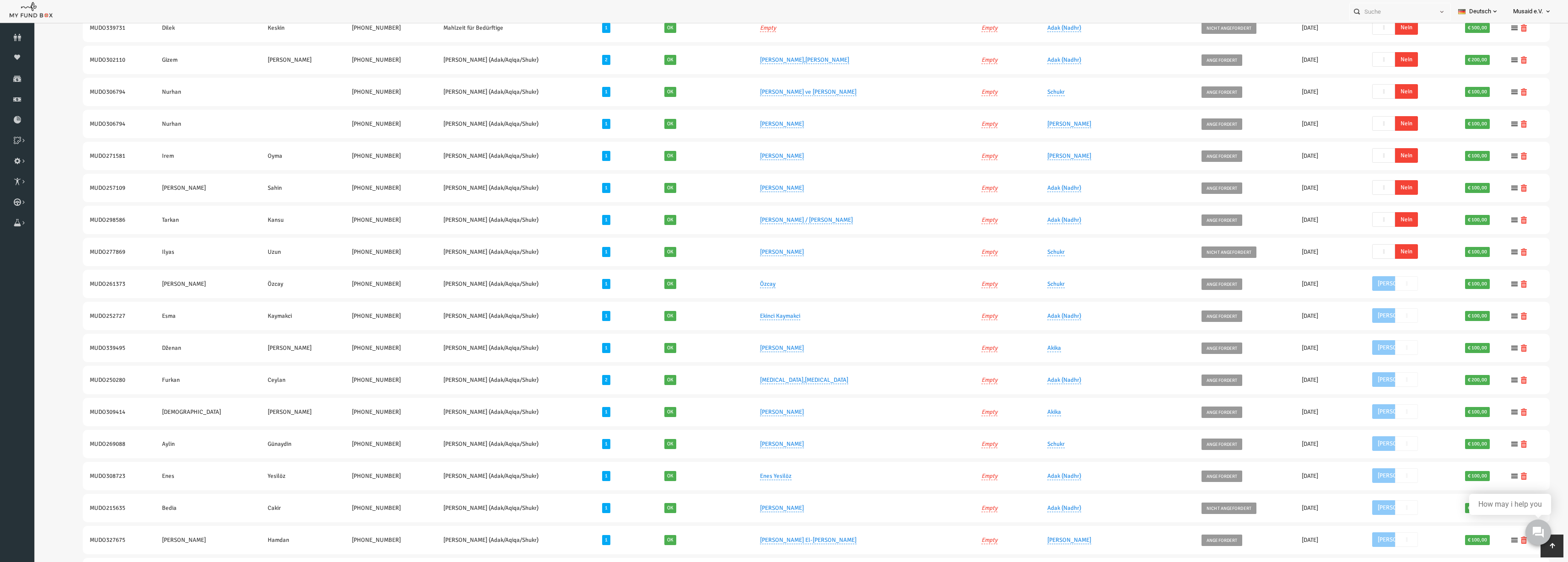
scroll to position [166, 0]
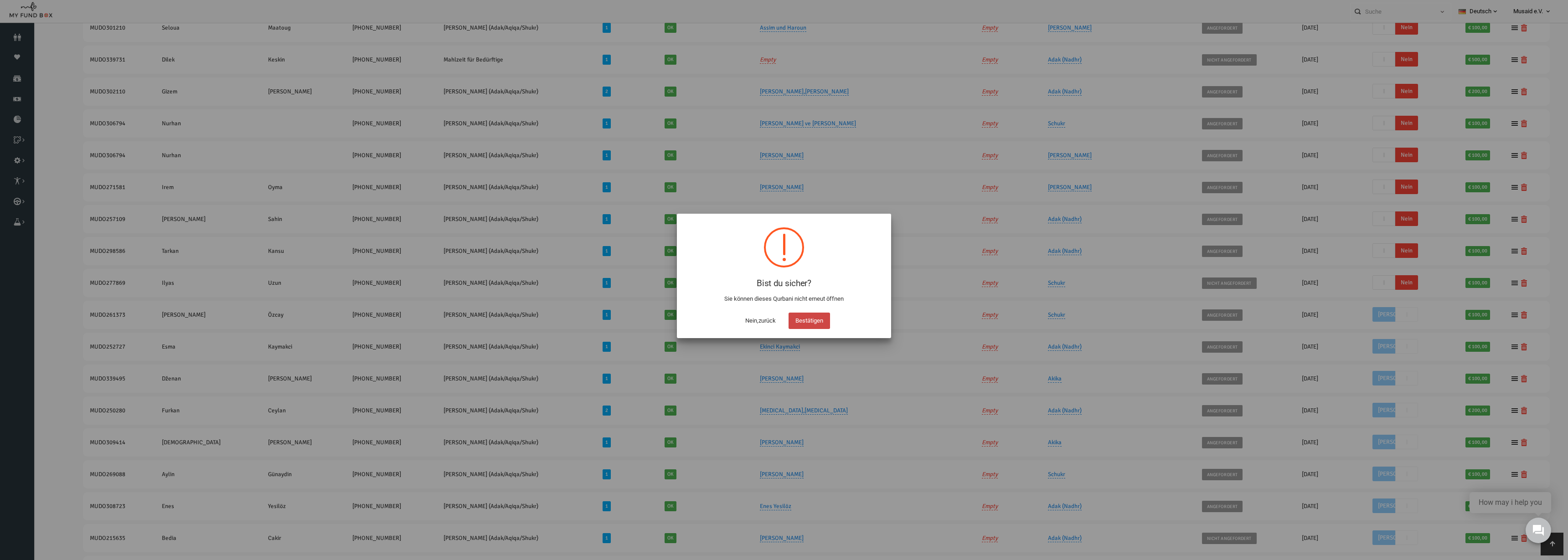
drag, startPoint x: 808, startPoint y: 315, endPoint x: 814, endPoint y: 314, distance: 6.1
click at [808, 315] on button "Bestätigen" at bounding box center [809, 321] width 41 height 16
checkbox input "true"
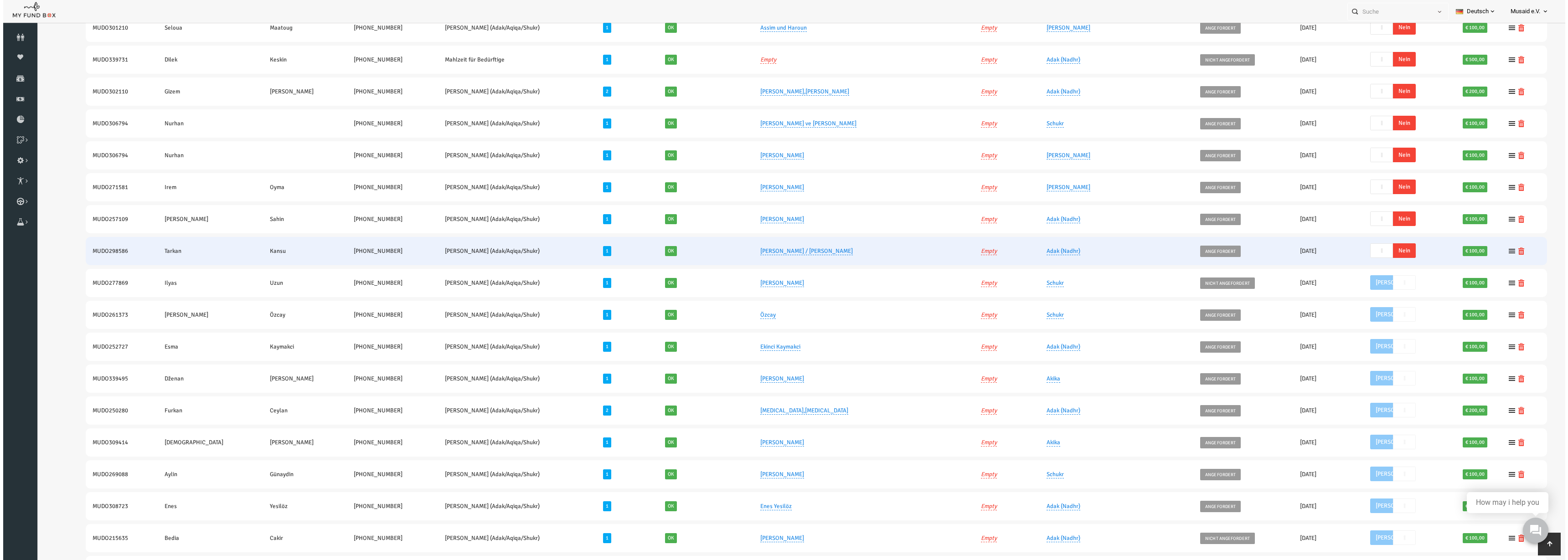
drag, startPoint x: 1362, startPoint y: 253, endPoint x: 1034, endPoint y: 97, distance: 363.2
click at [1362, 252] on span "Nein" at bounding box center [1373, 251] width 23 height 15
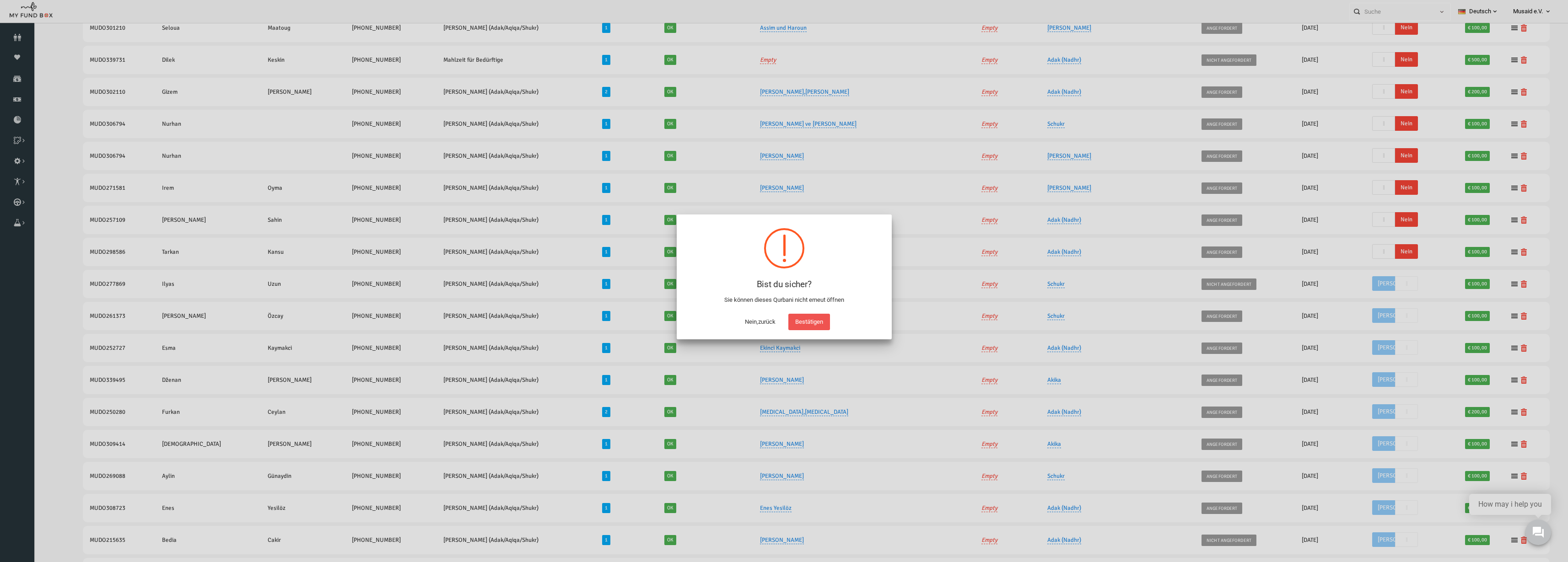
scroll to position [134, 0]
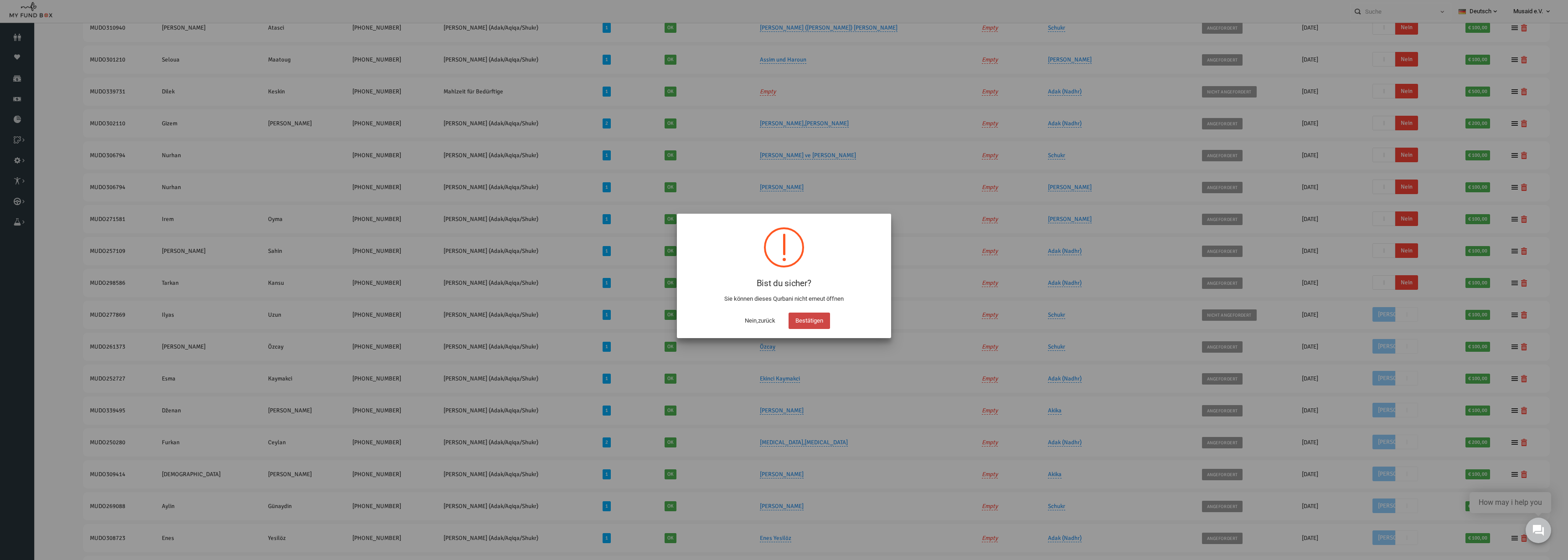
click at [820, 317] on button "Bestätigen" at bounding box center [809, 321] width 41 height 16
checkbox input "true"
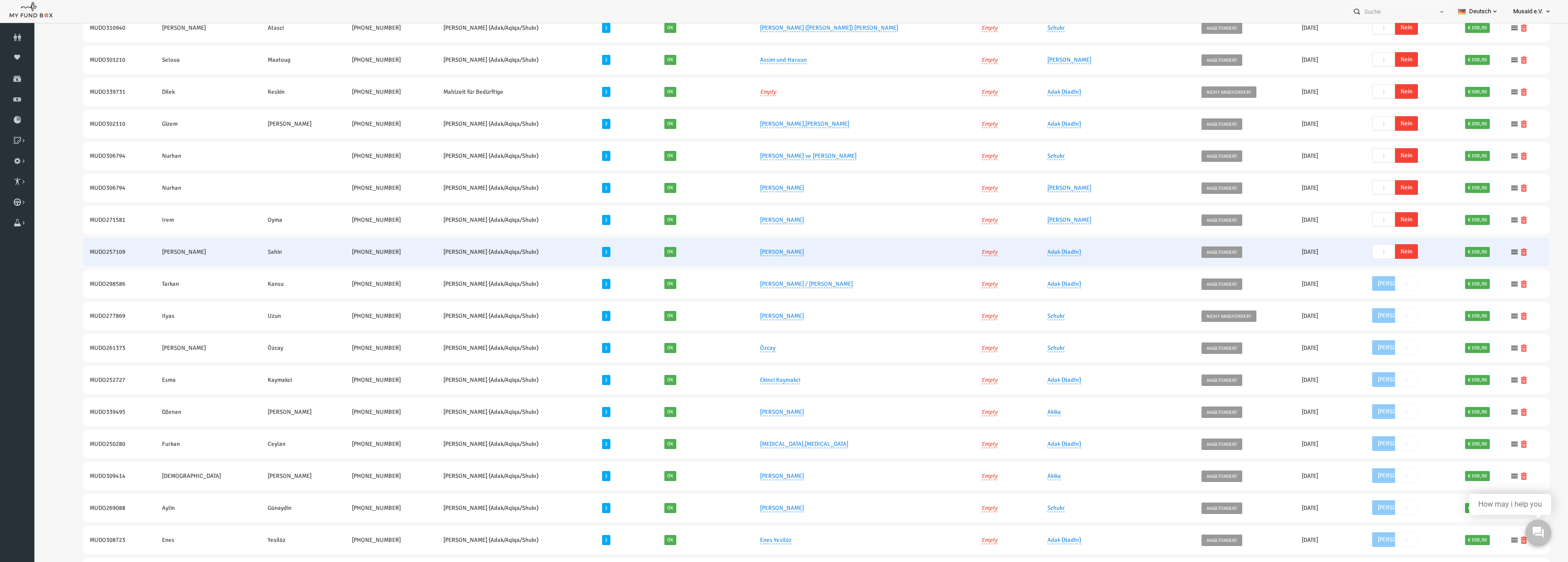
click at [1369, 252] on span "Nein" at bounding box center [1376, 252] width 23 height 15
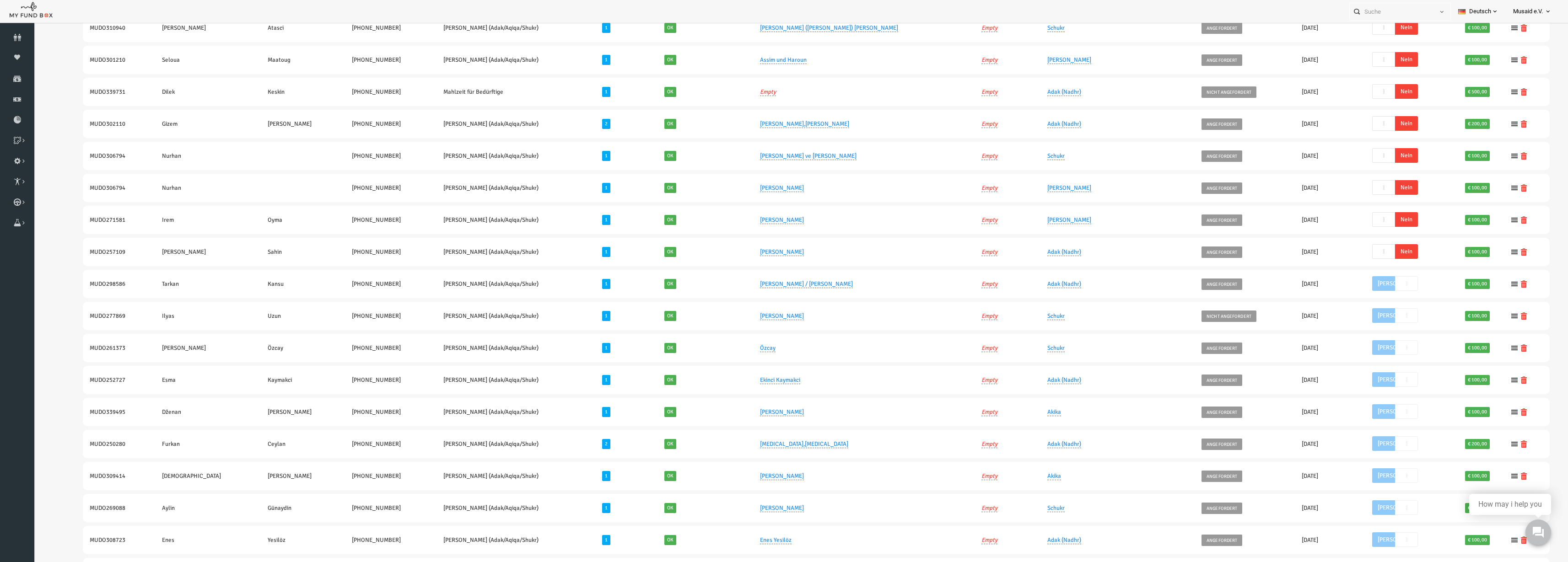
scroll to position [102, 0]
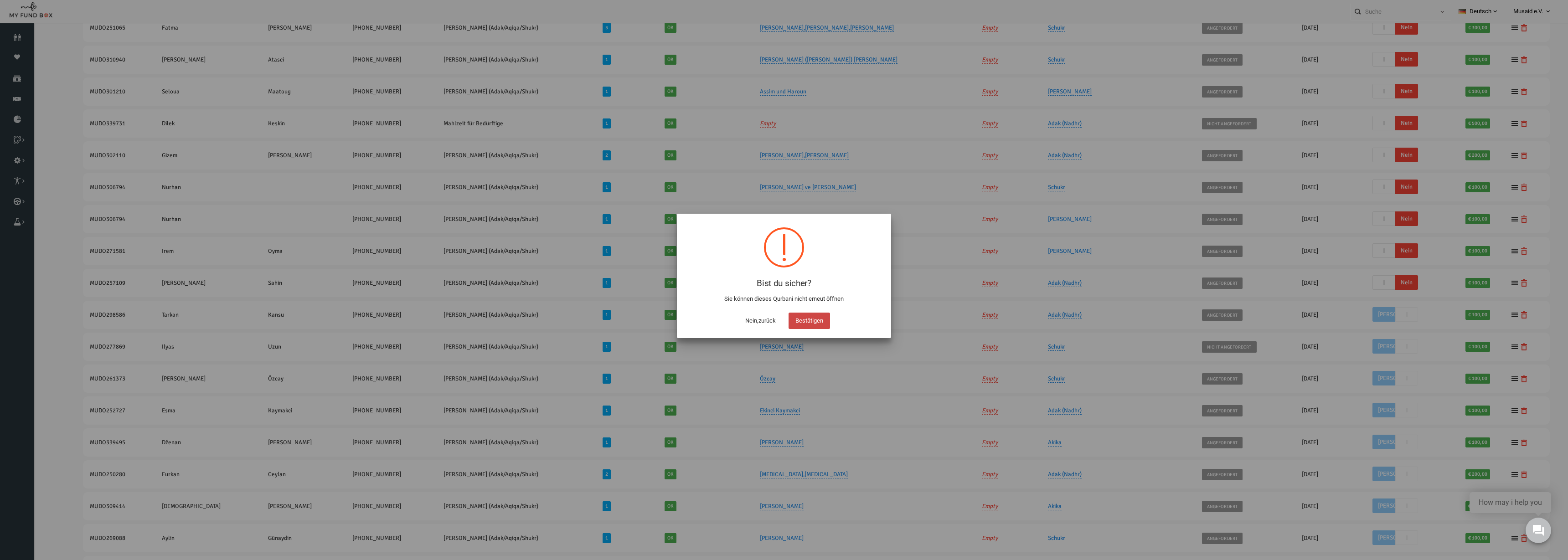
click at [808, 326] on button "Bestätigen" at bounding box center [809, 321] width 41 height 16
checkbox input "true"
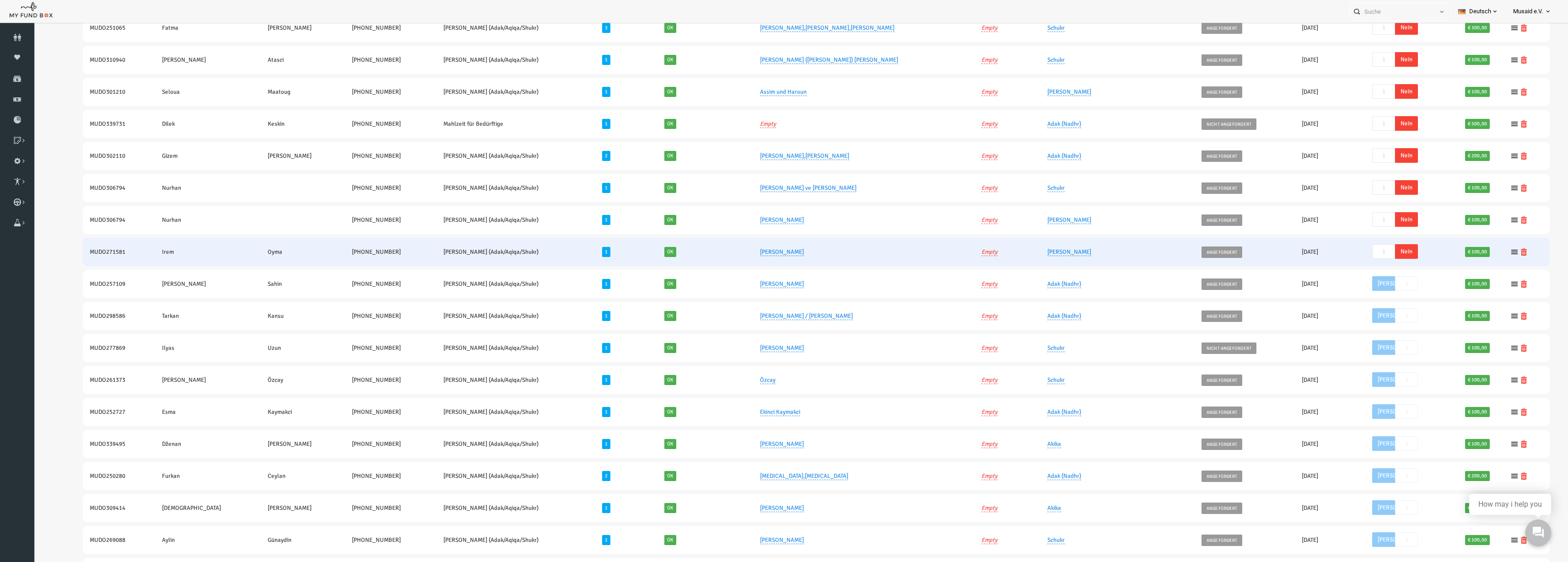
click at [1376, 252] on span "Nein" at bounding box center [1376, 252] width 23 height 15
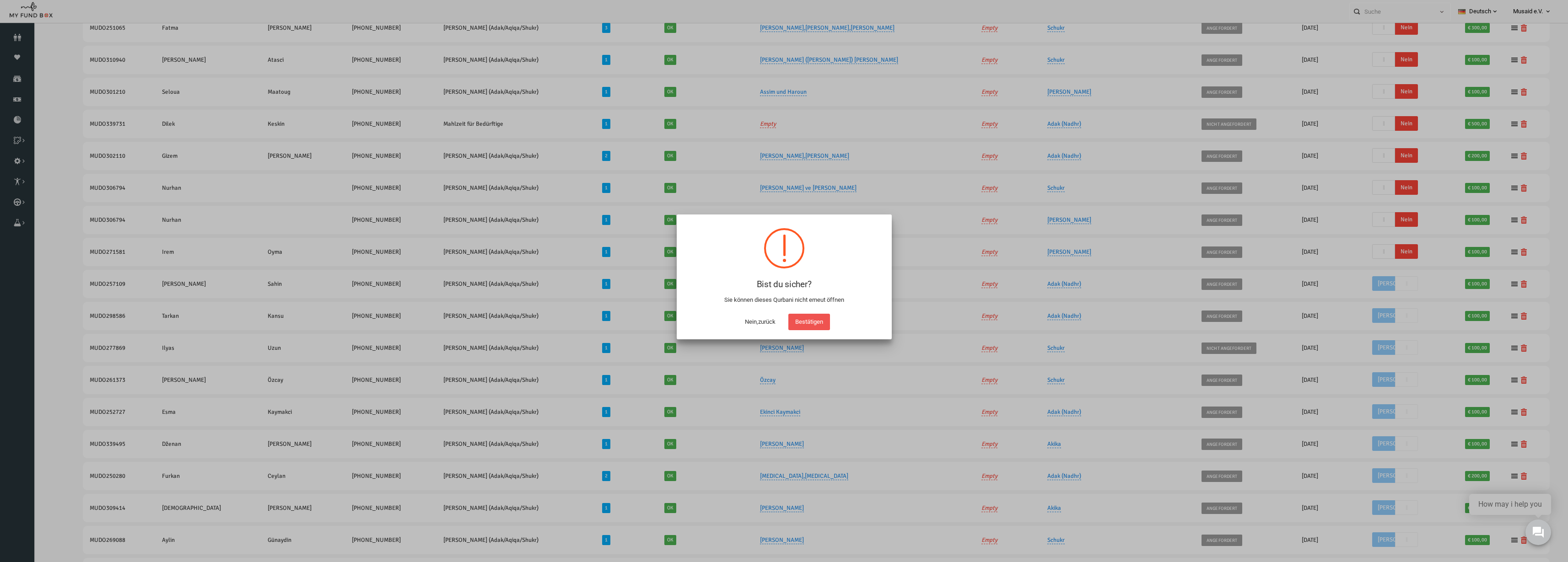
scroll to position [70, 0]
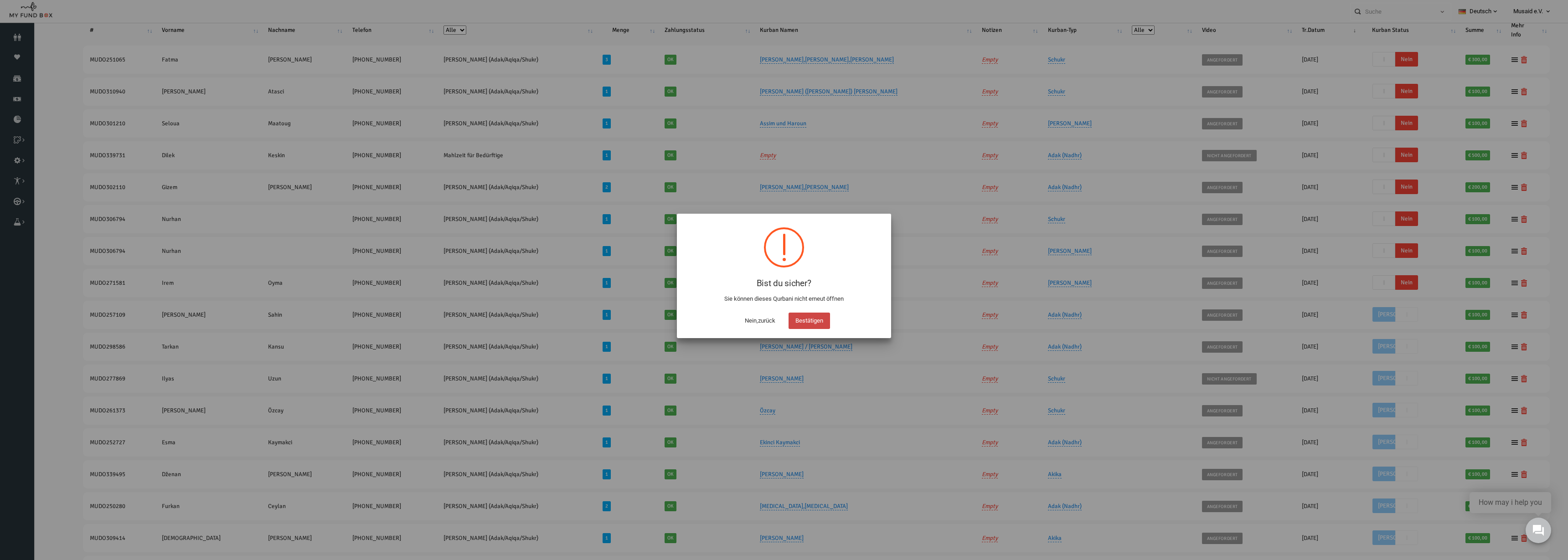
click at [811, 320] on button "Bestätigen" at bounding box center [809, 321] width 41 height 16
checkbox input "true"
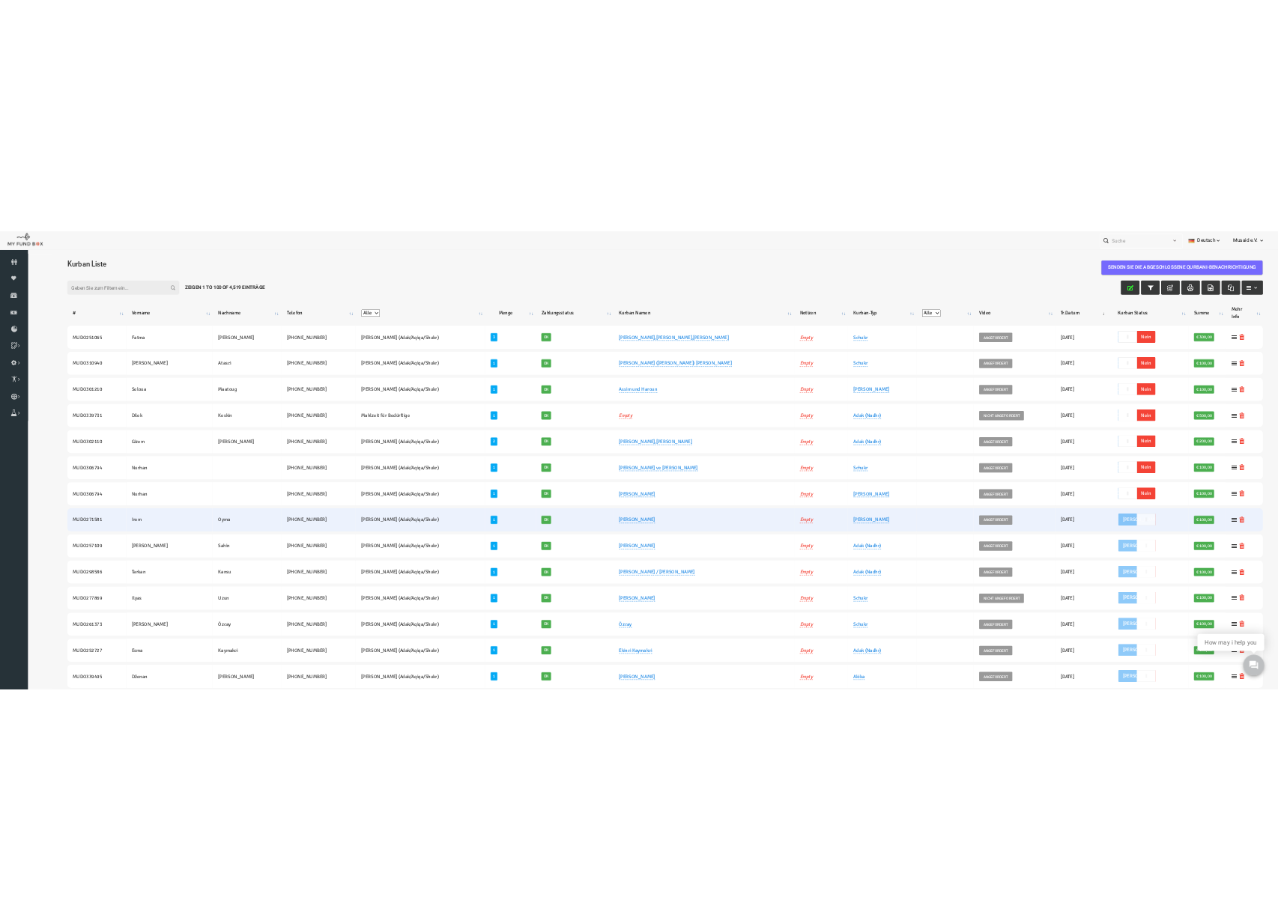
scroll to position [0, 0]
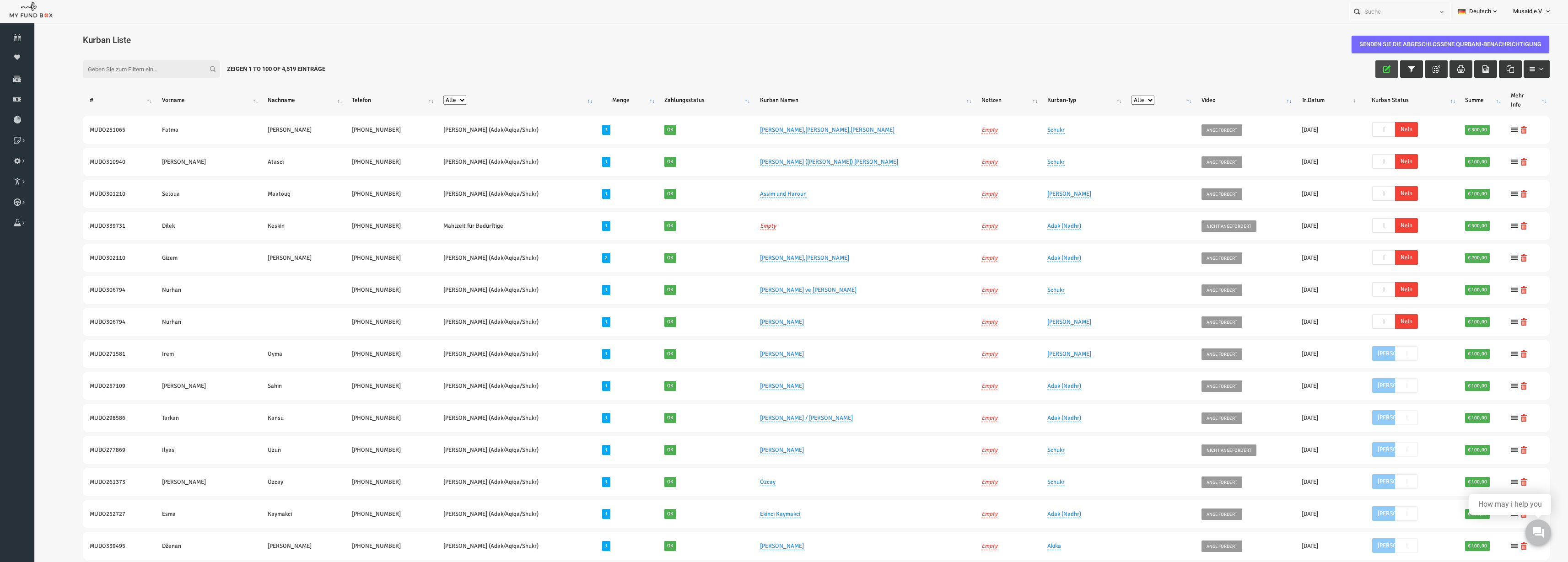
click at [1345, 70] on button "button" at bounding box center [1356, 69] width 23 height 17
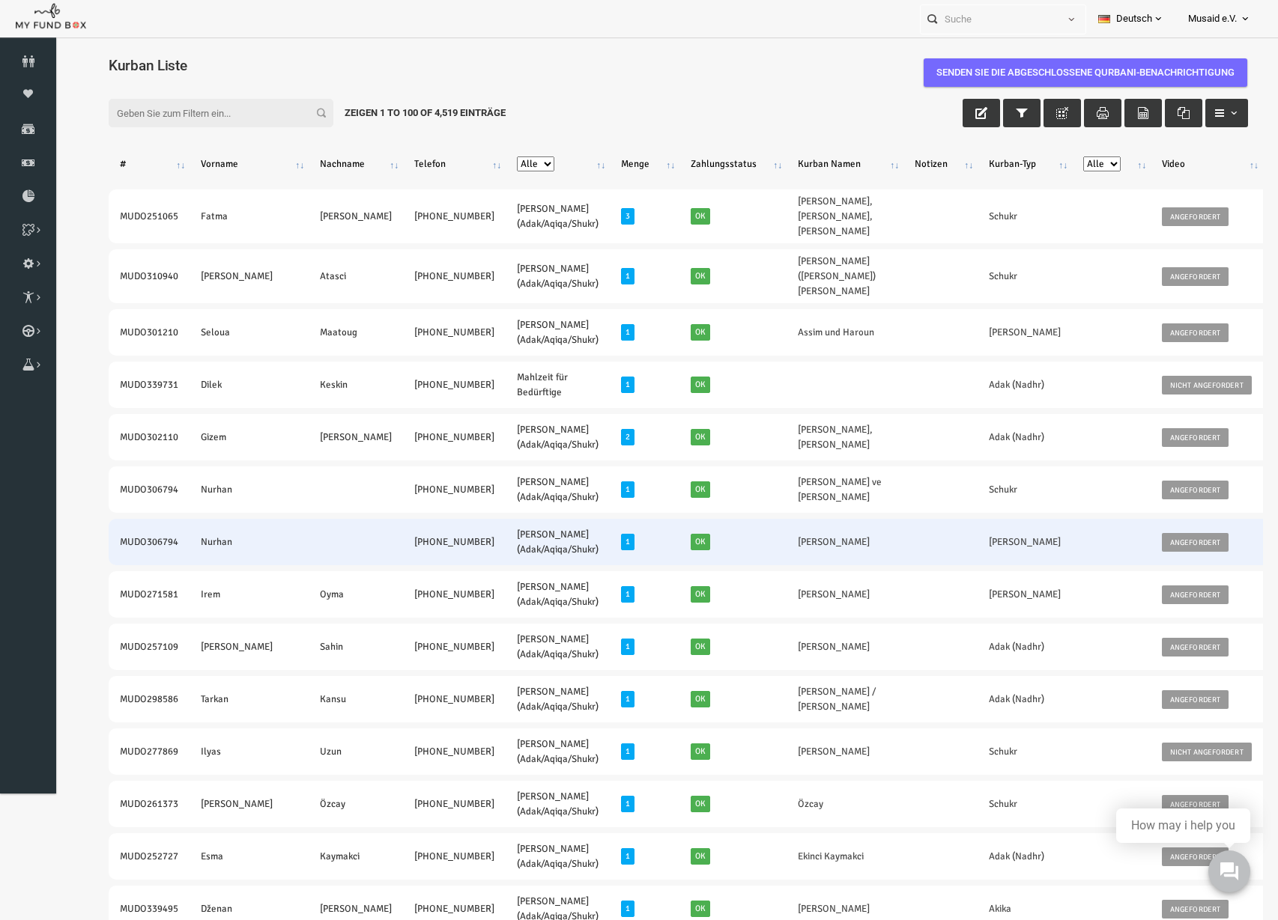
drag, startPoint x: 89, startPoint y: 553, endPoint x: 401, endPoint y: 566, distance: 312.6
click at [401, 565] on tr "MUDO306794 Nurhan +49 15256951082 Nafilah Kurban (Adak/Aqiqa/Shukr) 1 Ok Vlado …" at bounding box center [820, 542] width 1472 height 46
copy tr "MUDO306794 Nurhan +49 15256951082"
drag, startPoint x: 705, startPoint y: 546, endPoint x: 759, endPoint y: 560, distance: 55.8
click at [762, 560] on td "Vlado Butorac" at bounding box center [820, 542] width 117 height 46
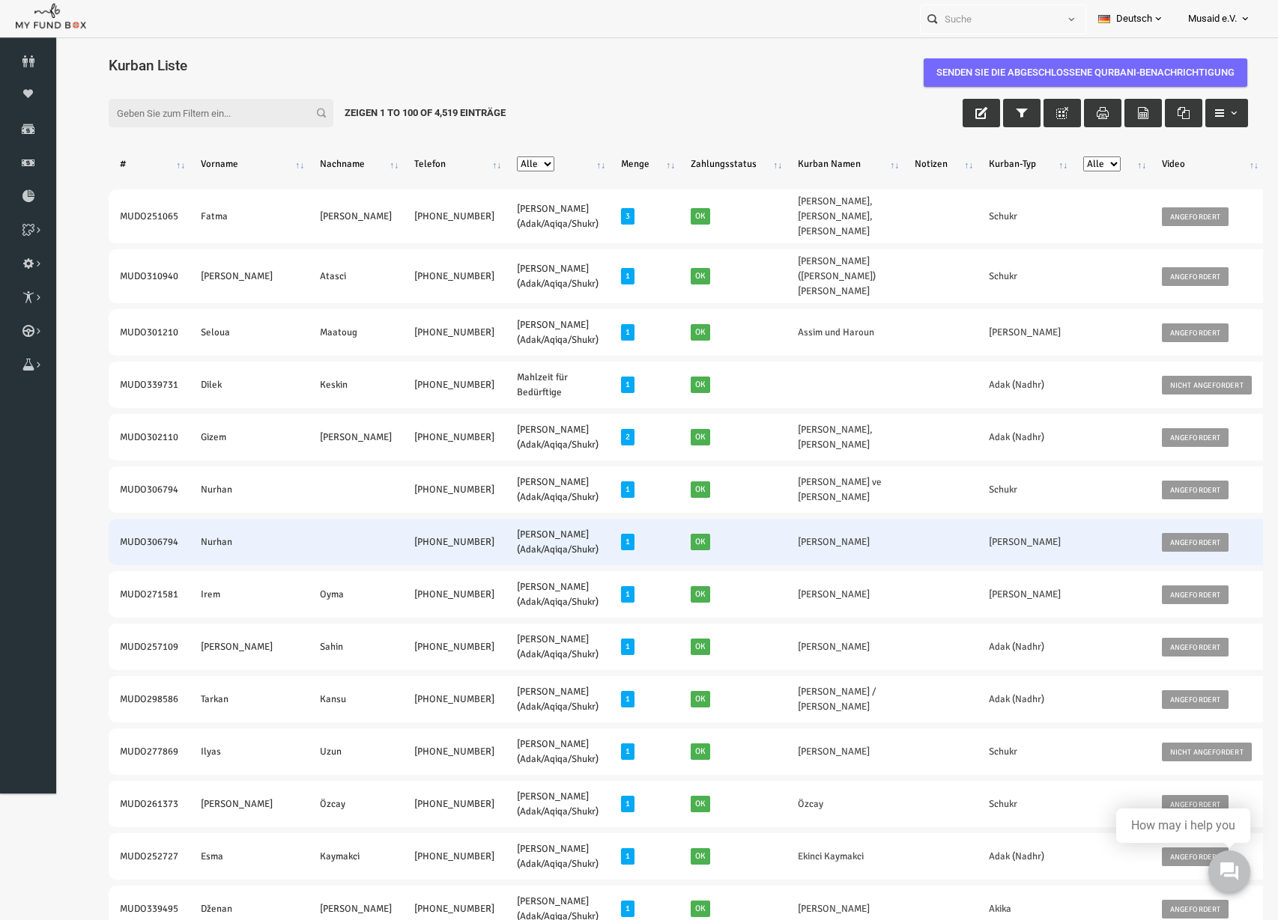
copy link "Vlado Butorac"
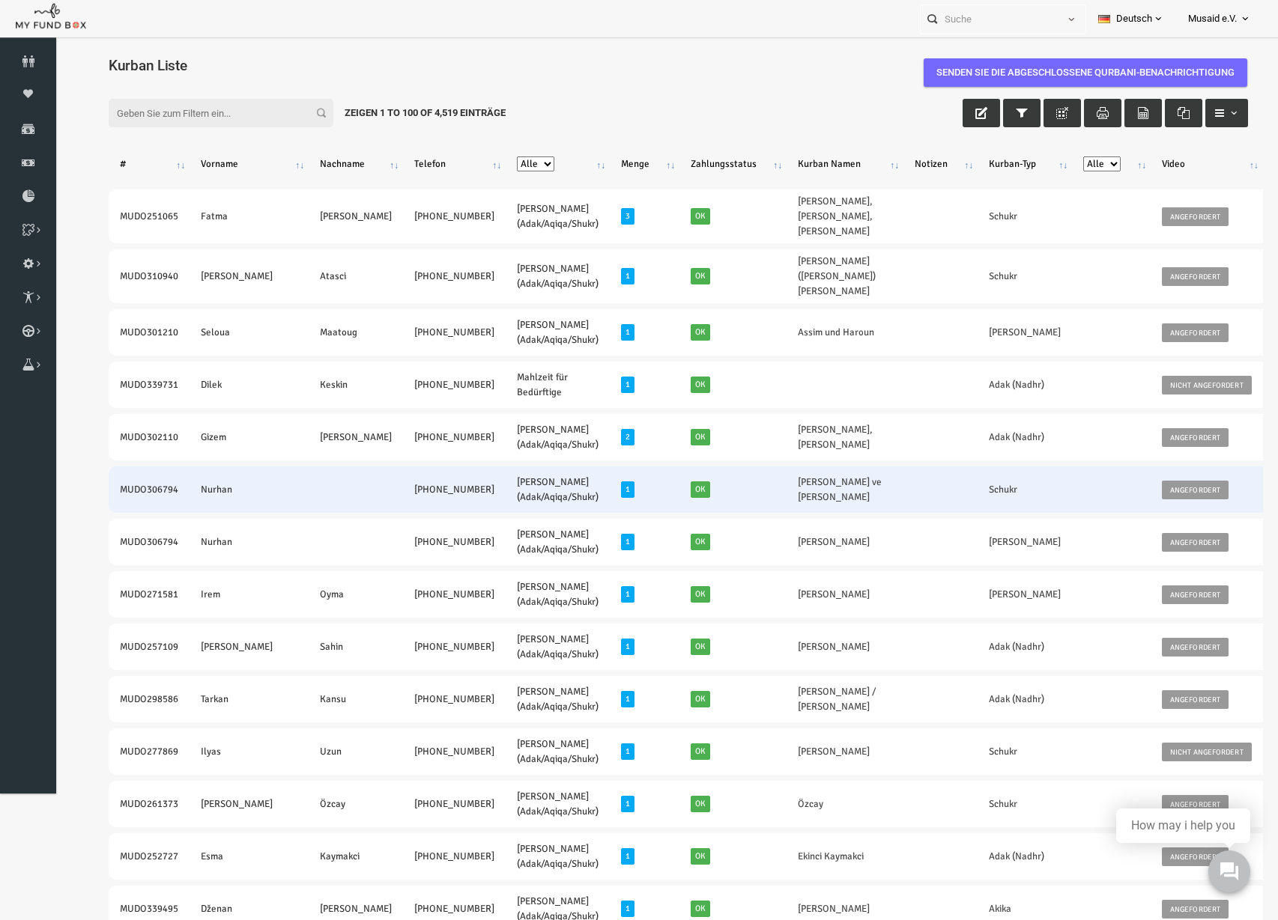
drag, startPoint x: 88, startPoint y: 499, endPoint x: 398, endPoint y: 511, distance: 309.5
click at [398, 511] on tr "MUDO306794 Nurhan +49 15256951082 Nafilah Kurban (Adak/Aqiqa/Shukr) 1 Ok Arif v…" at bounding box center [820, 490] width 1472 height 46
copy tr "MUDO306794 Nurhan +49 15256951082"
drag, startPoint x: 701, startPoint y: 495, endPoint x: 787, endPoint y: 505, distance: 86.7
click at [787, 505] on td "Arif ve Esra Tosun" at bounding box center [820, 490] width 117 height 46
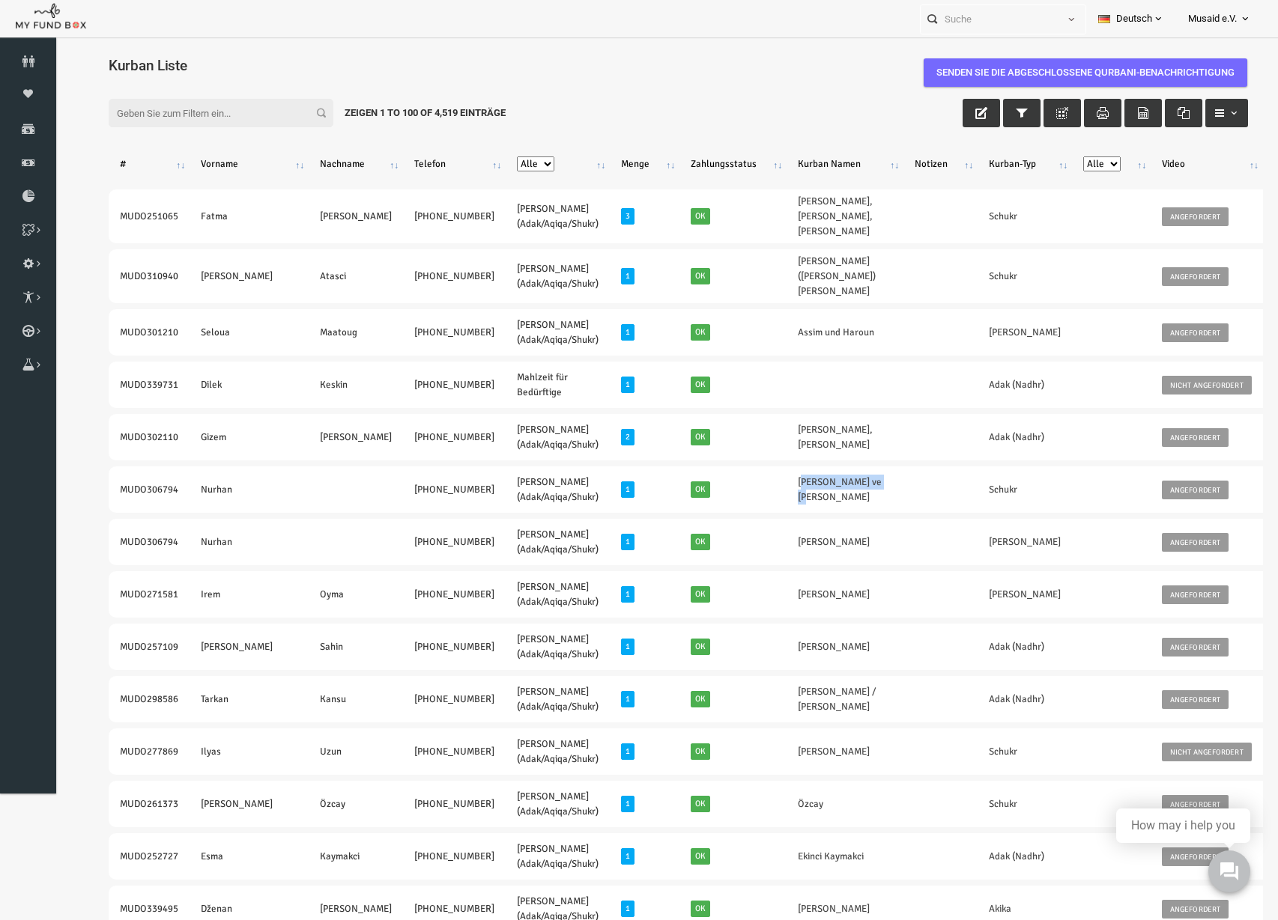
copy link "Arif ve Esra Tosun"
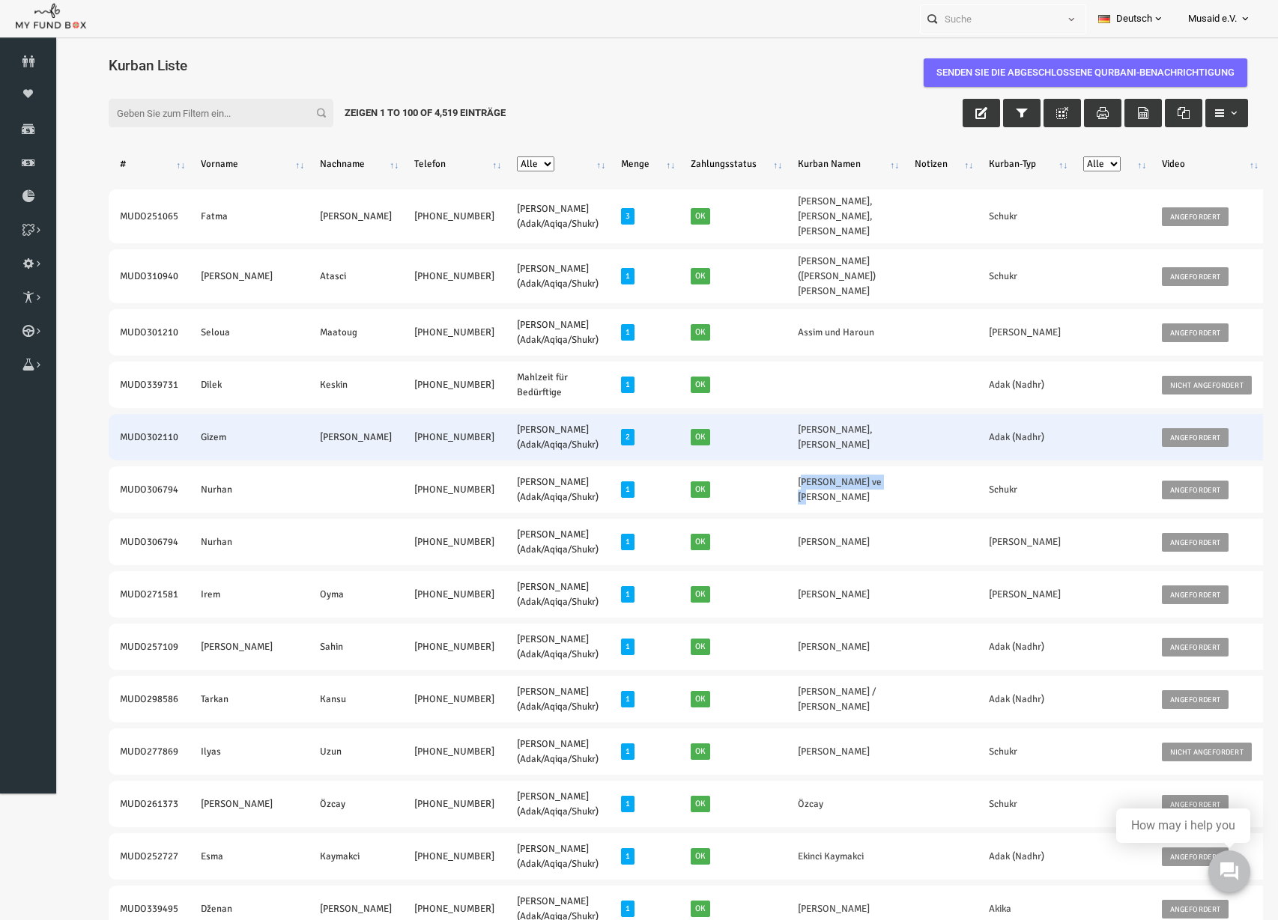
drag, startPoint x: 97, startPoint y: 437, endPoint x: 394, endPoint y: 453, distance: 297.7
copy tr "MUDO302110 Gizem Sakman +49 15140442007"
drag, startPoint x: 702, startPoint y: 424, endPoint x: 734, endPoint y: 446, distance: 38.8
click at [762, 446] on td "Gizem Sakman,Gizem Sakman" at bounding box center [820, 437] width 117 height 46
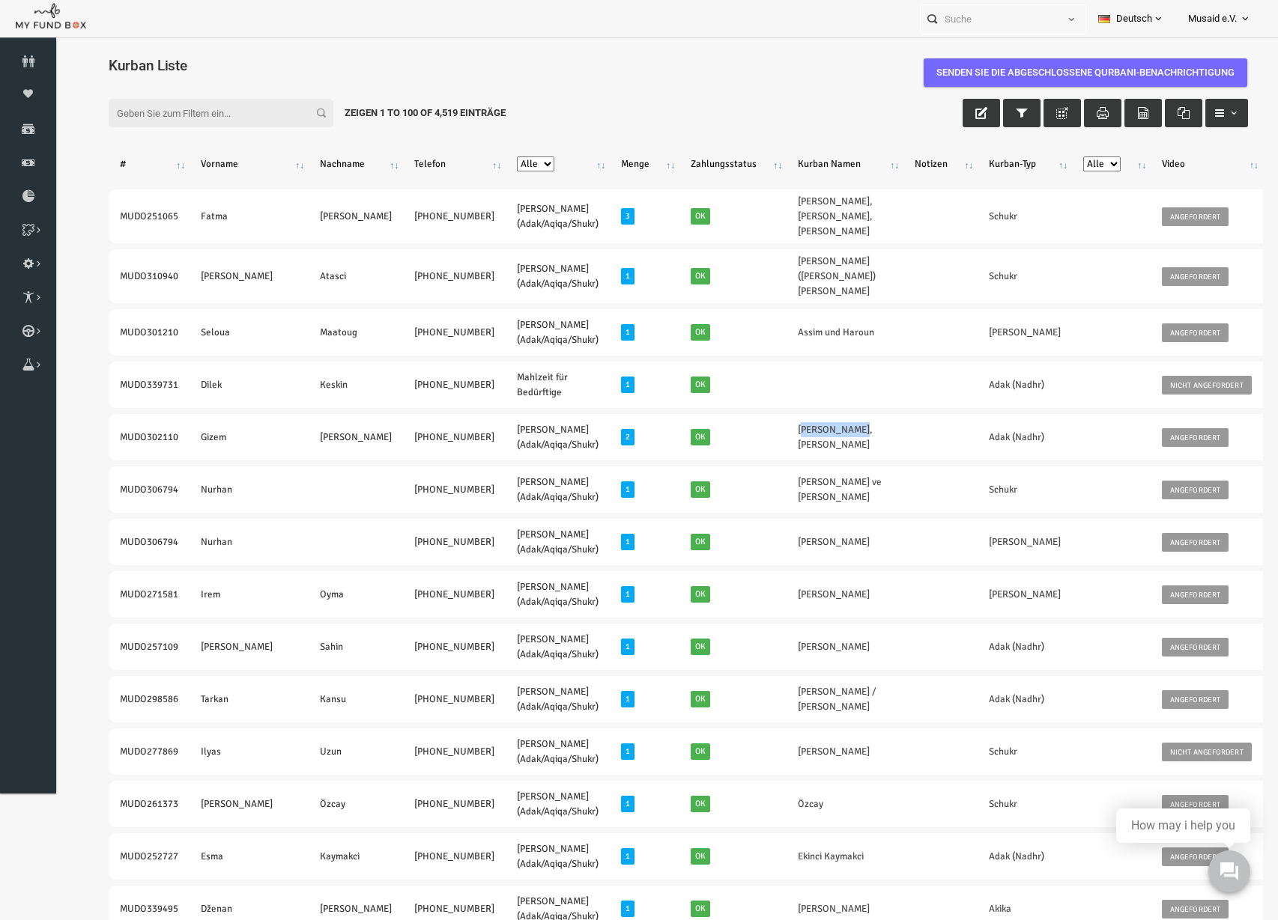
copy link "Gizem Sakman"
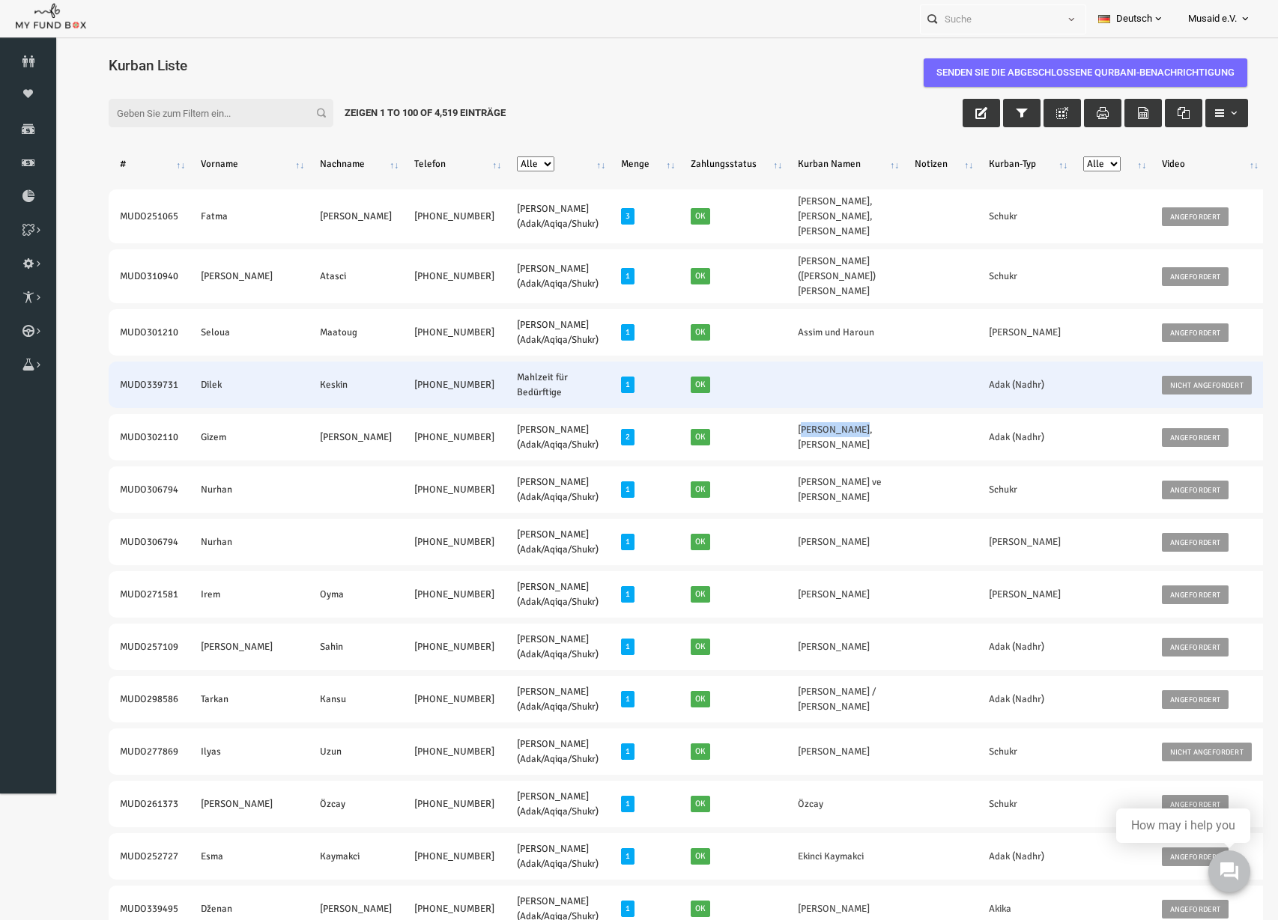
drag, startPoint x: 94, startPoint y: 389, endPoint x: 377, endPoint y: 407, distance: 284.4
click at [377, 407] on tr "MUDO339731 Dilek Keskin +49 176 21702829 Mahlzeit für Bedürftige 1 Ok Adak (Nad…" at bounding box center [820, 385] width 1472 height 46
copy tr "MUDO339731 Dilek Keskin +49 176 21702829"
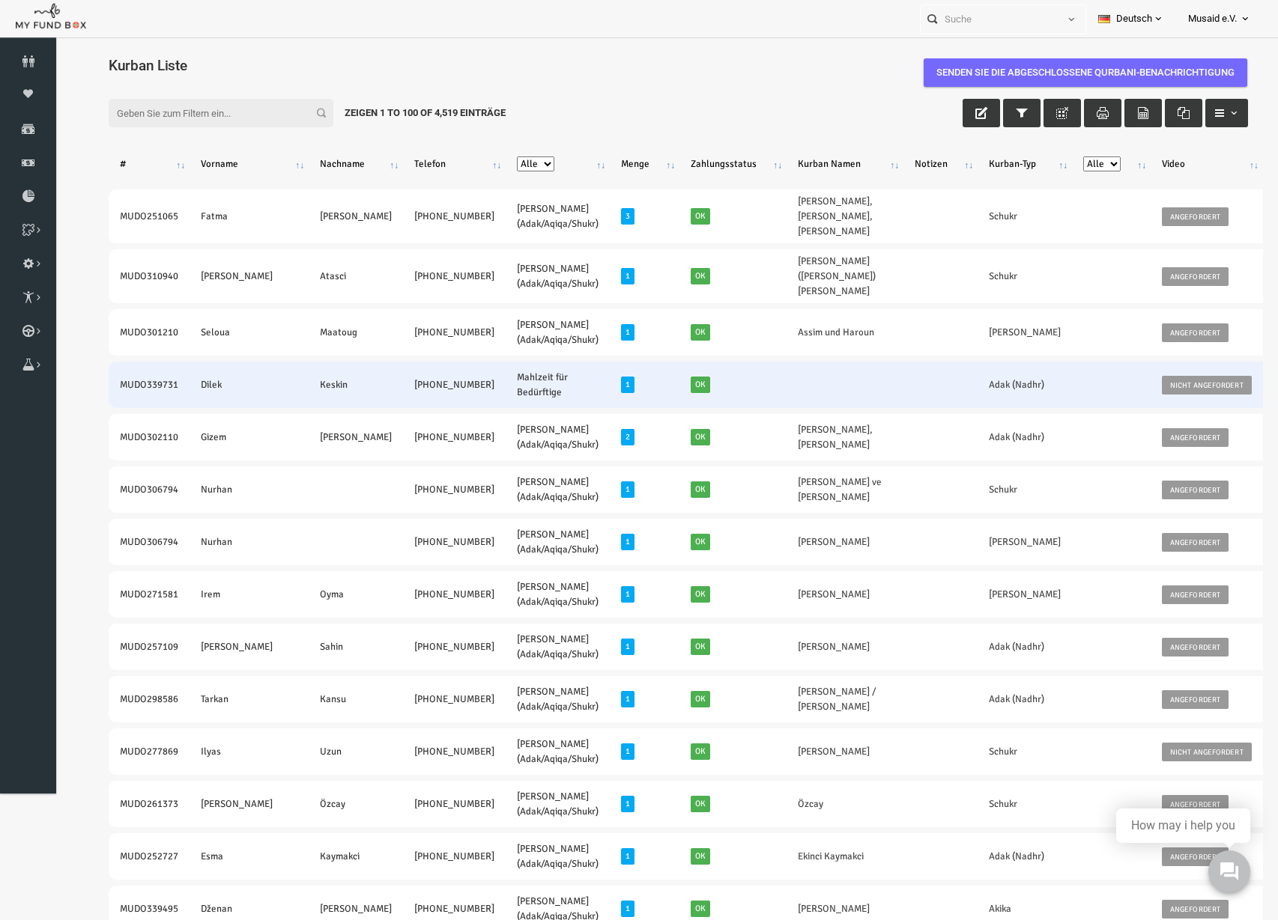
drag, startPoint x: 92, startPoint y: 388, endPoint x: 379, endPoint y: 407, distance: 287.4
click at [379, 407] on tr "MUDO339731 Dilek Keskin +49 176 21702829 Mahlzeit für Bedürftige 1 Ok Adak (Nad…" at bounding box center [820, 385] width 1472 height 46
copy tr "MUDO339731 Dilek Keskin +49 176 21702829"
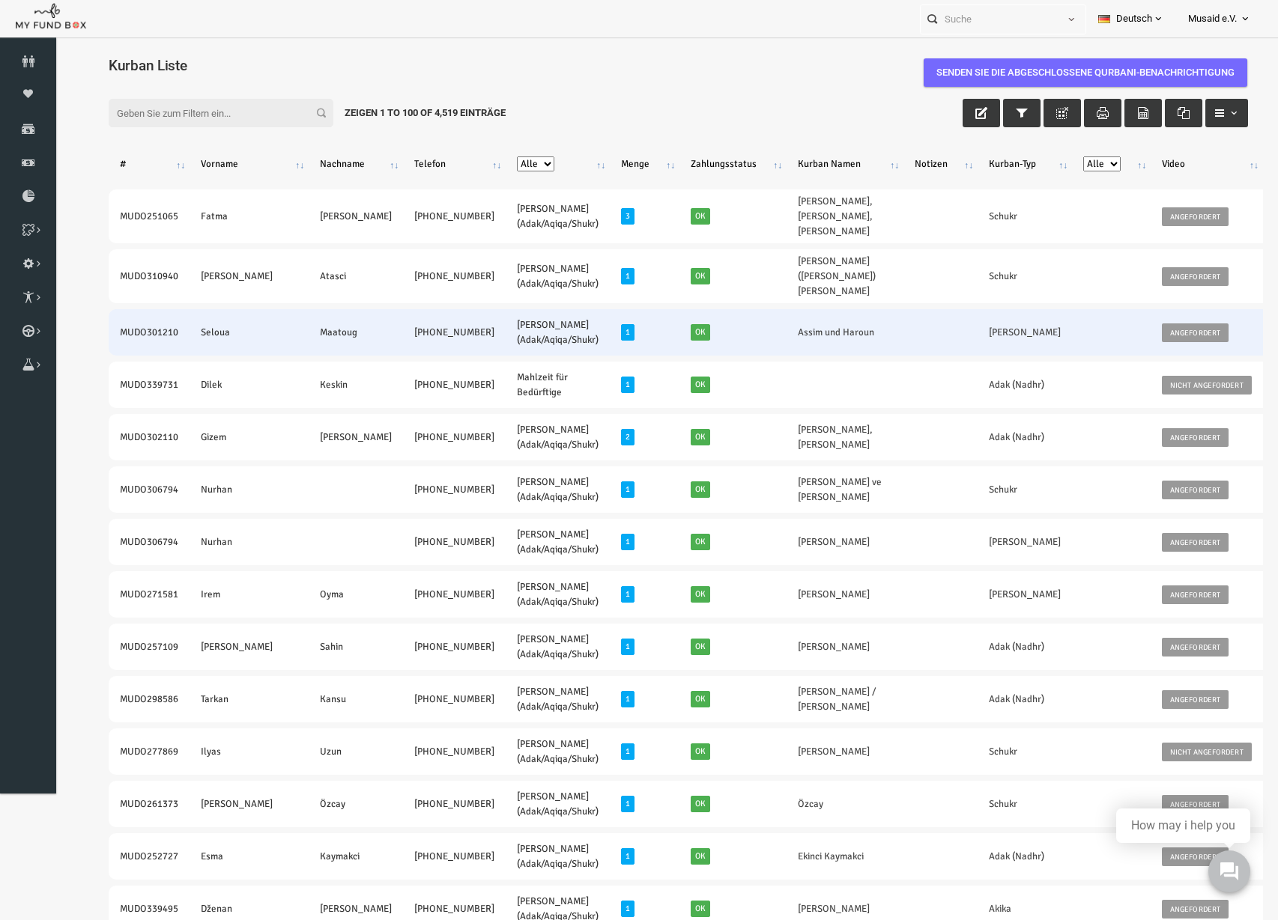
click at [88, 335] on td "MUDO301210" at bounding box center [124, 332] width 81 height 46
drag, startPoint x: 91, startPoint y: 331, endPoint x: 374, endPoint y: 347, distance: 284.3
click at [374, 347] on tr "MUDO301210 Seloua Maatoug +49 172 7233953 Nafilah Kurban (Adak/Aqiqa/Shukr) 1 O…" at bounding box center [820, 332] width 1472 height 46
copy tr "MUDO301210 Seloua Maatoug +49 172 7233953"
drag, startPoint x: 701, startPoint y: 332, endPoint x: 784, endPoint y: 344, distance: 83.9
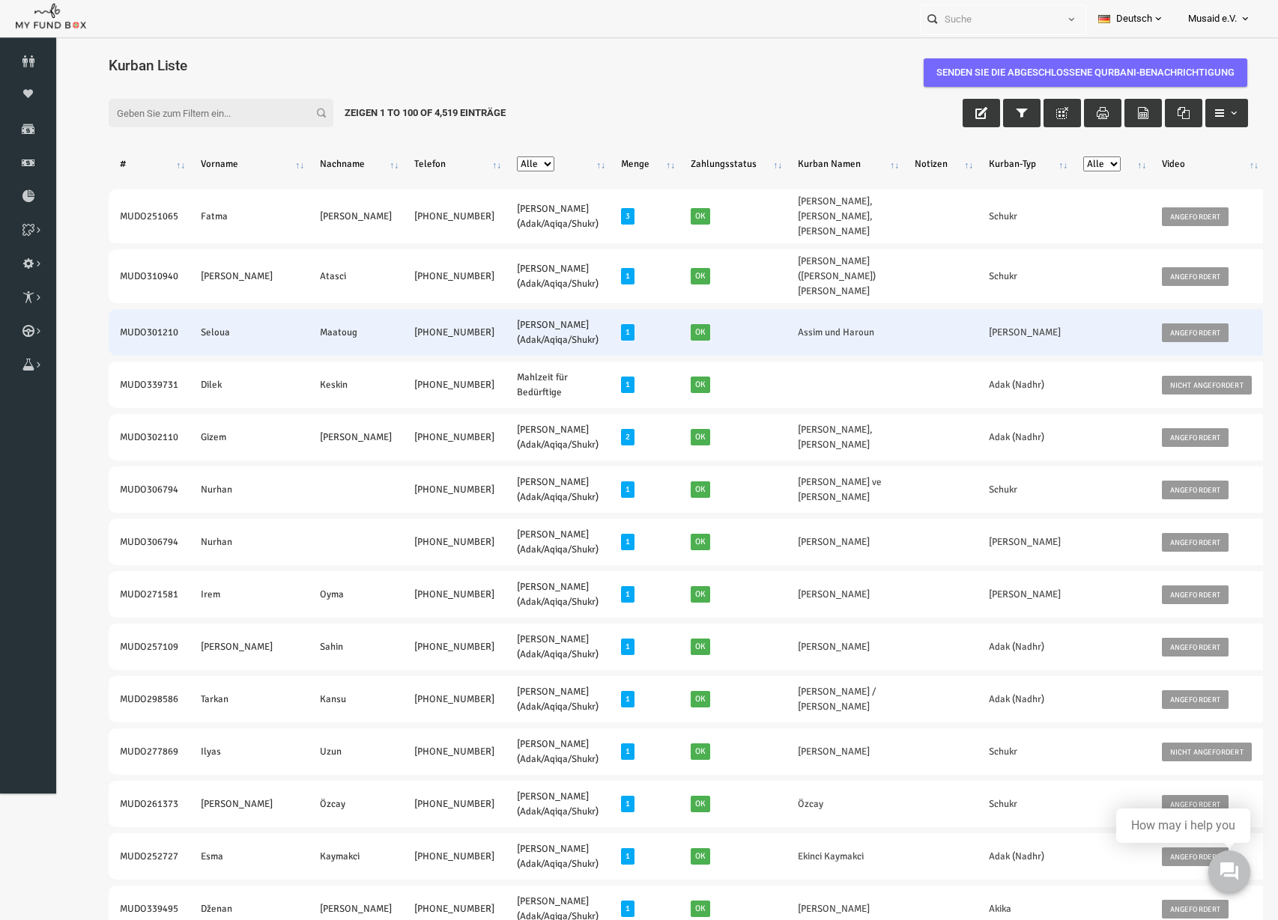
click at [784, 344] on td "Assim und Haroun" at bounding box center [820, 332] width 117 height 46
copy link "Assim und Haroun"
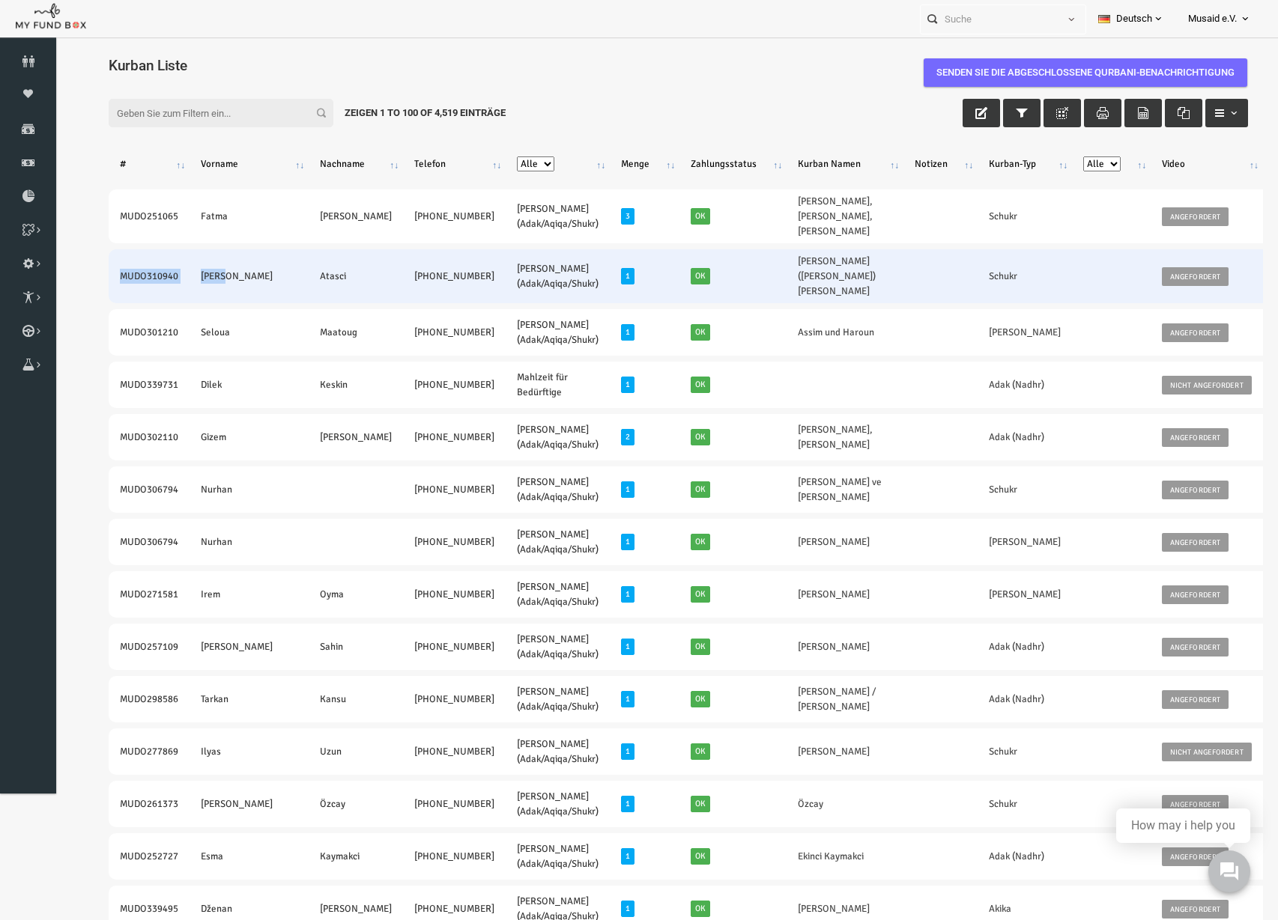
drag, startPoint x: 82, startPoint y: 273, endPoint x: 206, endPoint y: 288, distance: 125.2
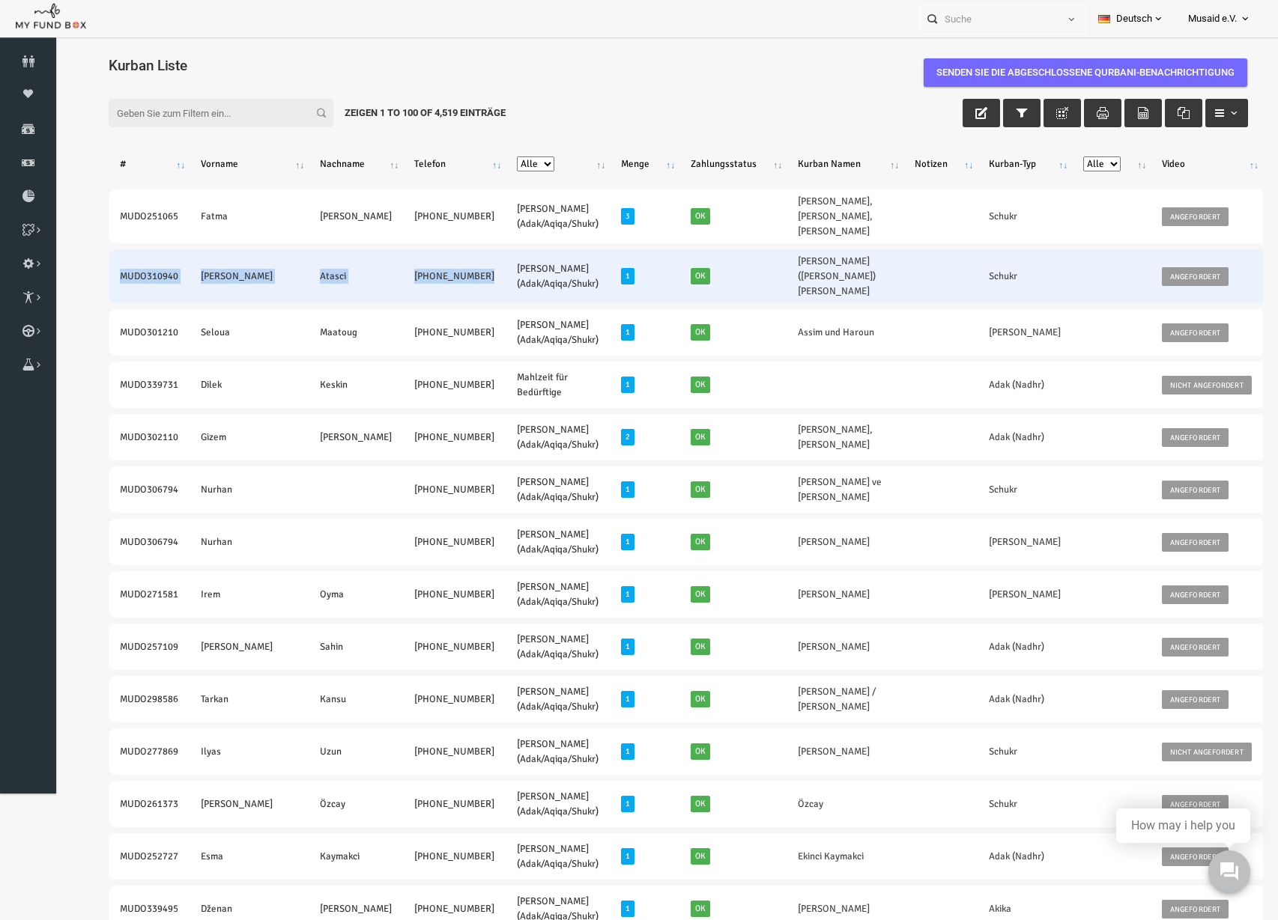
drag, startPoint x: 81, startPoint y: 284, endPoint x: 390, endPoint y: 291, distance: 309.4
drag, startPoint x: 702, startPoint y: 257, endPoint x: 736, endPoint y: 292, distance: 48.7
click at [762, 292] on td "HALIL CILOVIC (SILOVIC) SADAKA" at bounding box center [820, 276] width 117 height 54
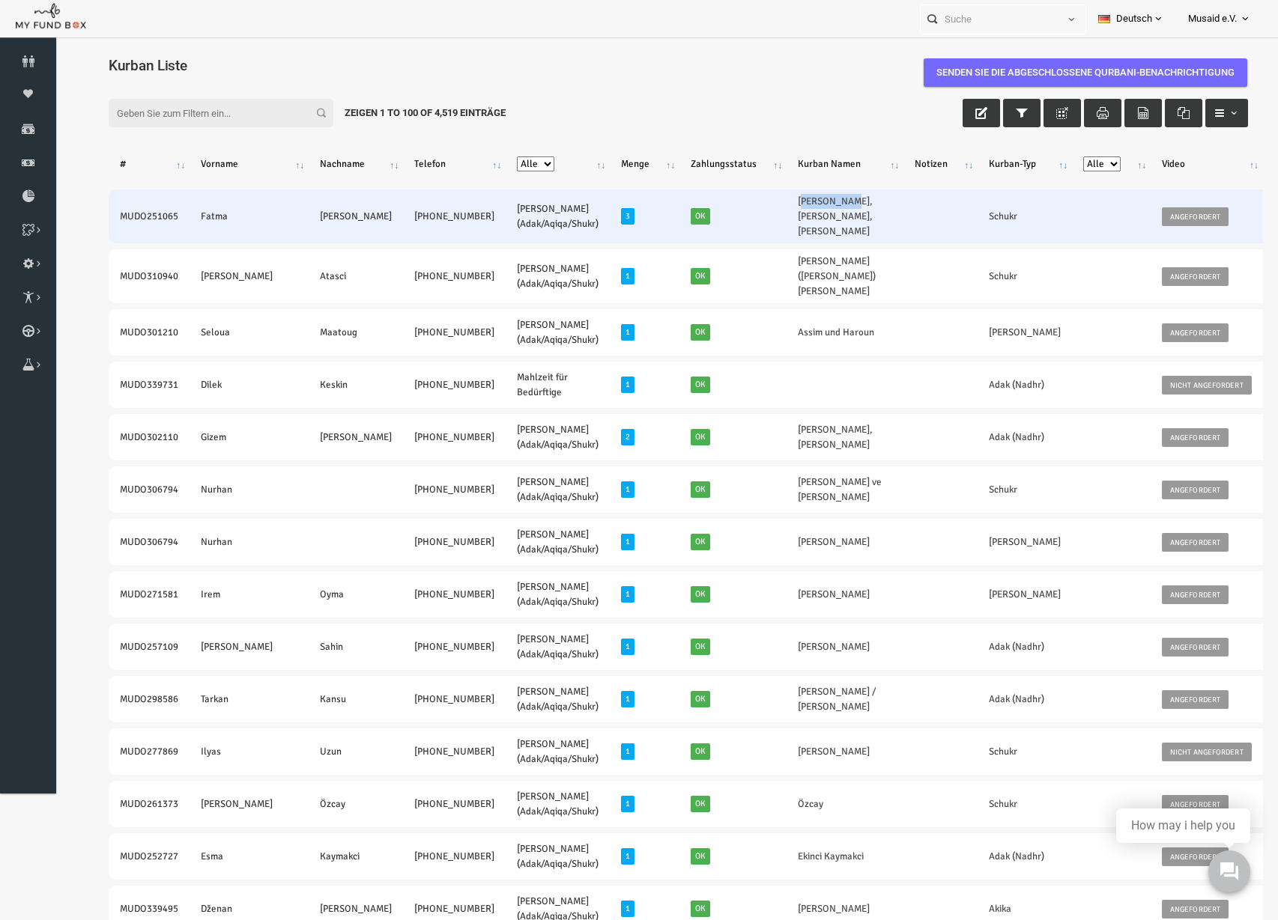
drag, startPoint x: 702, startPoint y: 203, endPoint x: 726, endPoint y: 223, distance: 30.8
click at [762, 223] on td "Ünal Aslan,Sevilay Aslan,Sevda Aslan" at bounding box center [820, 216] width 117 height 54
click at [762, 216] on td "Ünal Aslan,Sevilay Aslan,Sevda Aslan" at bounding box center [820, 216] width 117 height 54
drag, startPoint x: 729, startPoint y: 216, endPoint x: 725, endPoint y: 235, distance: 19.3
click at [762, 235] on td "Ünal Aslan,Sevilay Aslan,Sevda Aslan" at bounding box center [820, 216] width 117 height 54
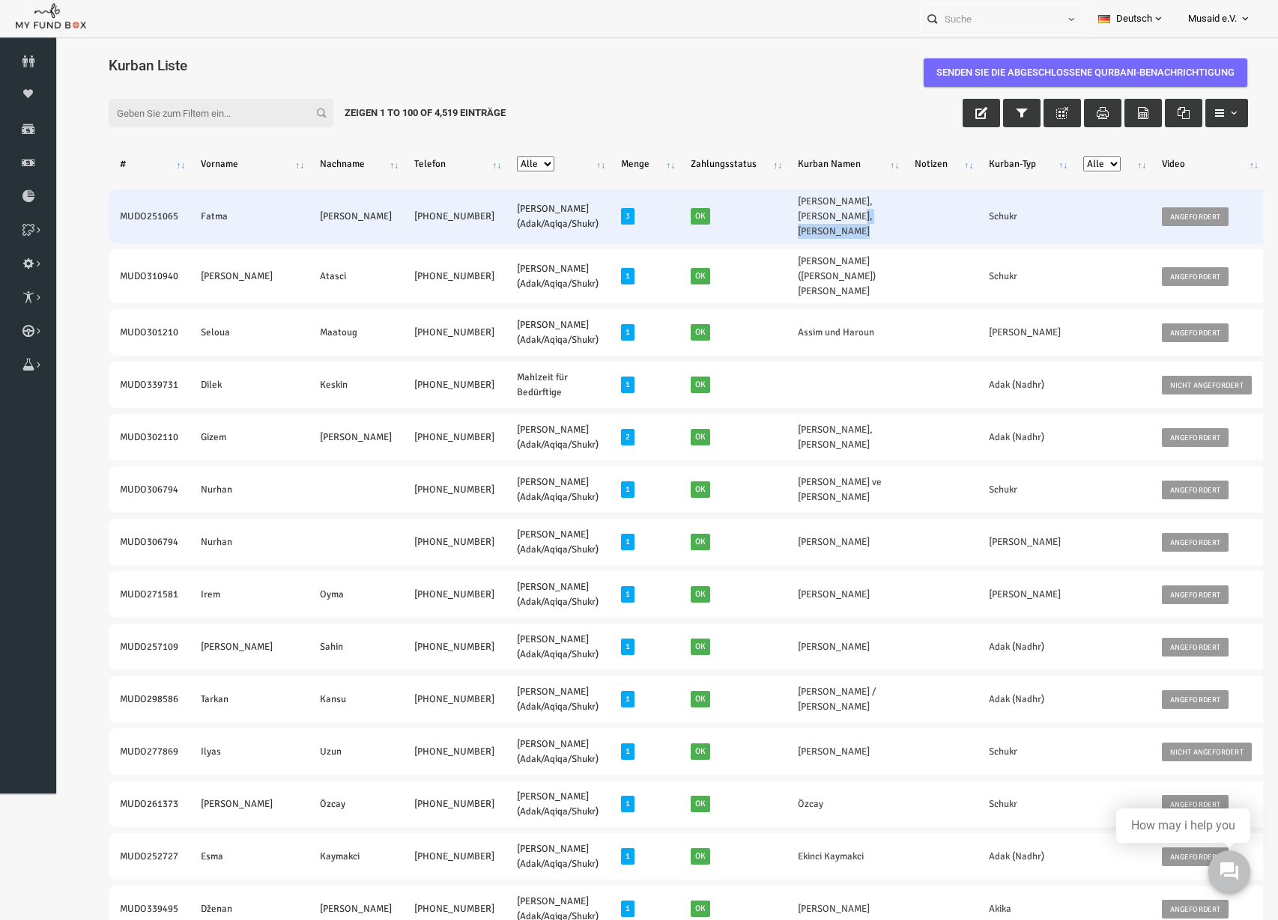
drag, startPoint x: 729, startPoint y: 231, endPoint x: 801, endPoint y: 240, distance: 73.1
click at [801, 240] on tr "MUDO251065 Fatma Aslan-Turan +49 176 20404681 Nafilah Kurban (Adak/Aqiqa/Shukr)…" at bounding box center [820, 216] width 1472 height 54
drag, startPoint x: 86, startPoint y: 219, endPoint x: 303, endPoint y: 227, distance: 216.6
click at [303, 227] on tr "MUDO251065 Fatma Aslan-Turan +49 176 20404681 Nafilah Kurban (Adak/Aqiqa/Shukr)…" at bounding box center [820, 216] width 1472 height 54
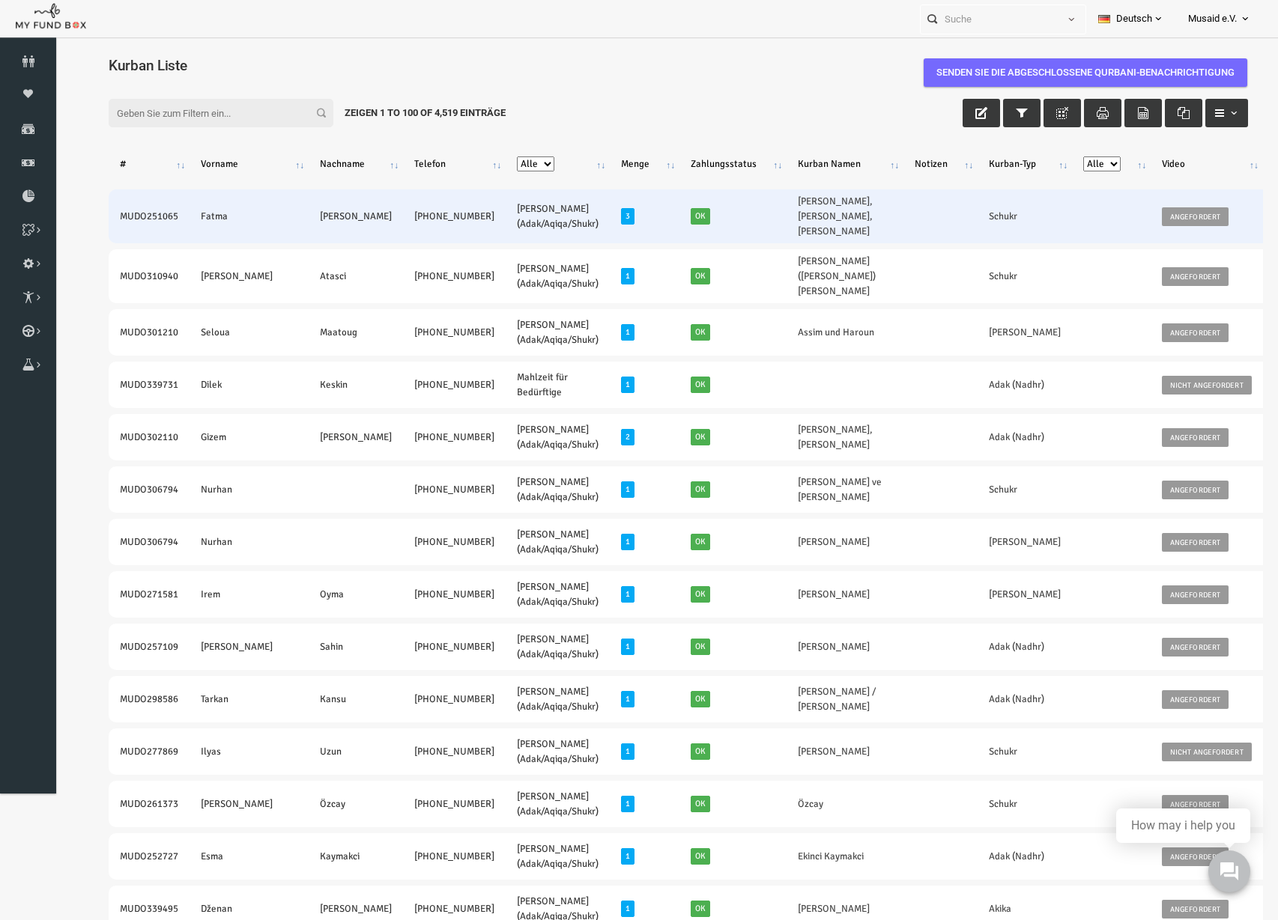
drag, startPoint x: 108, startPoint y: 223, endPoint x: 380, endPoint y: 232, distance: 272.0
click at [380, 232] on tr "MUDO251065 Fatma Aslan-Turan +49 176 20404681 Nafilah Kurban (Adak/Aqiqa/Shukr)…" at bounding box center [820, 216] width 1472 height 54
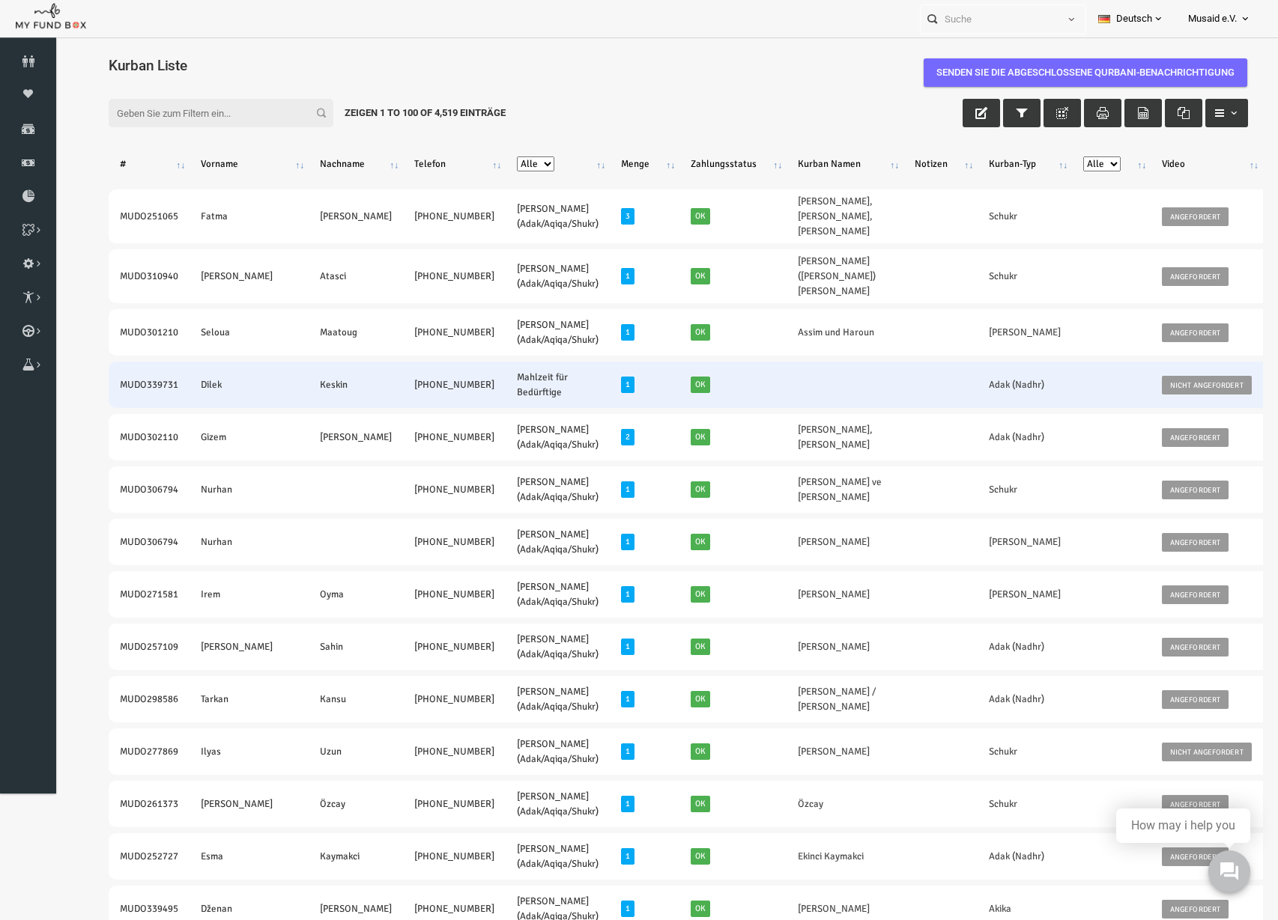
drag, startPoint x: 85, startPoint y: 381, endPoint x: 378, endPoint y: 393, distance: 293.8
click at [378, 393] on tr "MUDO339731 Dilek Keskin +49 176 21702829 Mahlzeit für Bedürftige 1 Ok Adak (Nad…" at bounding box center [820, 385] width 1472 height 46
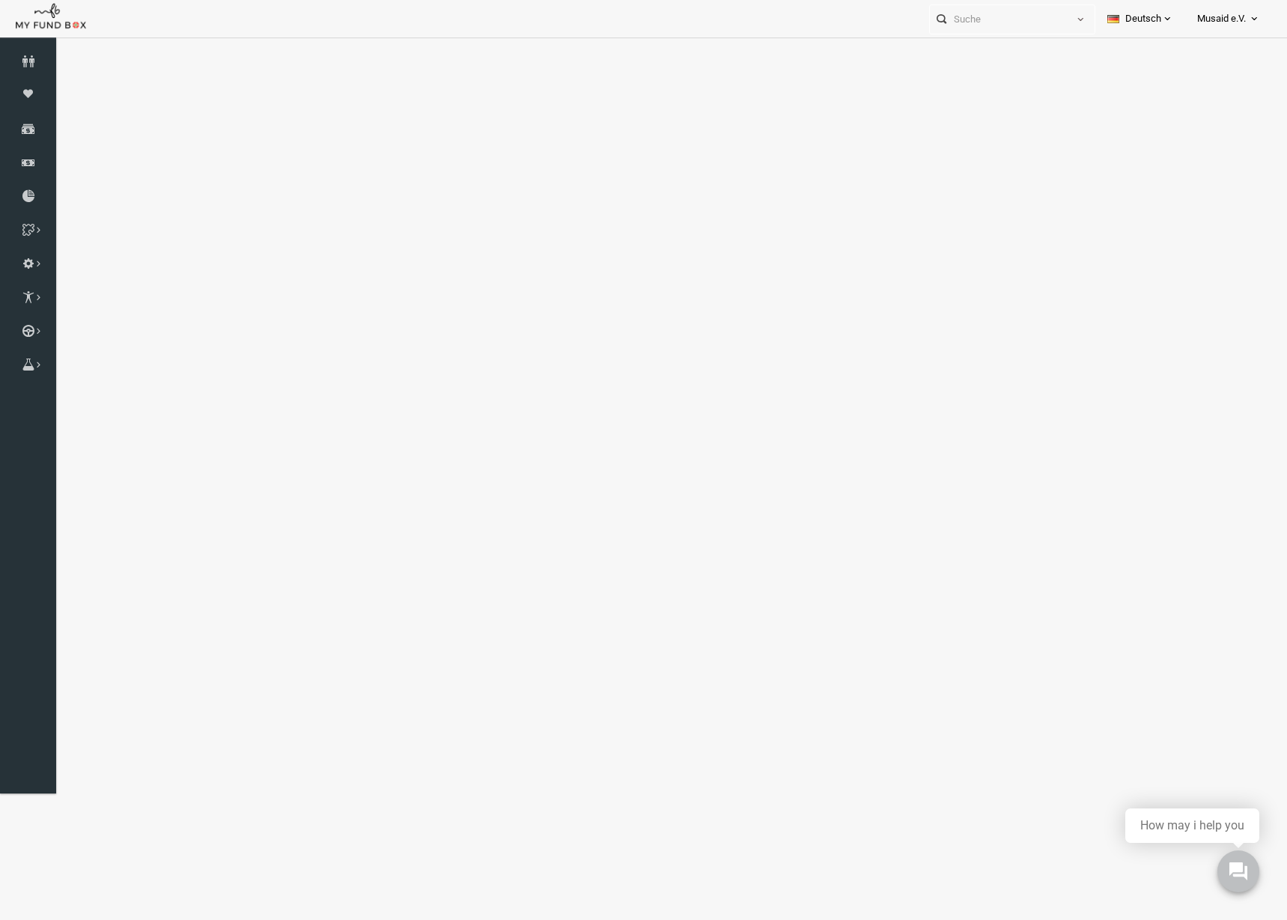
select select "100"
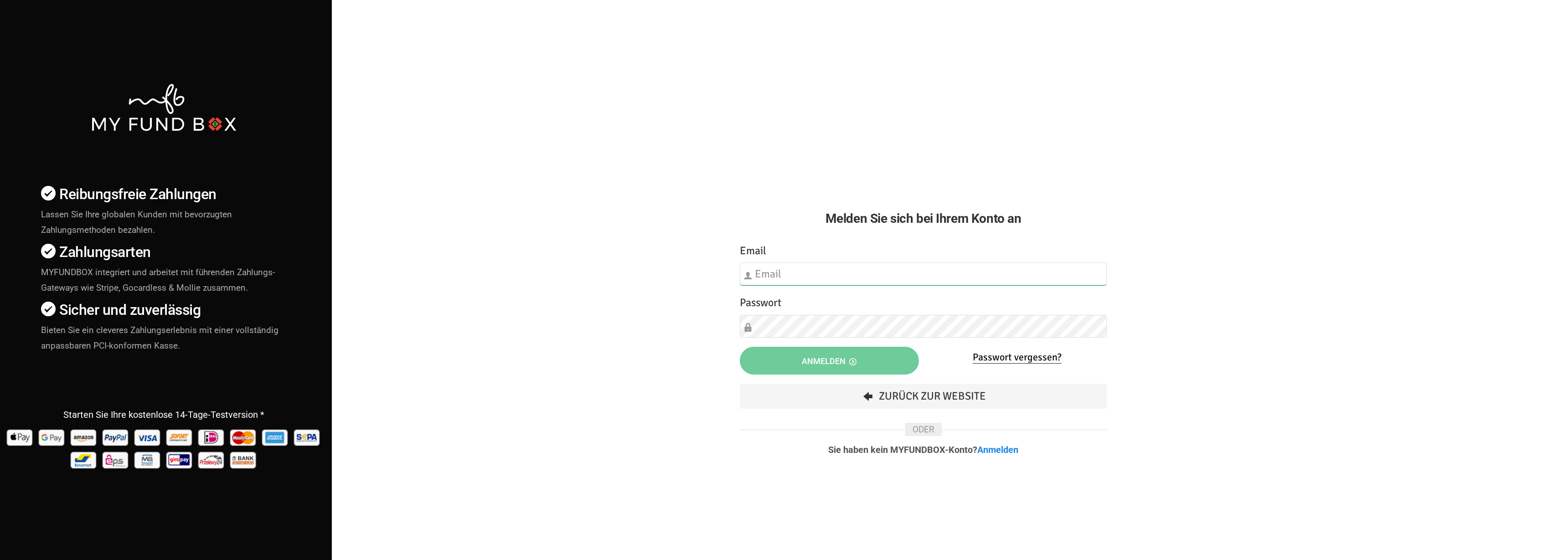
type input "[EMAIL_ADDRESS][DOMAIN_NAME]"
click at [796, 351] on button "Anmelden" at bounding box center [829, 361] width 179 height 28
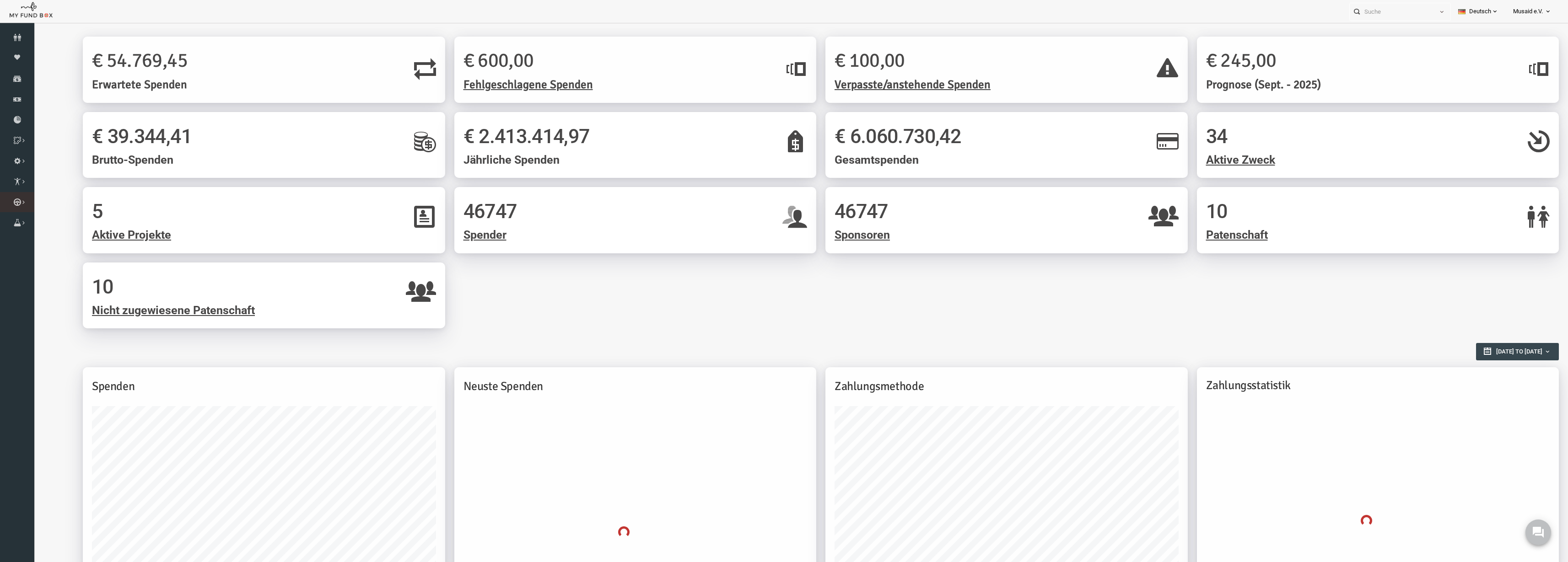
click at [0, 0] on link "Kurban Liste" at bounding box center [0, 0] width 0 height 0
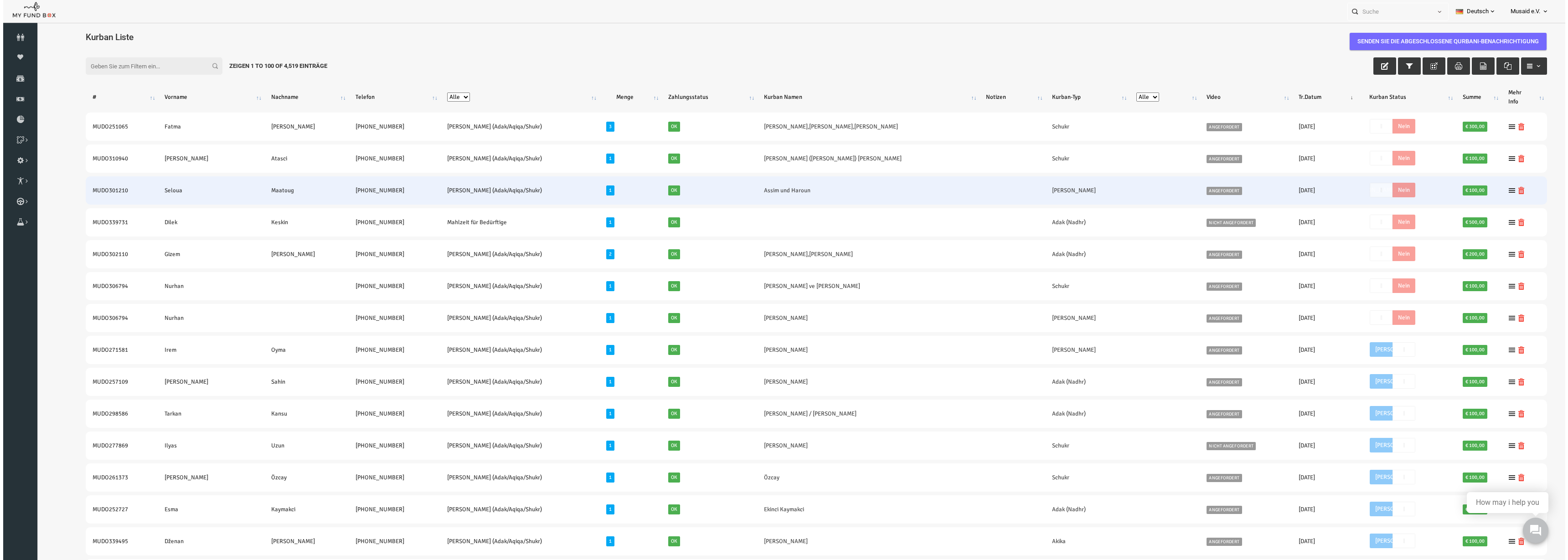
scroll to position [3, 0]
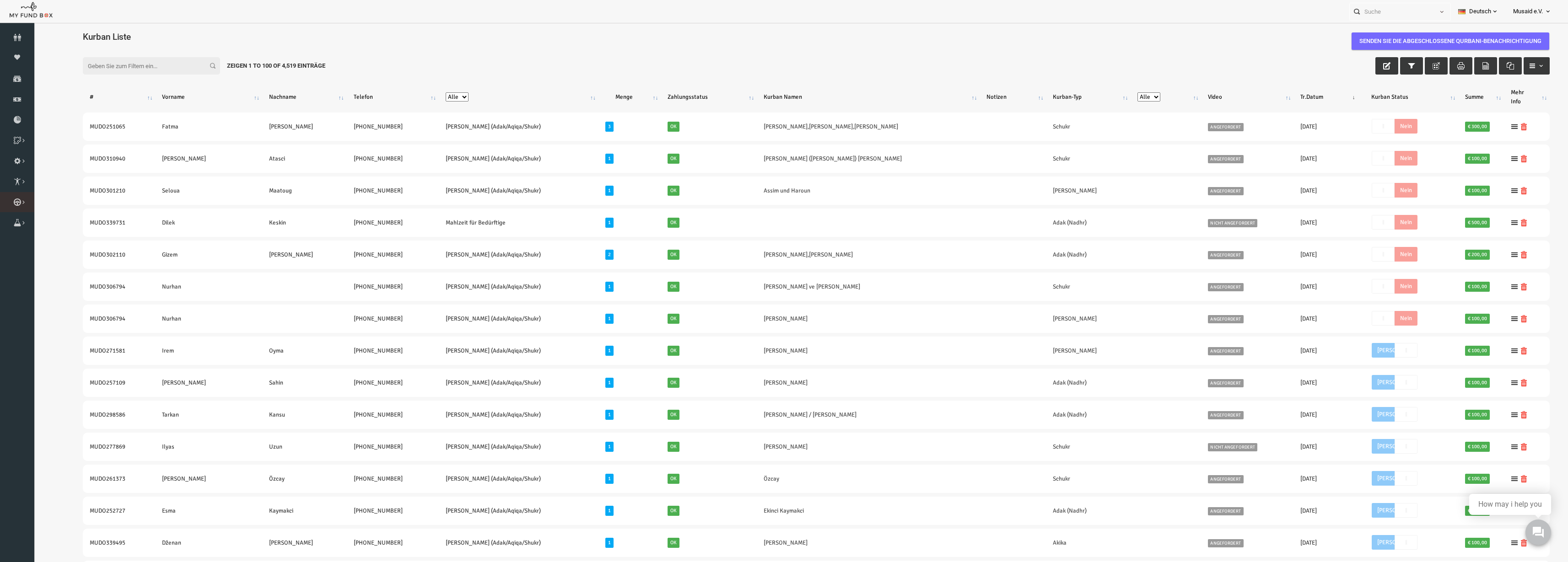
click at [0, 0] on link "Kurban Liste" at bounding box center [0, 0] width 0 height 0
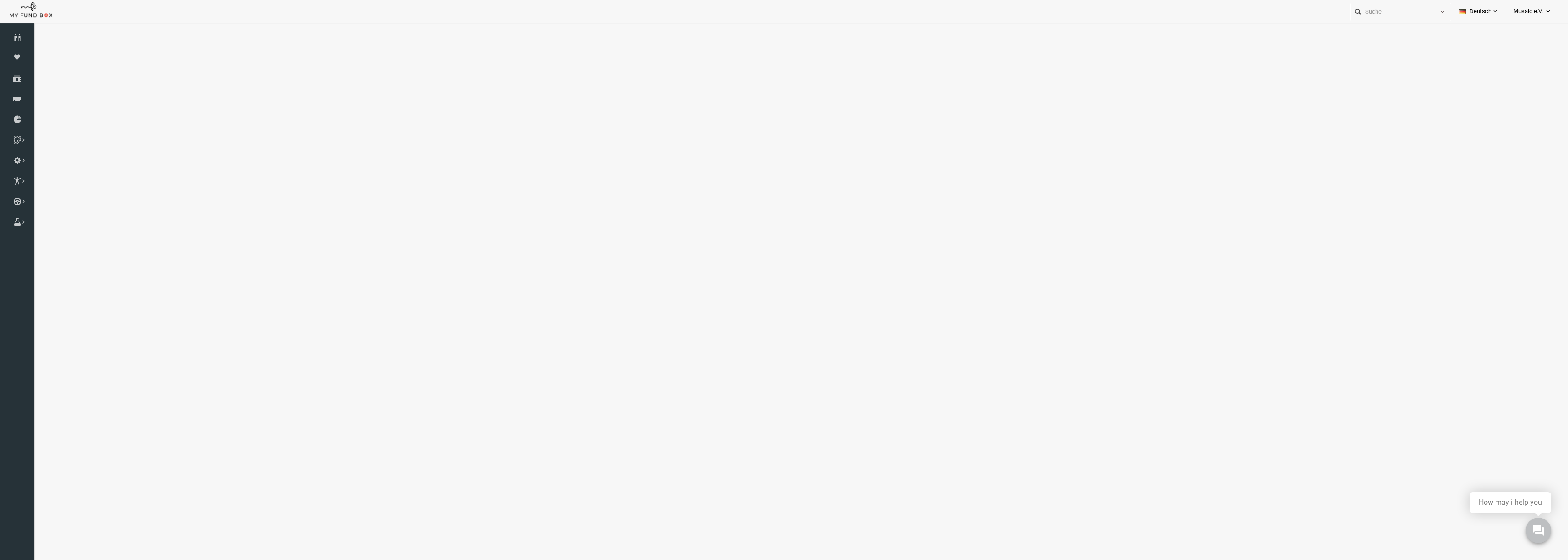
select select "100"
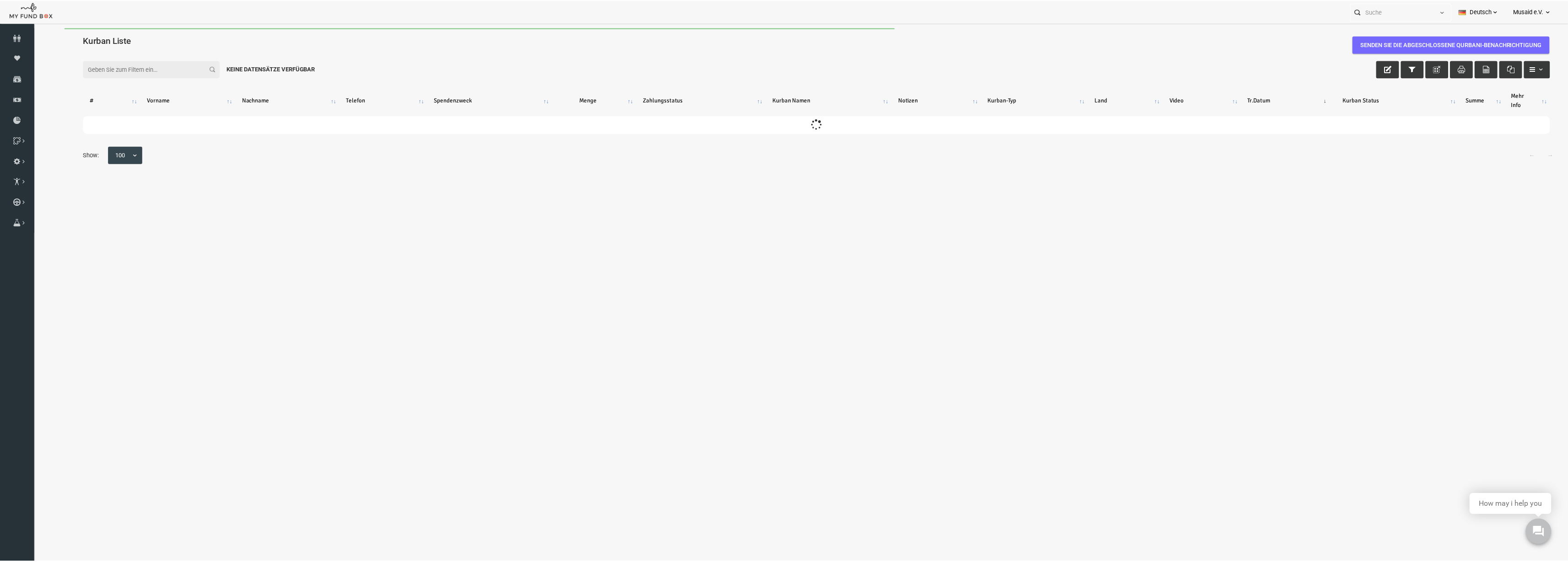
scroll to position [0, 0]
